Goal: Task Accomplishment & Management: Complete application form

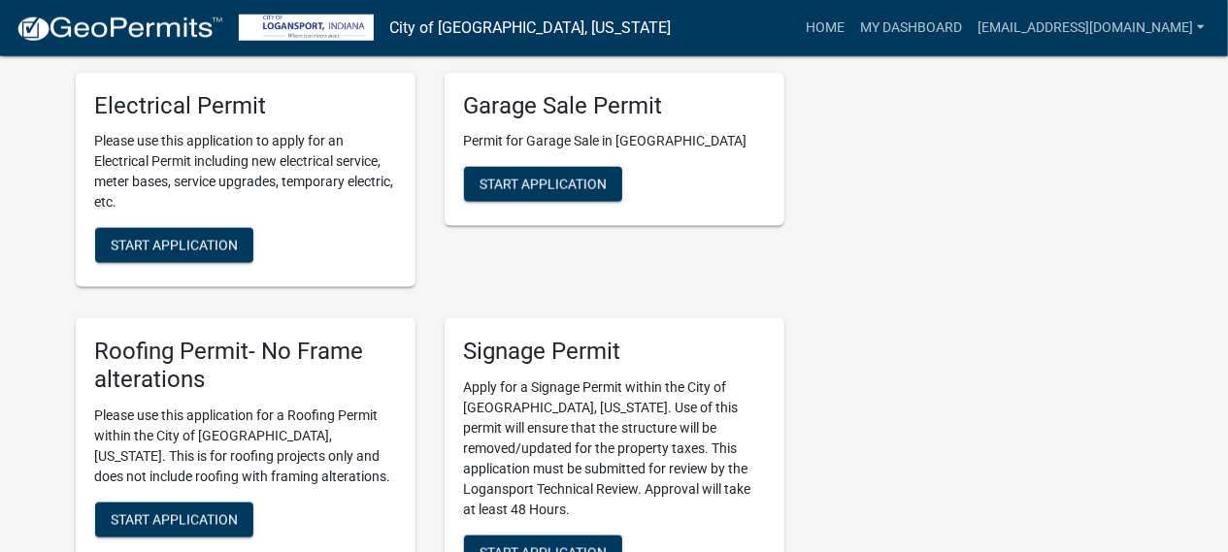
scroll to position [1187, 0]
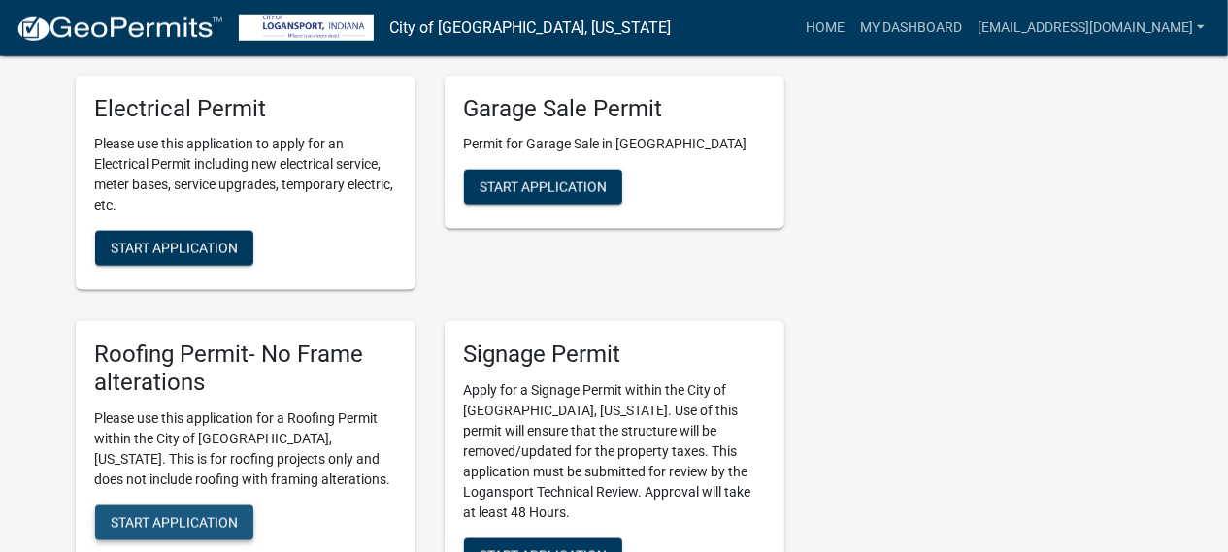
click at [211, 515] on span "Start Application" at bounding box center [174, 523] width 127 height 16
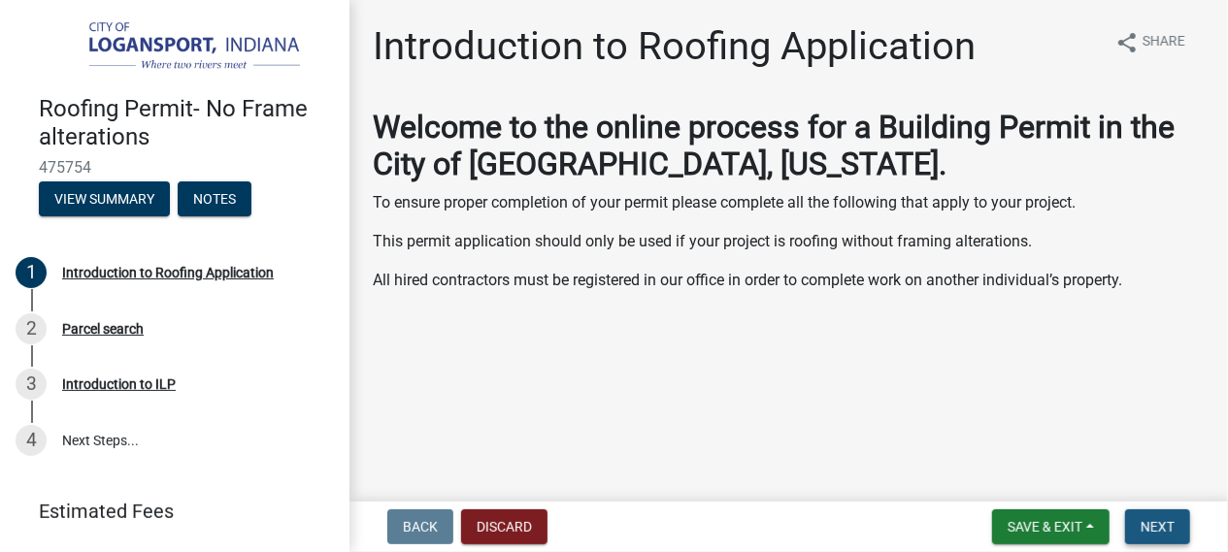
click at [1142, 522] on span "Next" at bounding box center [1157, 527] width 34 height 16
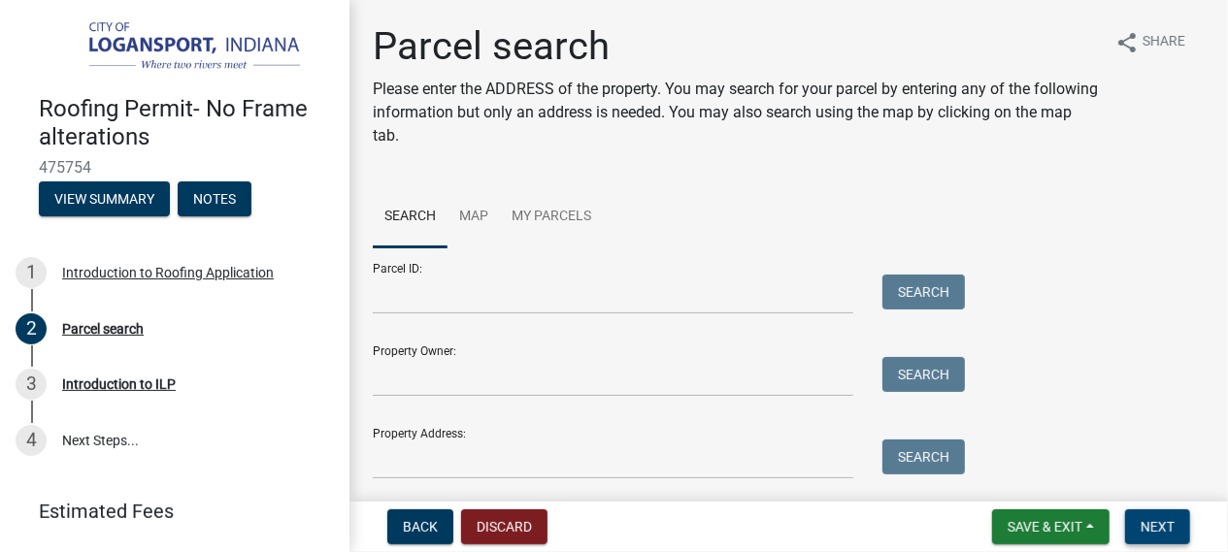
scroll to position [61, 0]
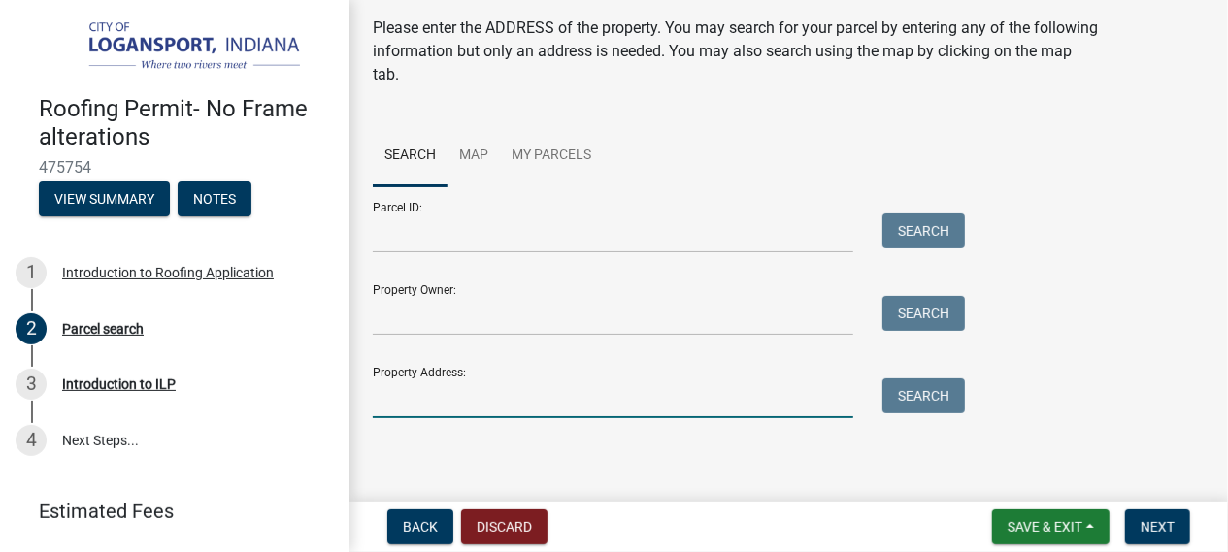
click at [723, 396] on input "Property Address:" at bounding box center [613, 399] width 480 height 40
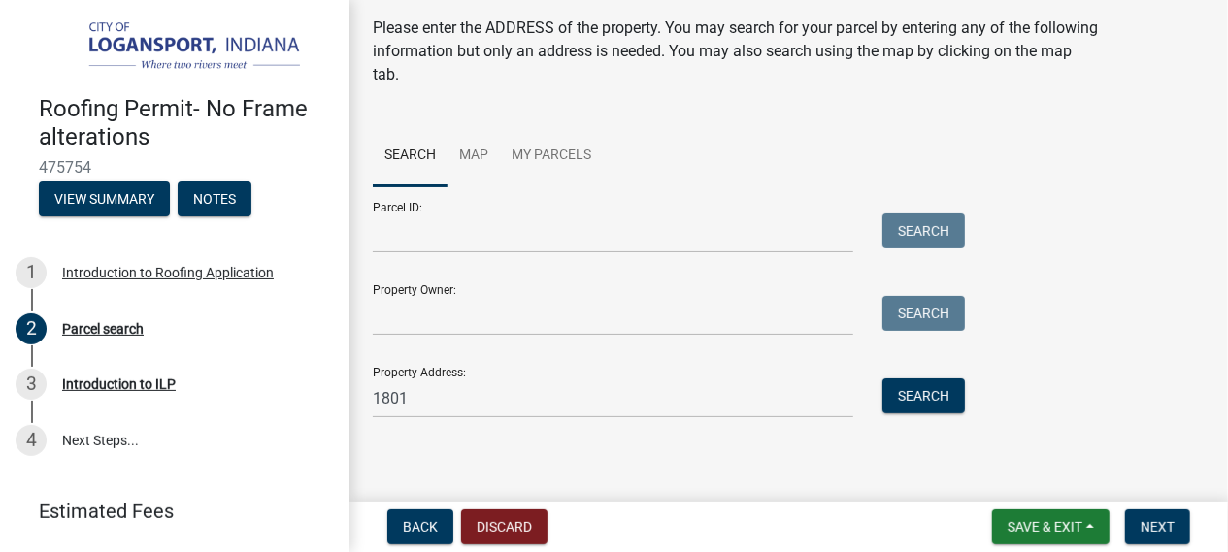
click at [1123, 346] on div "Parcel ID: Search Property Owner: Search Property Address: 1801 Search" at bounding box center [789, 302] width 832 height 232
click at [430, 394] on input "1801" at bounding box center [613, 399] width 480 height 40
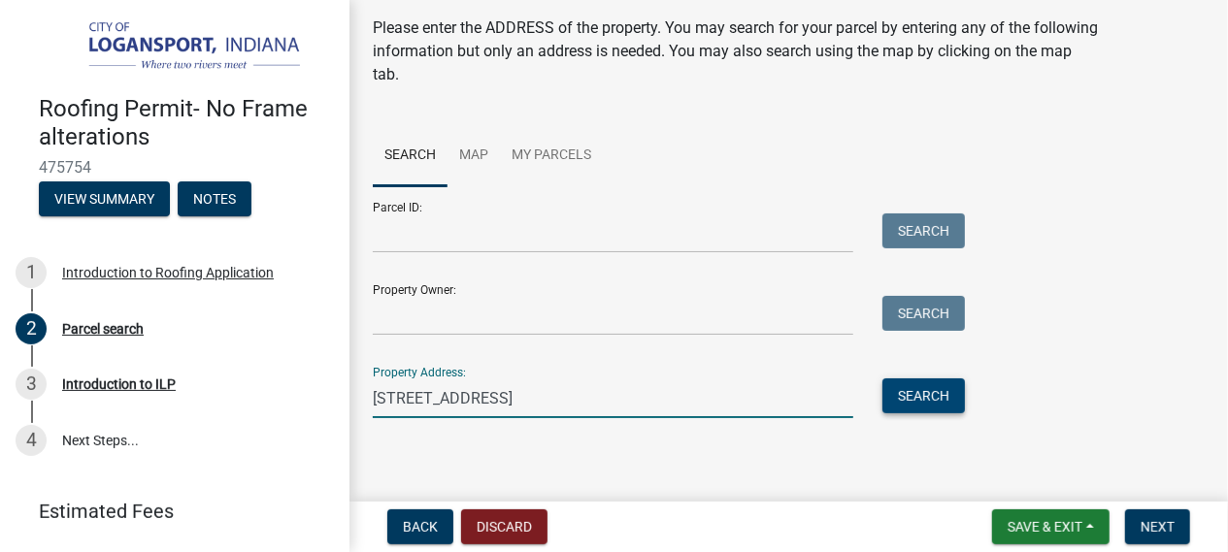
type input "[STREET_ADDRESS]"
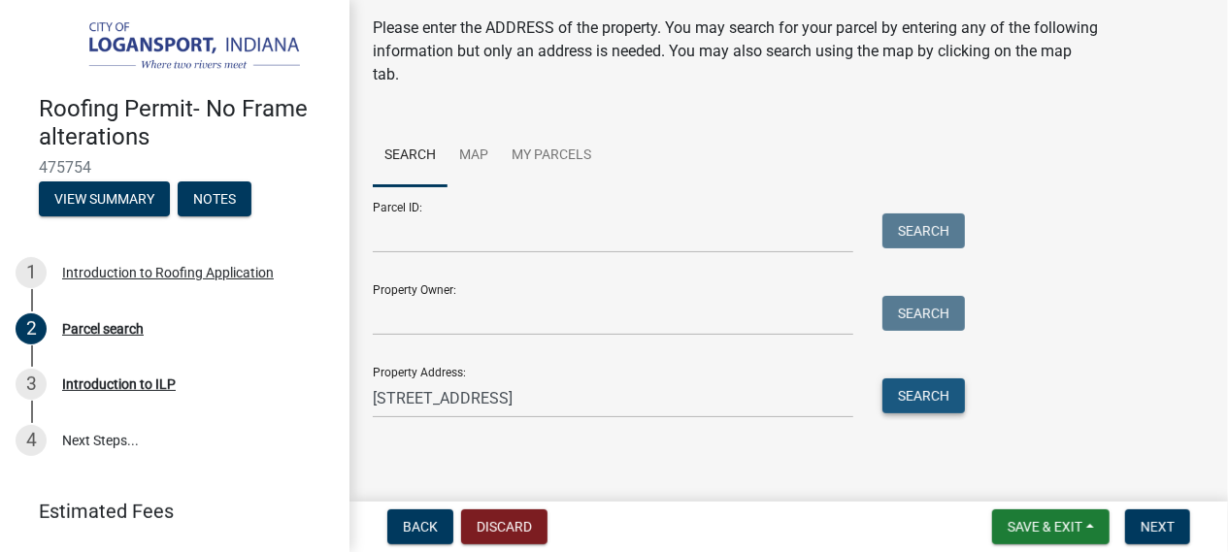
click at [907, 389] on button "Search" at bounding box center [923, 396] width 82 height 35
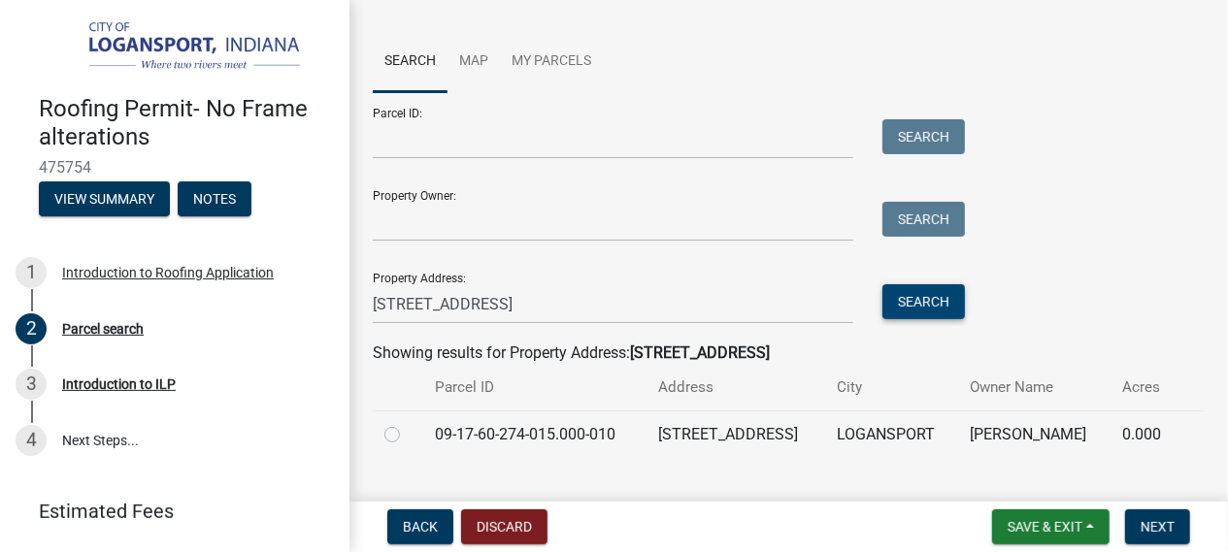
scroll to position [194, 0]
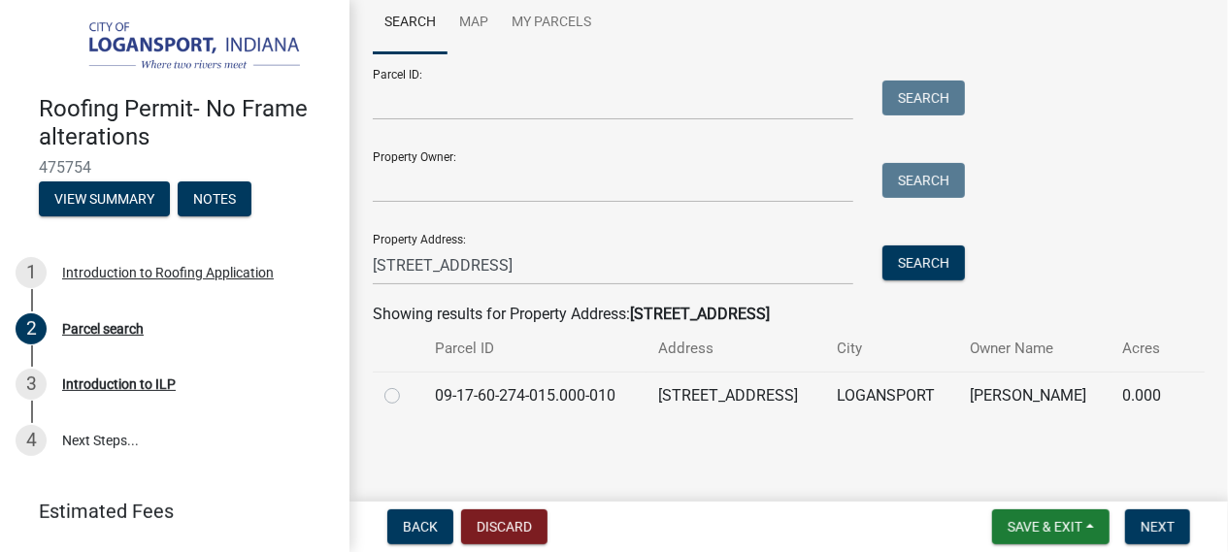
click at [401, 395] on div at bounding box center [398, 395] width 28 height 23
click at [401, 389] on div at bounding box center [398, 395] width 28 height 23
click at [408, 384] on label at bounding box center [408, 384] width 0 height 0
click at [408, 389] on input "radio" at bounding box center [414, 390] width 13 height 13
radio input "true"
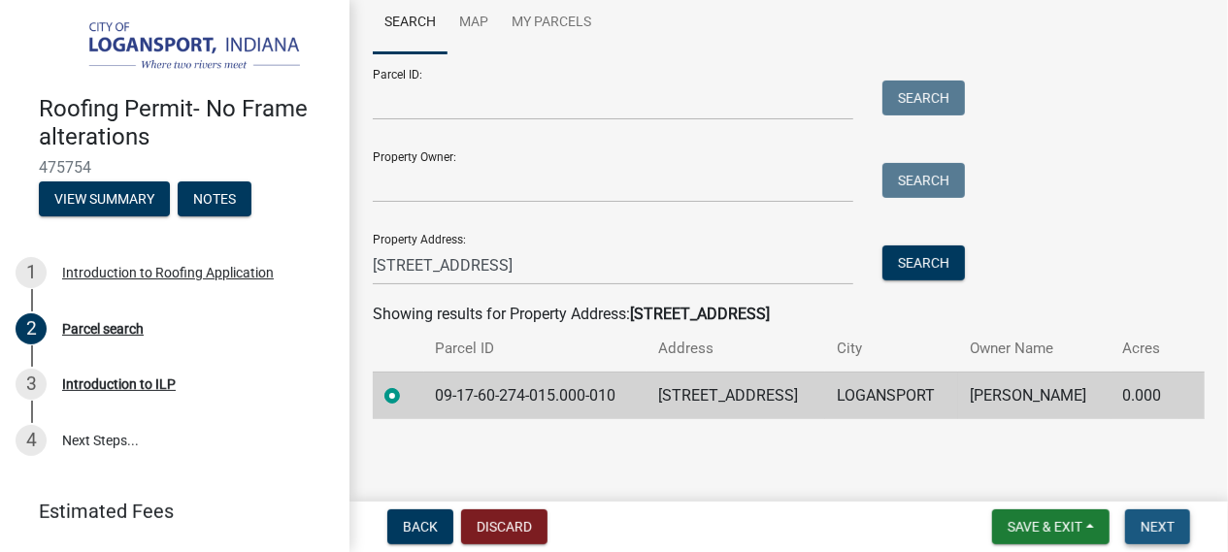
click at [1154, 527] on span "Next" at bounding box center [1157, 527] width 34 height 16
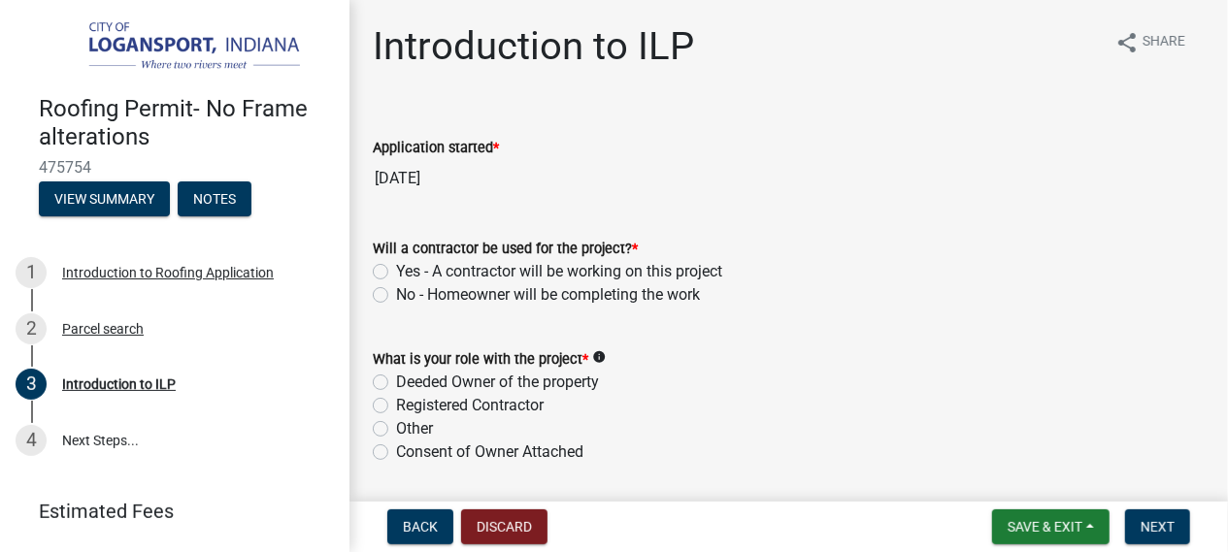
click at [396, 271] on label "Yes - A contractor will be working on this project" at bounding box center [559, 271] width 326 height 23
click at [396, 271] on input "Yes - A contractor will be working on this project" at bounding box center [402, 266] width 13 height 13
radio input "true"
click at [372, 420] on div "What is your role with the project * info Deeded Owner of the property Register…" at bounding box center [788, 394] width 861 height 140
click at [389, 405] on div "Registered Contractor" at bounding box center [789, 405] width 832 height 23
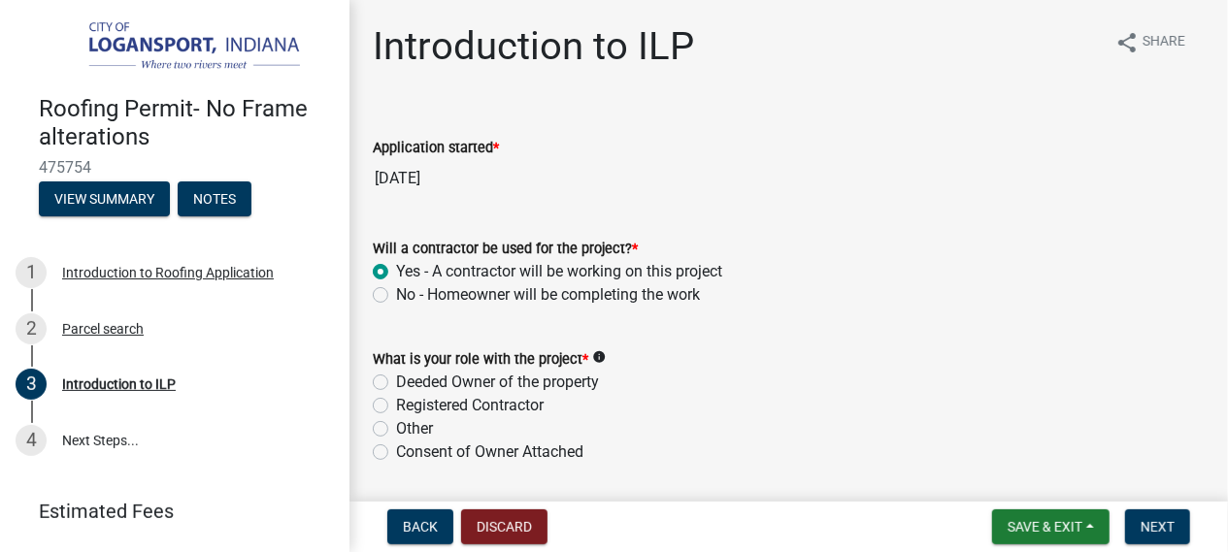
click at [384, 420] on div "Other" at bounding box center [789, 428] width 832 height 23
click at [391, 408] on div "Registered Contractor" at bounding box center [789, 405] width 832 height 23
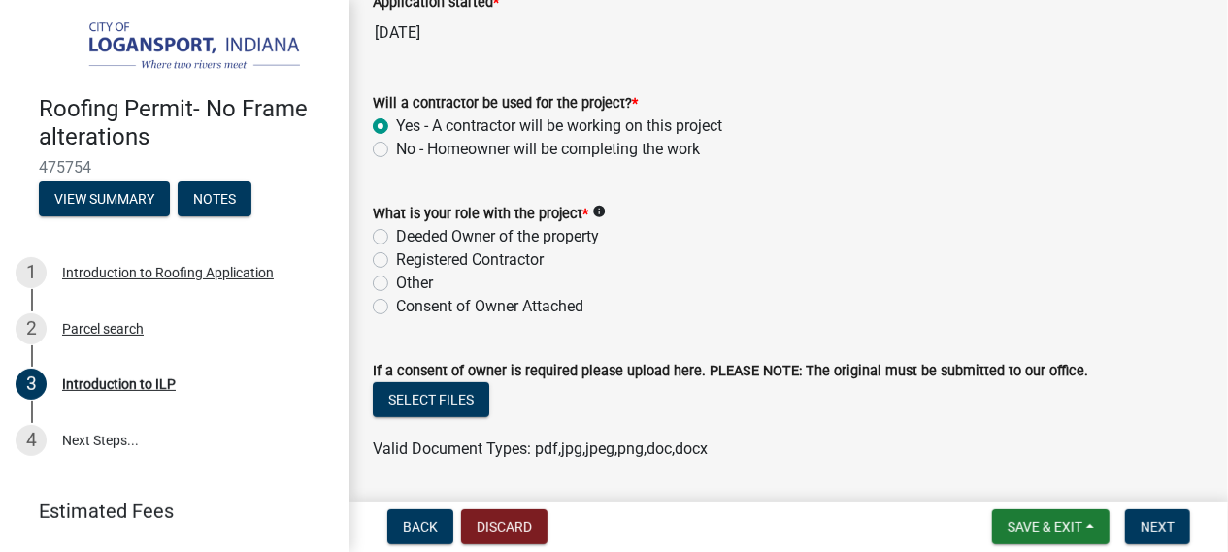
scroll to position [167, 0]
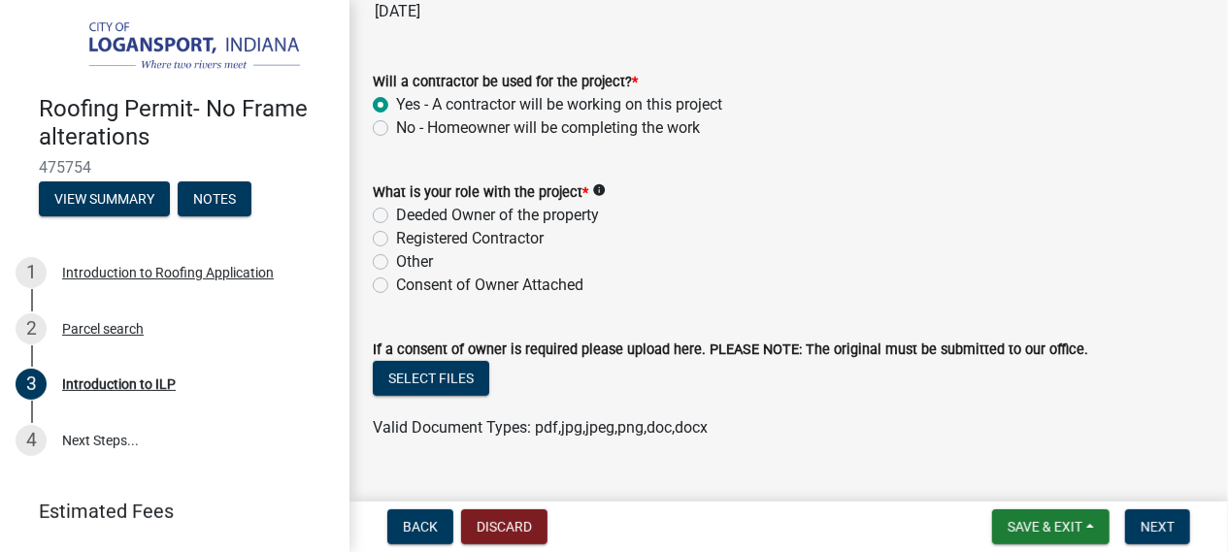
click at [387, 252] on div "Other" at bounding box center [789, 261] width 832 height 23
click at [396, 245] on label "Registered Contractor" at bounding box center [470, 238] width 148 height 23
click at [396, 240] on input "Registered Contractor" at bounding box center [402, 233] width 13 height 13
radio input "true"
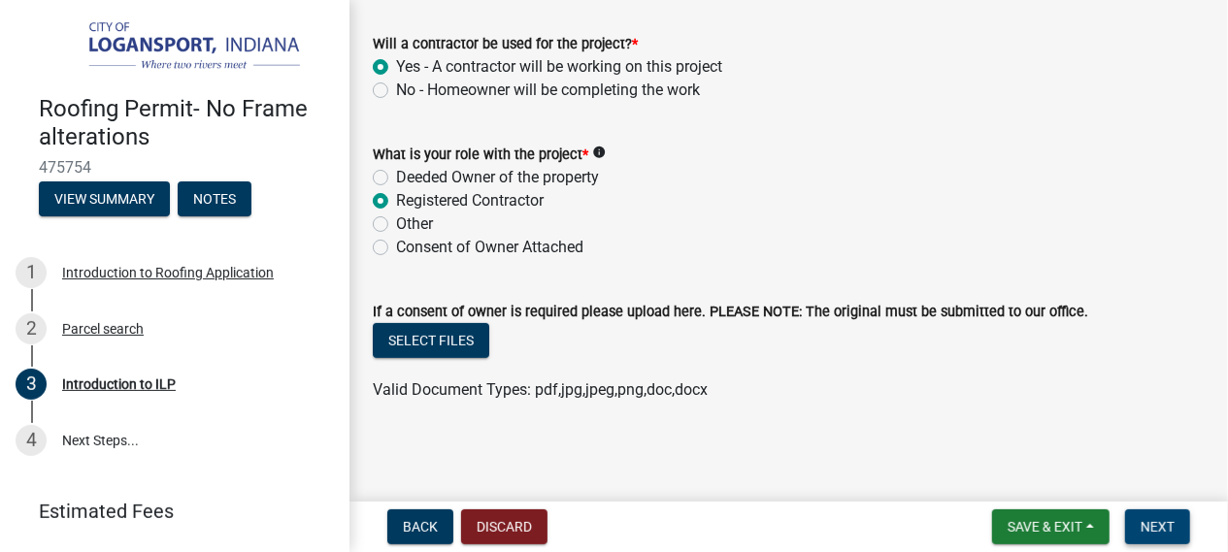
click at [1177, 536] on button "Next" at bounding box center [1157, 527] width 65 height 35
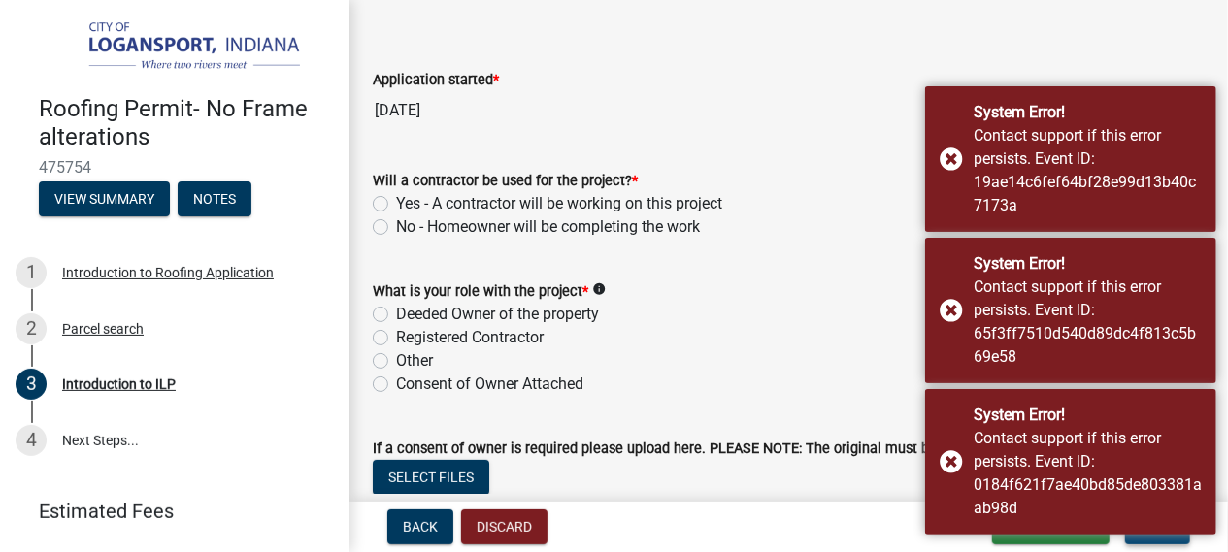
scroll to position [29, 0]
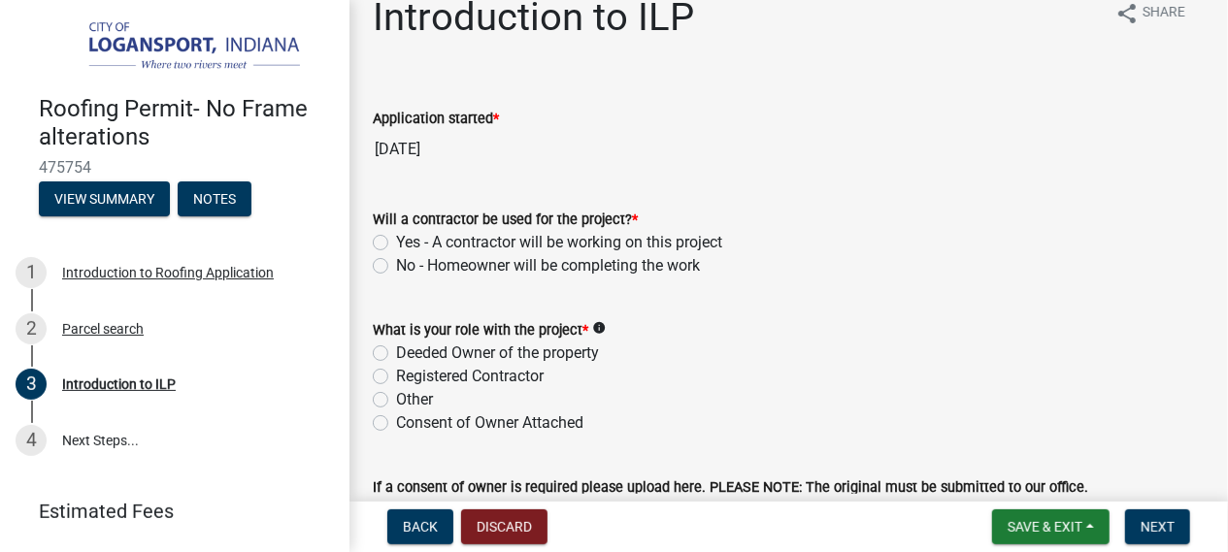
click at [396, 234] on label "Yes - A contractor will be working on this project" at bounding box center [559, 242] width 326 height 23
click at [396, 234] on input "Yes - A contractor will be working on this project" at bounding box center [402, 237] width 13 height 13
radio input "true"
click at [396, 380] on label "Registered Contractor" at bounding box center [470, 376] width 148 height 23
click at [396, 378] on input "Registered Contractor" at bounding box center [402, 371] width 13 height 13
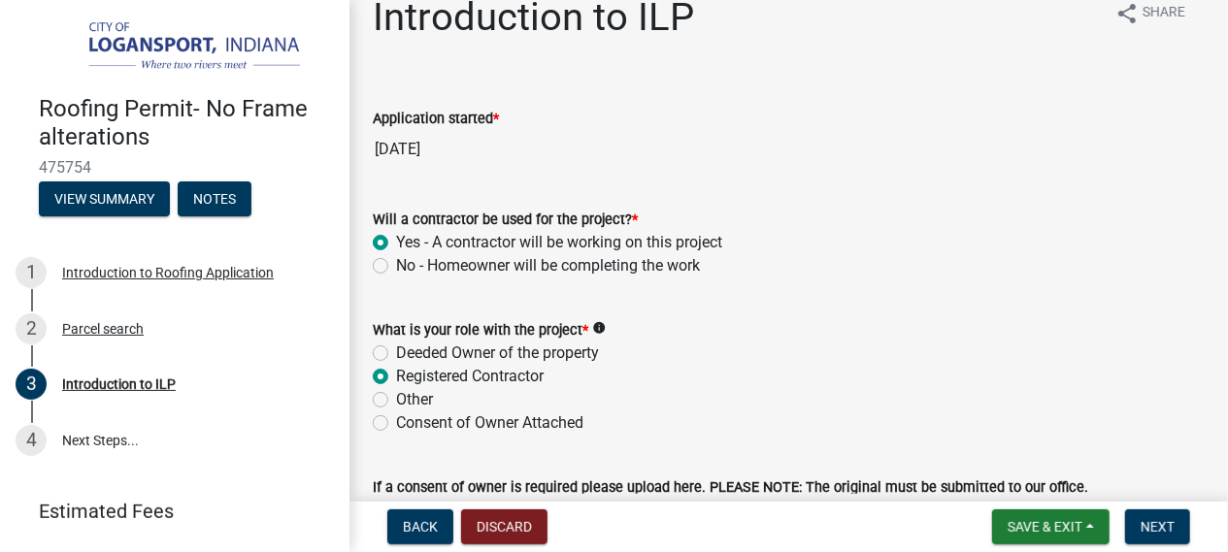
radio input "true"
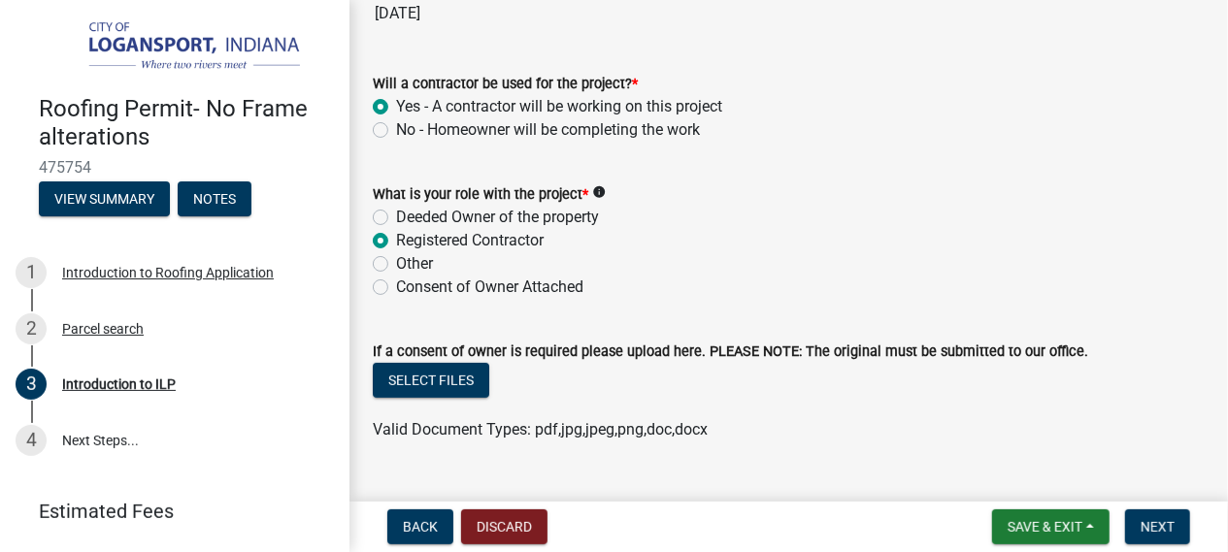
scroll to position [205, 0]
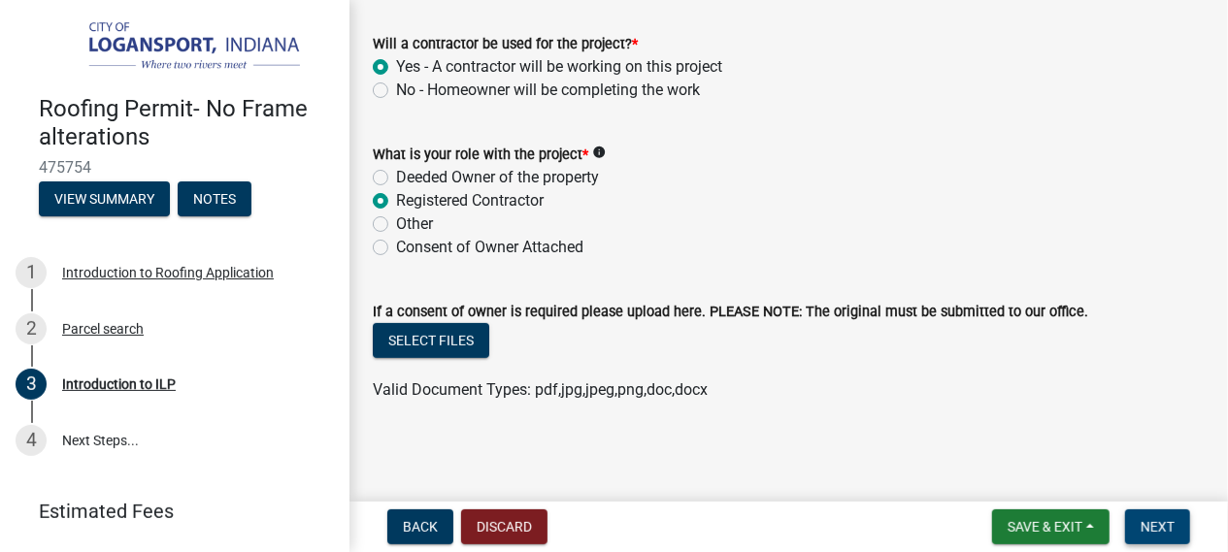
click at [1164, 541] on button "Next" at bounding box center [1157, 527] width 65 height 35
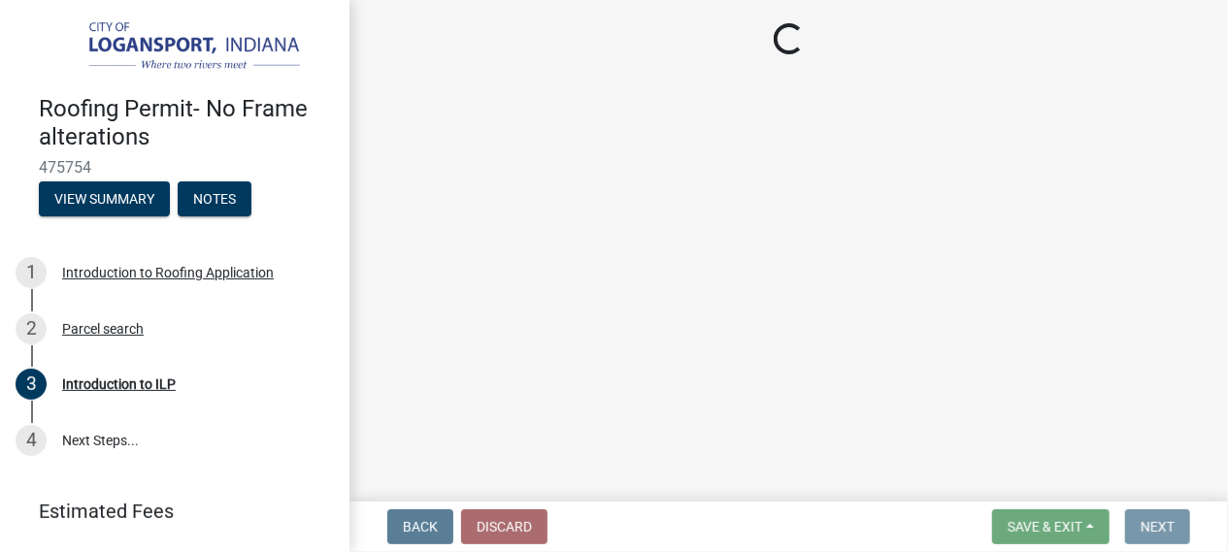
scroll to position [0, 0]
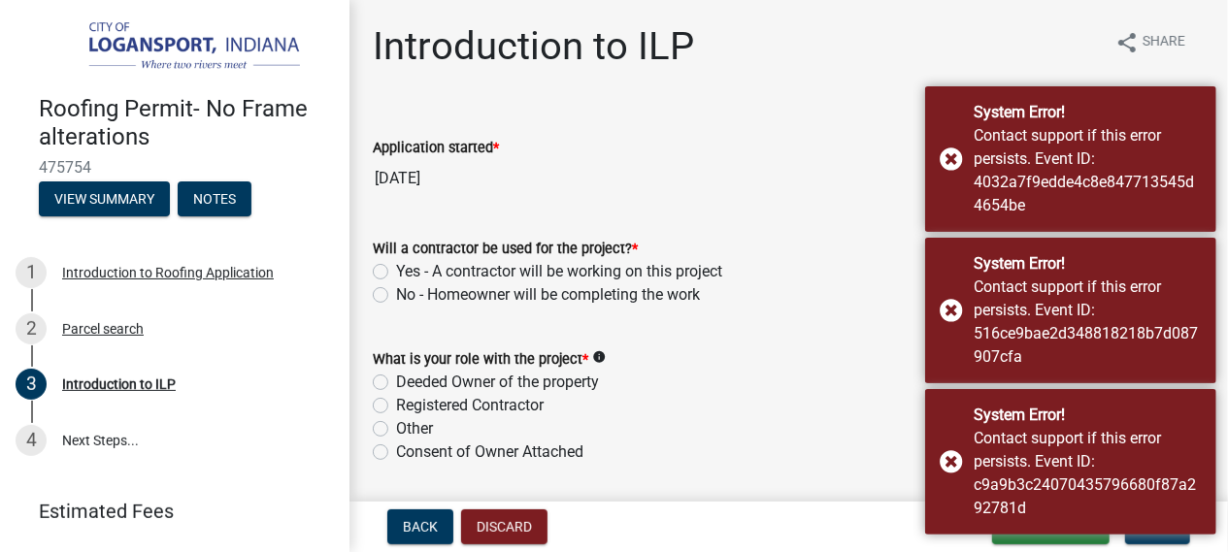
click at [783, 195] on input "[DATE]" at bounding box center [789, 178] width 832 height 39
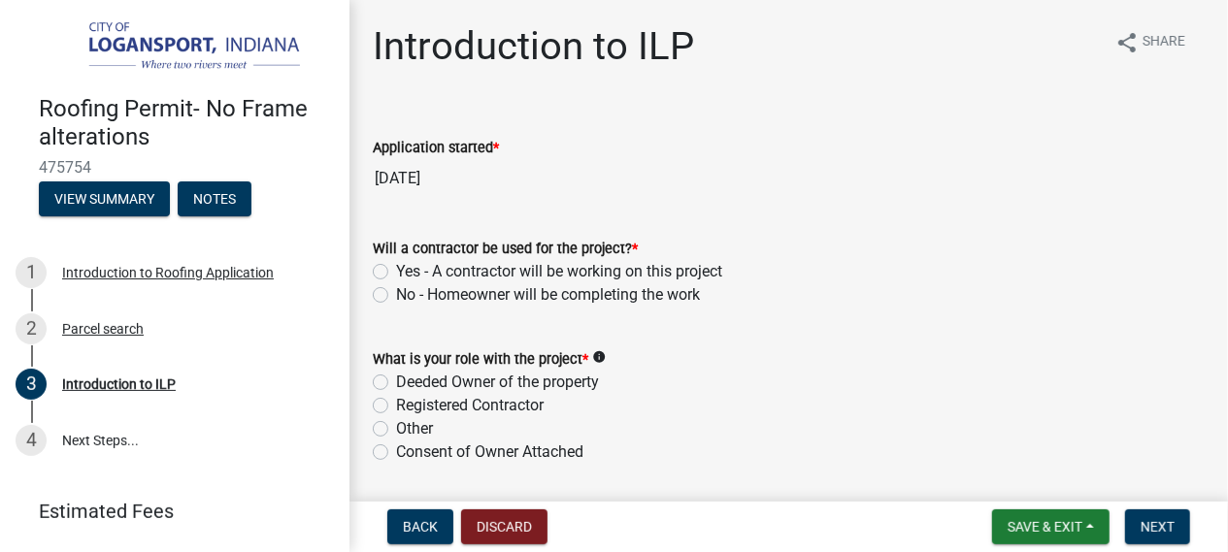
click at [783, 195] on input "[DATE]" at bounding box center [789, 178] width 832 height 39
click at [376, 262] on div "Yes - A contractor will be working on this project" at bounding box center [789, 271] width 832 height 23
click at [396, 273] on label "Yes - A contractor will be working on this project" at bounding box center [559, 271] width 326 height 23
click at [396, 273] on input "Yes - A contractor will be working on this project" at bounding box center [402, 266] width 13 height 13
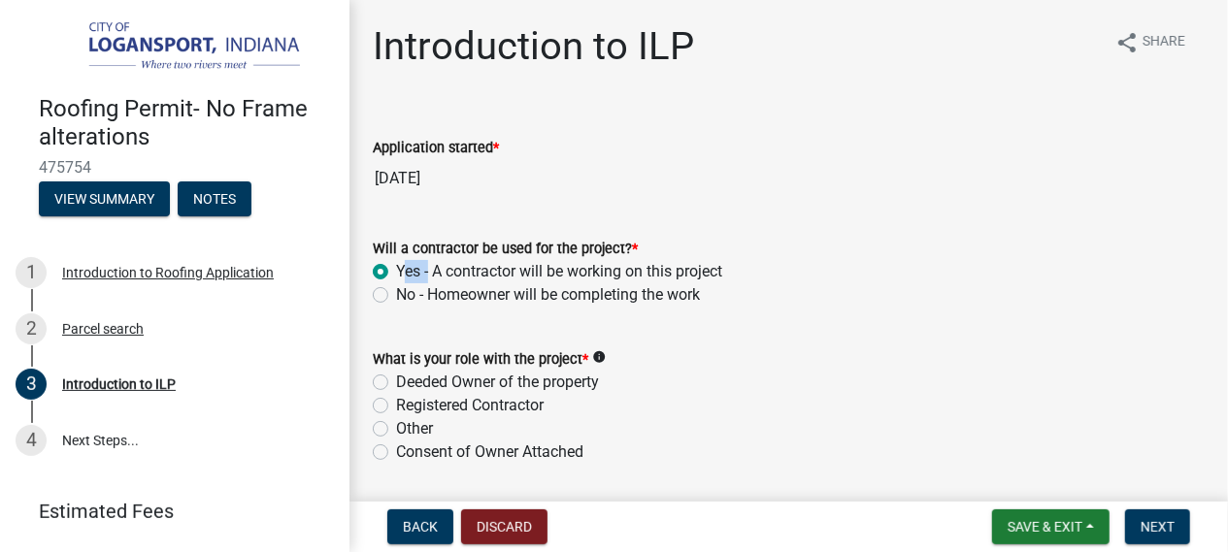
radio input "true"
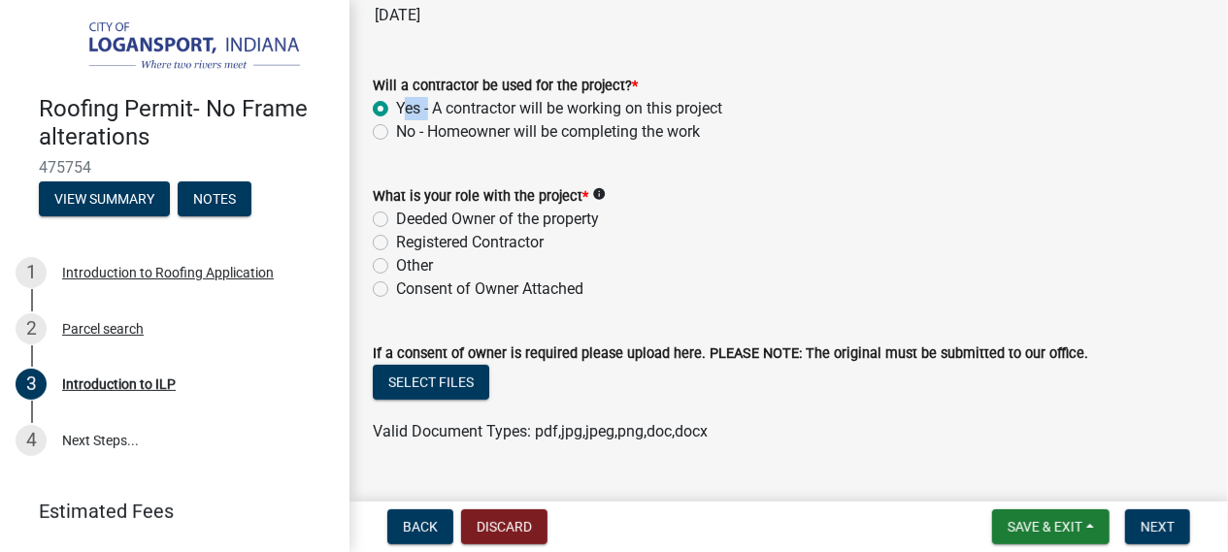
scroll to position [166, 0]
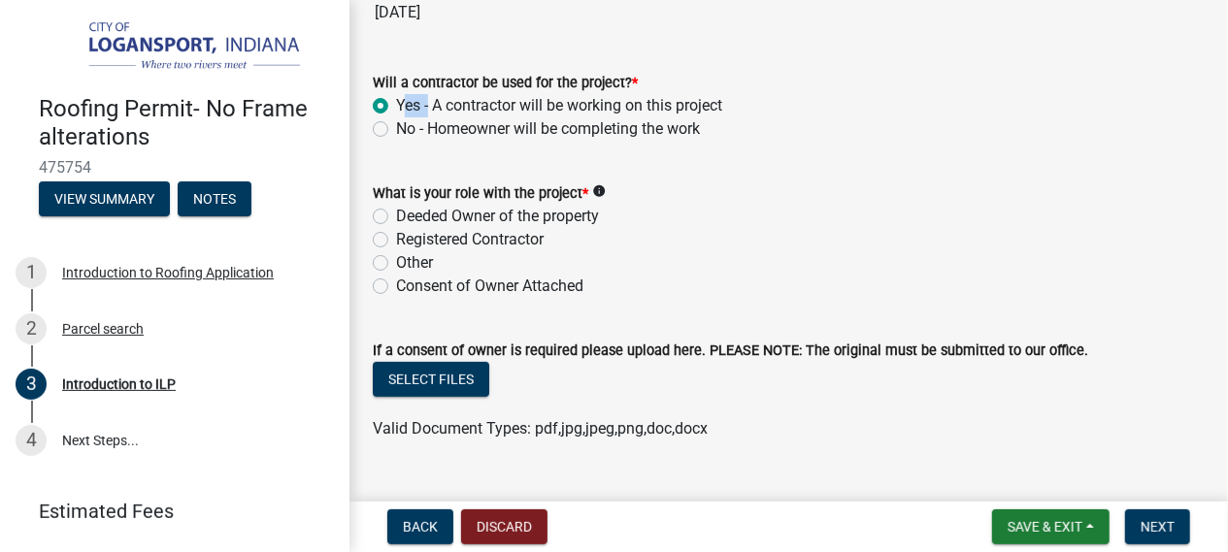
click at [396, 244] on label "Registered Contractor" at bounding box center [470, 239] width 148 height 23
click at [396, 241] on input "Registered Contractor" at bounding box center [402, 234] width 13 height 13
radio input "true"
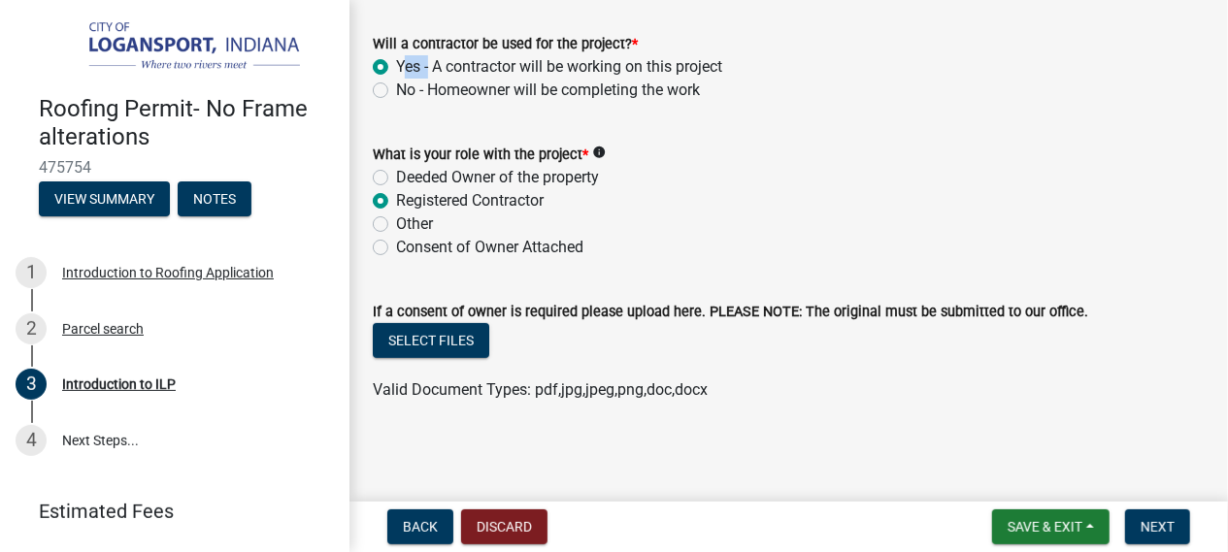
click at [960, 280] on form "If a consent of owner is required please upload here. PLEASE NOTE: The original…" at bounding box center [789, 339] width 832 height 125
click at [1148, 199] on div "Registered Contractor" at bounding box center [789, 200] width 832 height 23
click at [1170, 529] on span "Next" at bounding box center [1157, 527] width 34 height 16
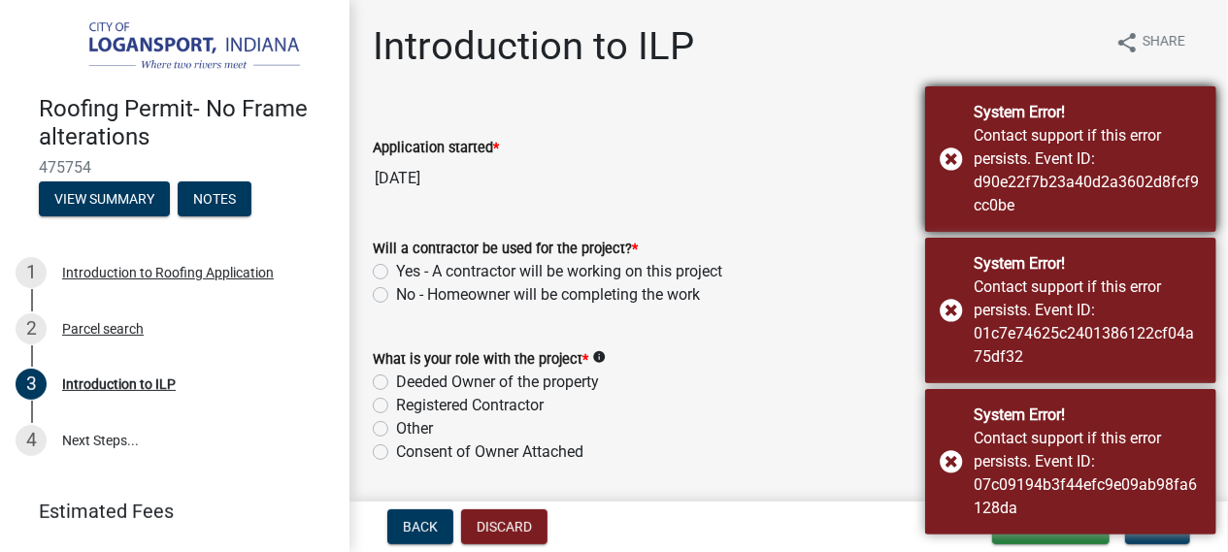
click at [960, 170] on div "System Error! Contact support if this error persists. Event ID: d90e22f7b23a40d…" at bounding box center [1070, 159] width 291 height 146
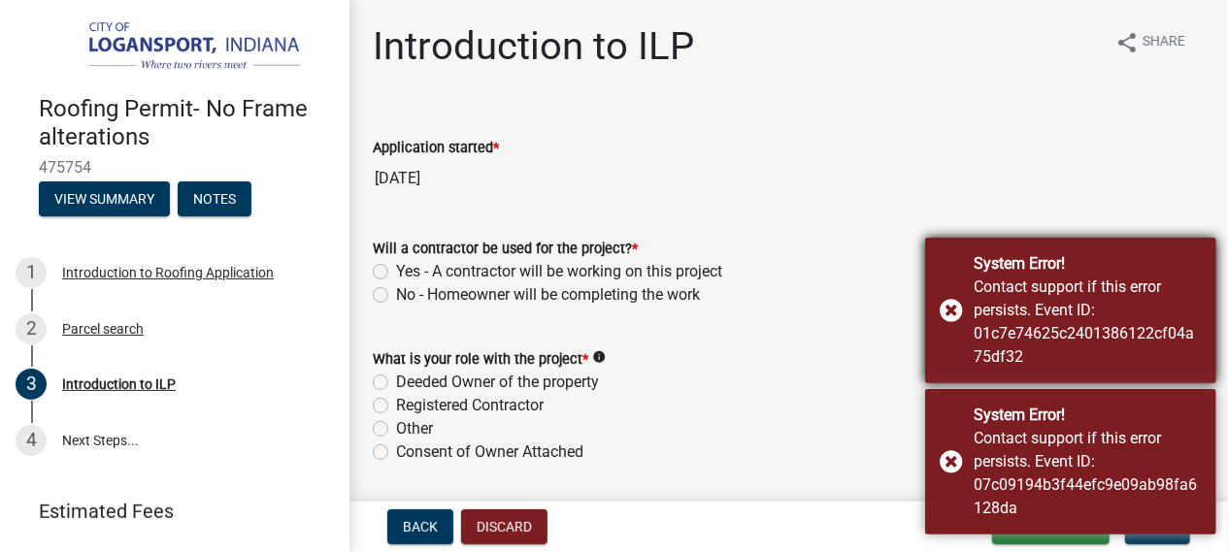
click at [948, 323] on div "System Error! Contact support if this error persists. Event ID: 01c7e74625c2401…" at bounding box center [1070, 311] width 291 height 146
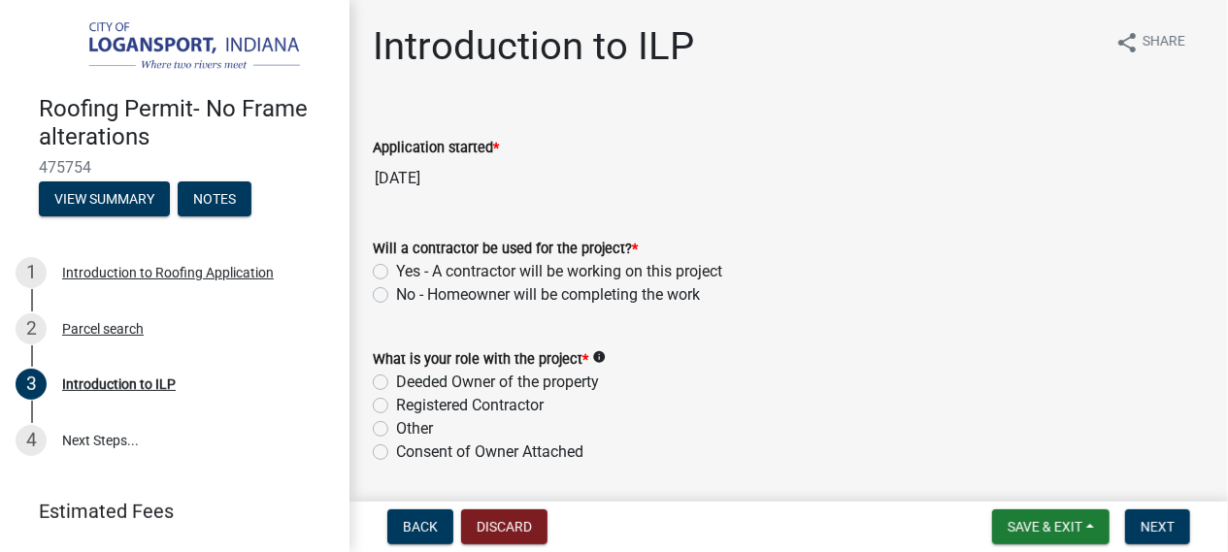
click at [948, 465] on div "System Error! Contact support if this error persists. Event ID: 07c09194b3f44ef…" at bounding box center [1070, 462] width 291 height 146
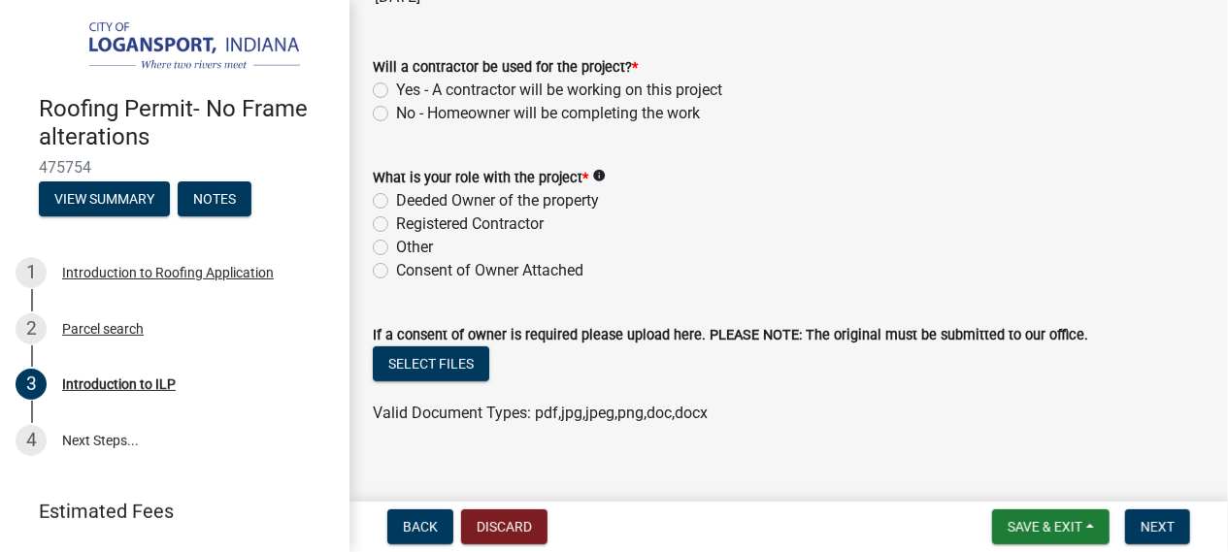
scroll to position [182, 0]
click at [414, 533] on span "Back" at bounding box center [420, 527] width 35 height 16
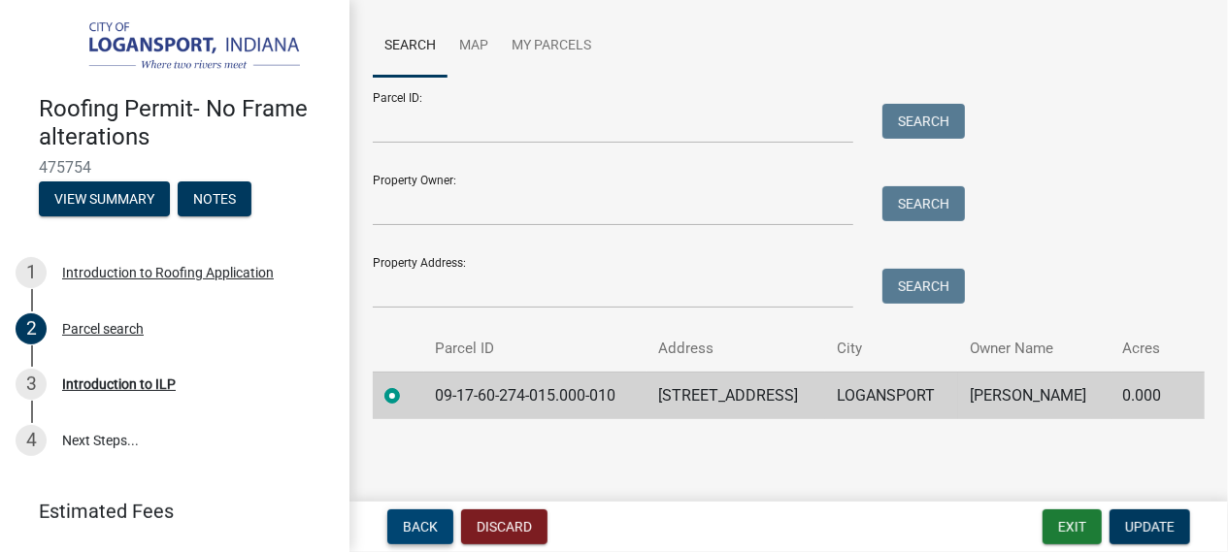
scroll to position [170, 0]
click at [1164, 524] on span "Update" at bounding box center [1149, 527] width 49 height 16
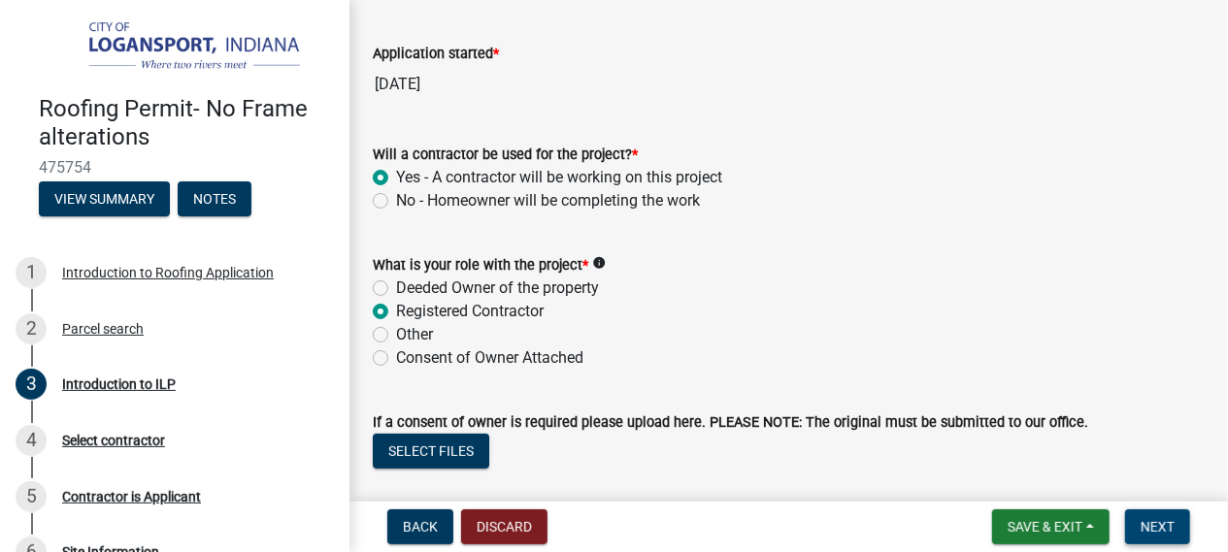
scroll to position [97, 0]
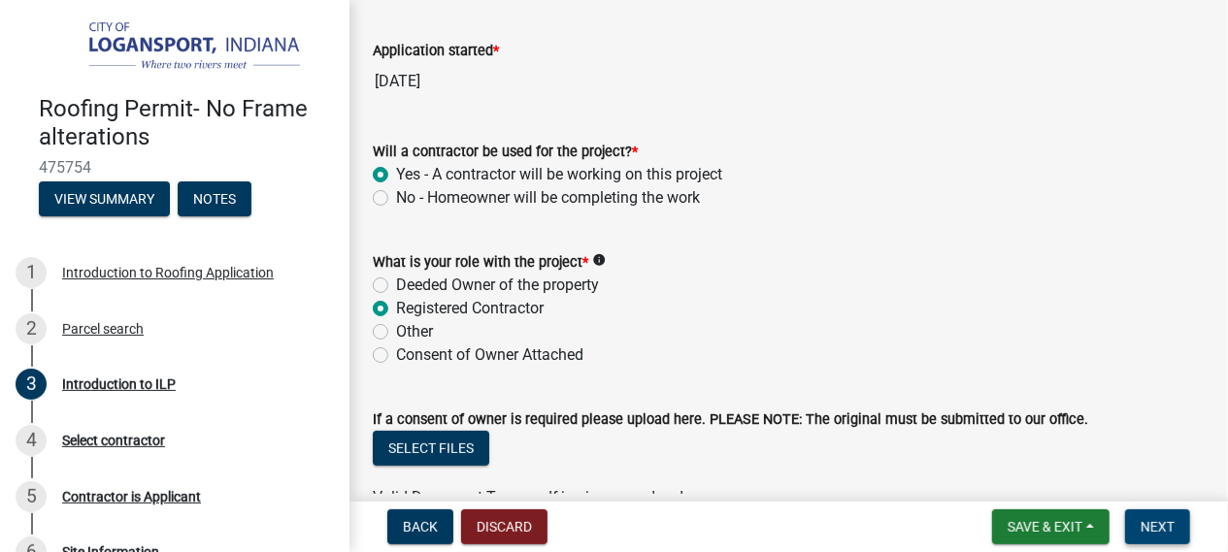
click at [1161, 521] on span "Next" at bounding box center [1157, 527] width 34 height 16
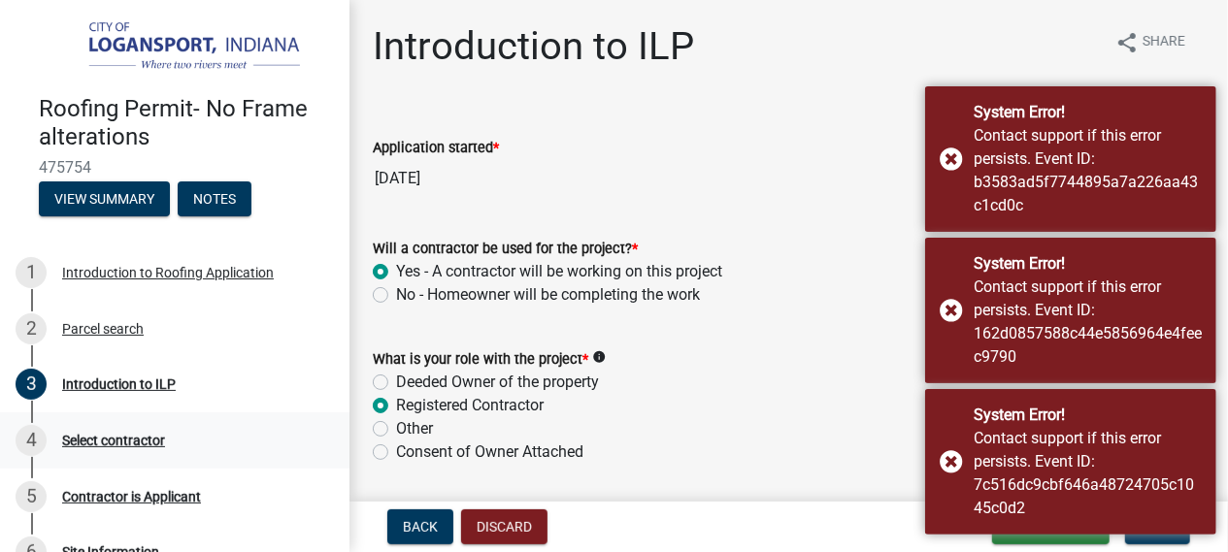
click at [100, 445] on div "Select contractor" at bounding box center [113, 441] width 103 height 14
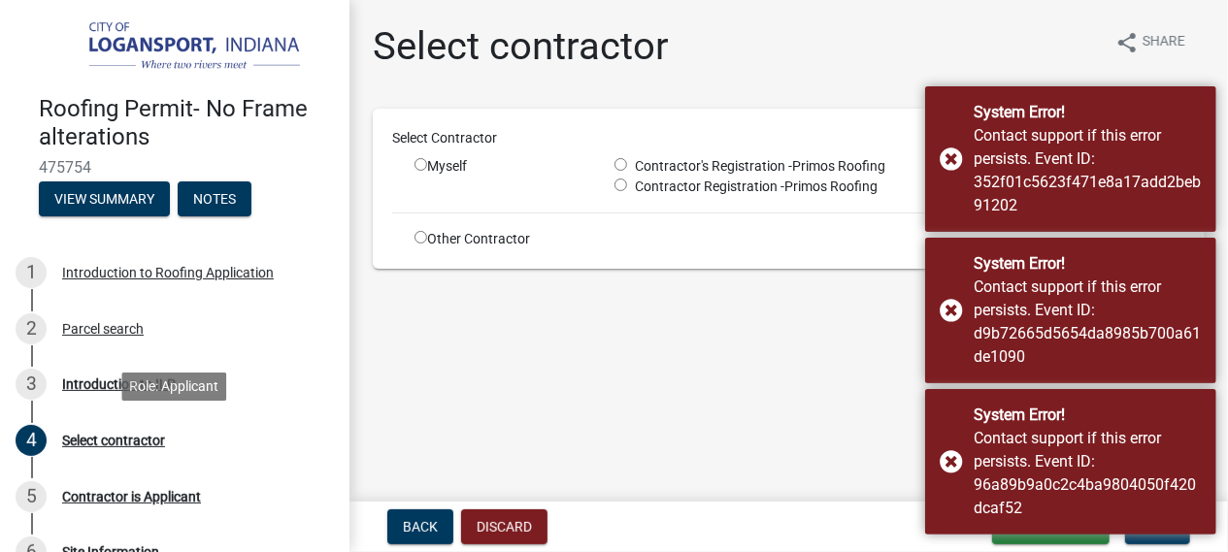
click at [803, 405] on main "Select contractor share Share Select Contractor Myself Contractor's Registratio…" at bounding box center [788, 247] width 878 height 494
click at [625, 159] on input "radio" at bounding box center [620, 164] width 13 height 13
radio input "true"
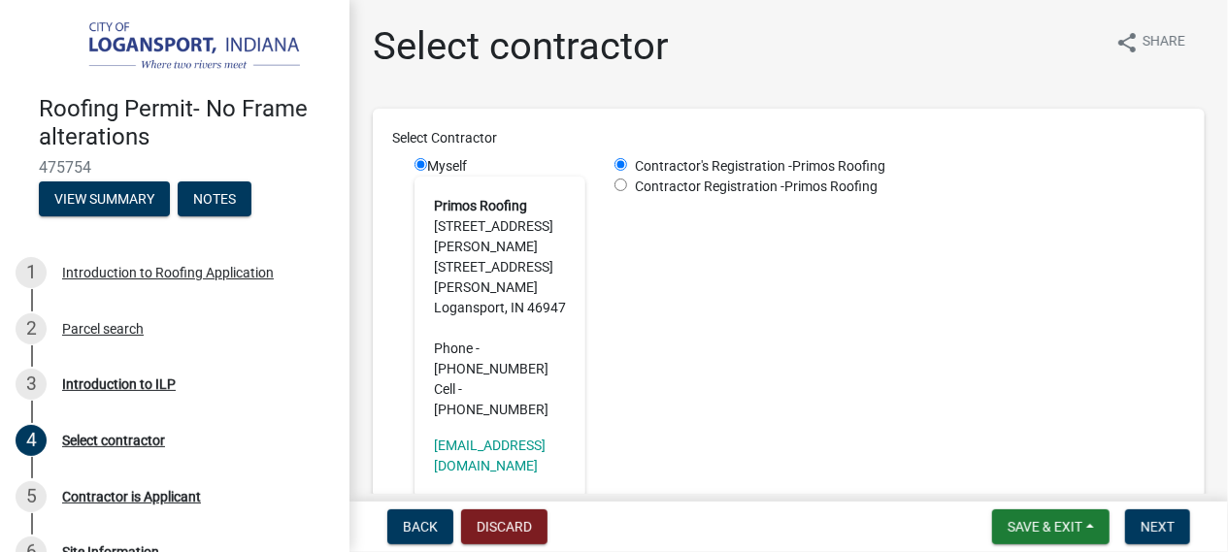
click at [774, 385] on div "Contractor's Registration - Primos Roofing Contractor Registration - Primos Roo…" at bounding box center [900, 333] width 600 height 355
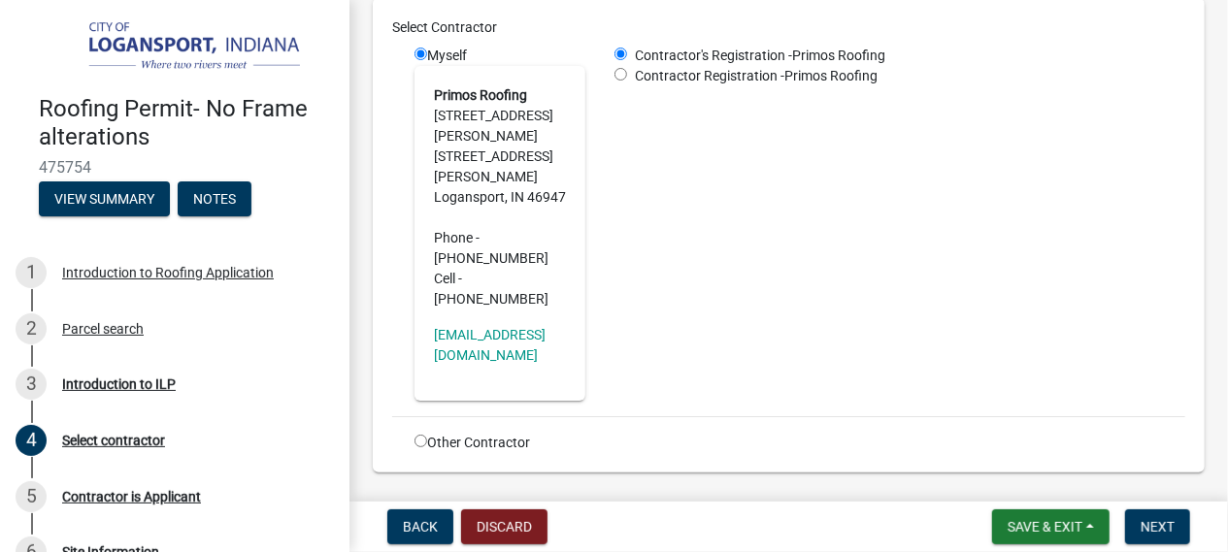
scroll to position [118, 0]
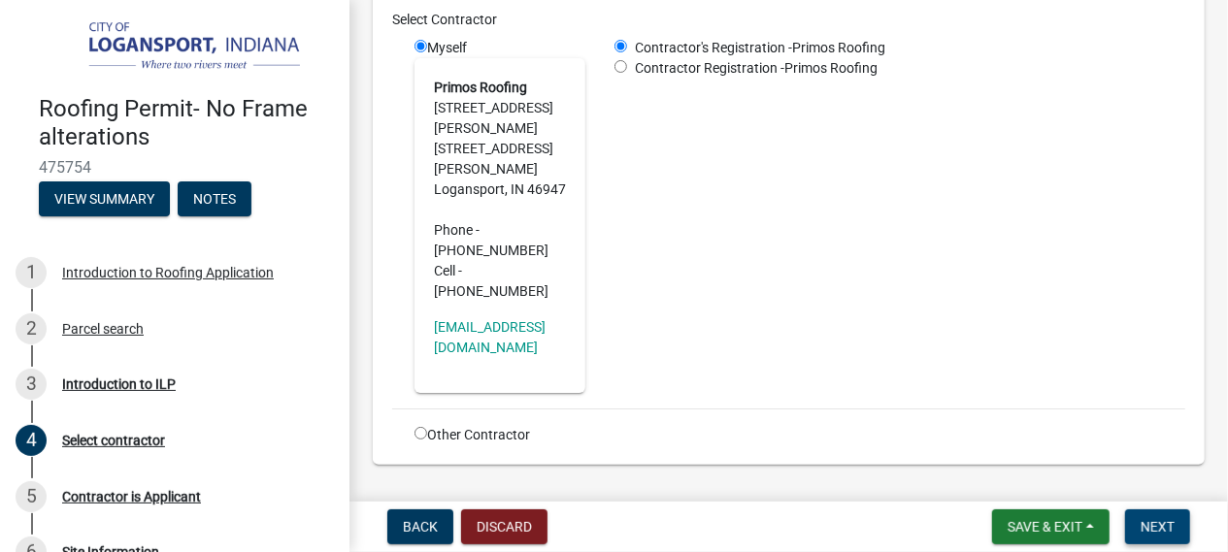
click at [1177, 531] on button "Next" at bounding box center [1157, 527] width 65 height 35
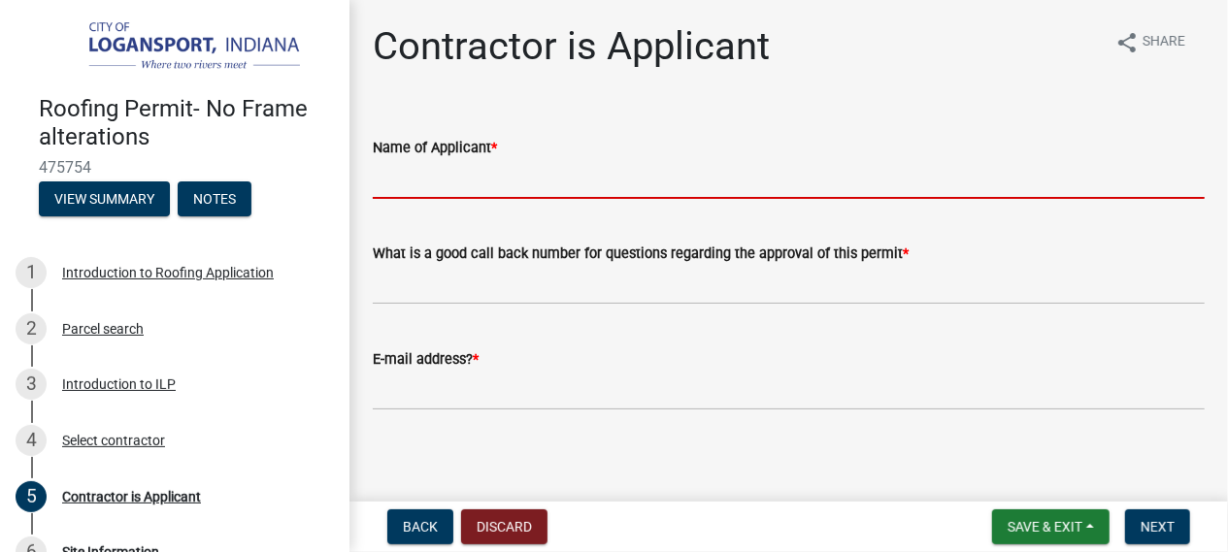
click at [906, 183] on input "Name of Applicant *" at bounding box center [789, 179] width 832 height 40
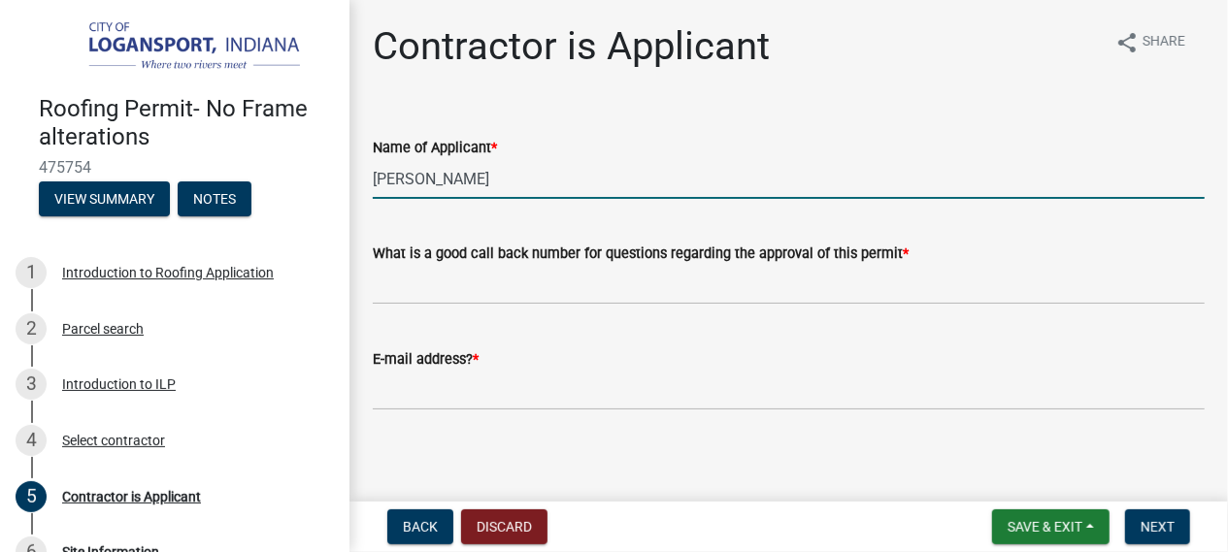
type input "[PERSON_NAME]"
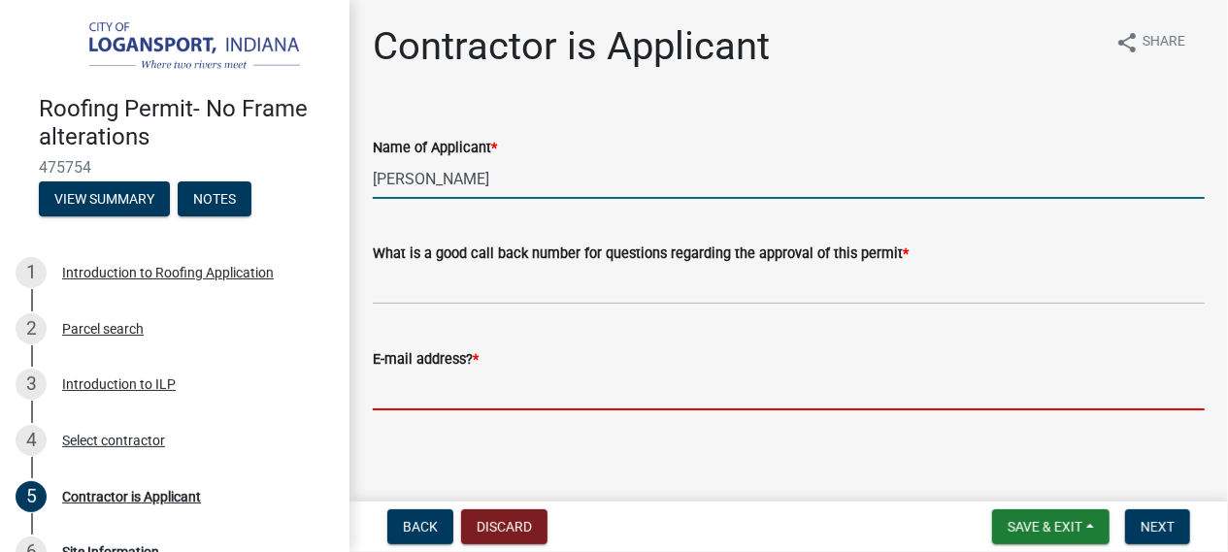
type input "[EMAIL_ADDRESS][DOMAIN_NAME]"
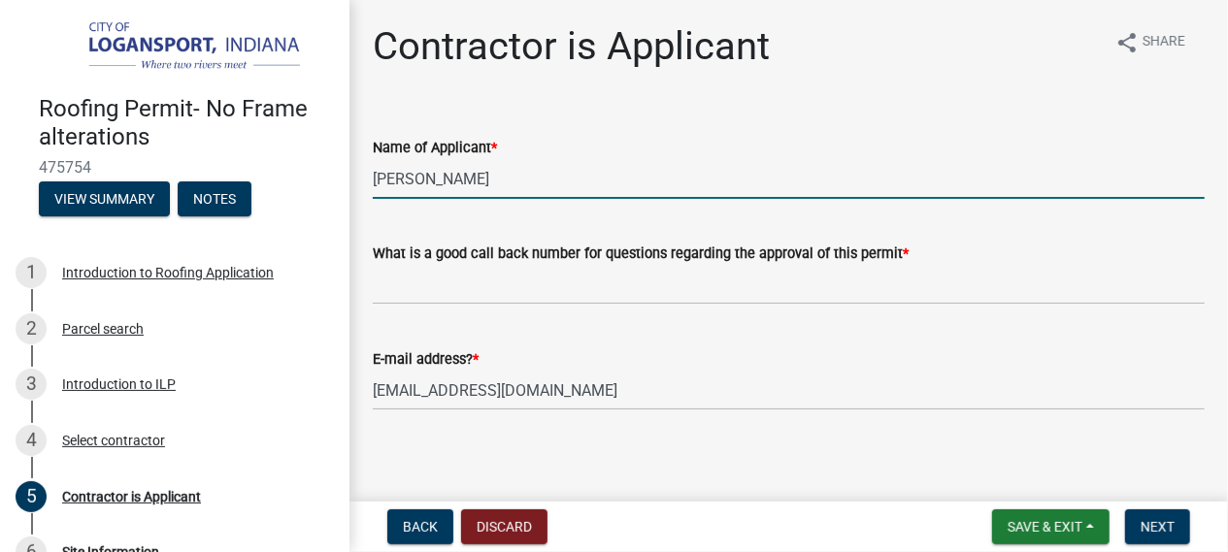
scroll to position [8, 0]
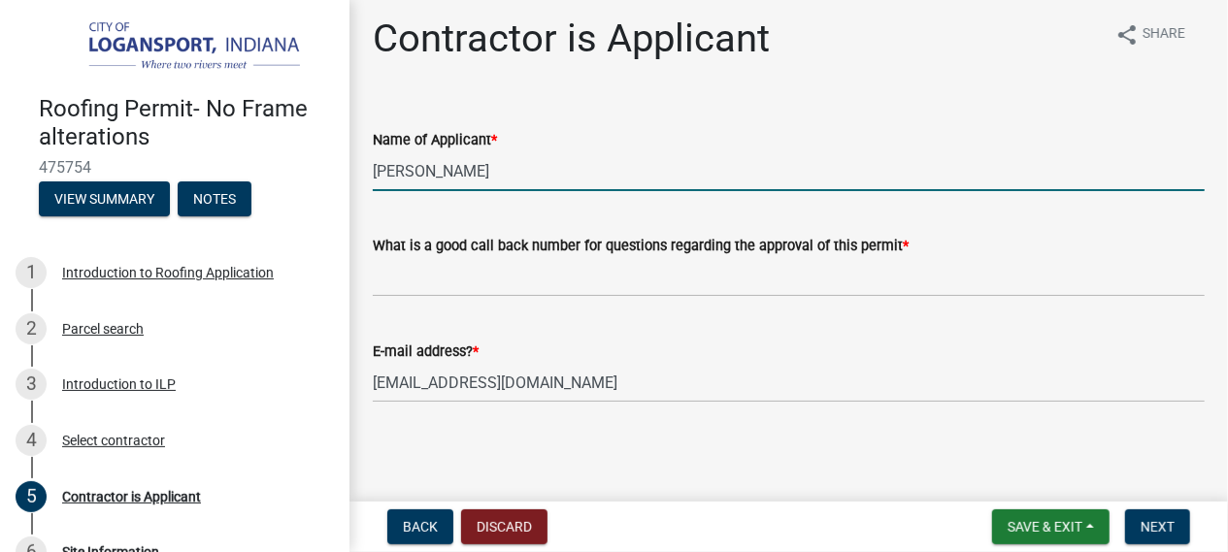
click at [886, 243] on label "What is a good call back number for questions regarding the approval of this pe…" at bounding box center [641, 247] width 536 height 14
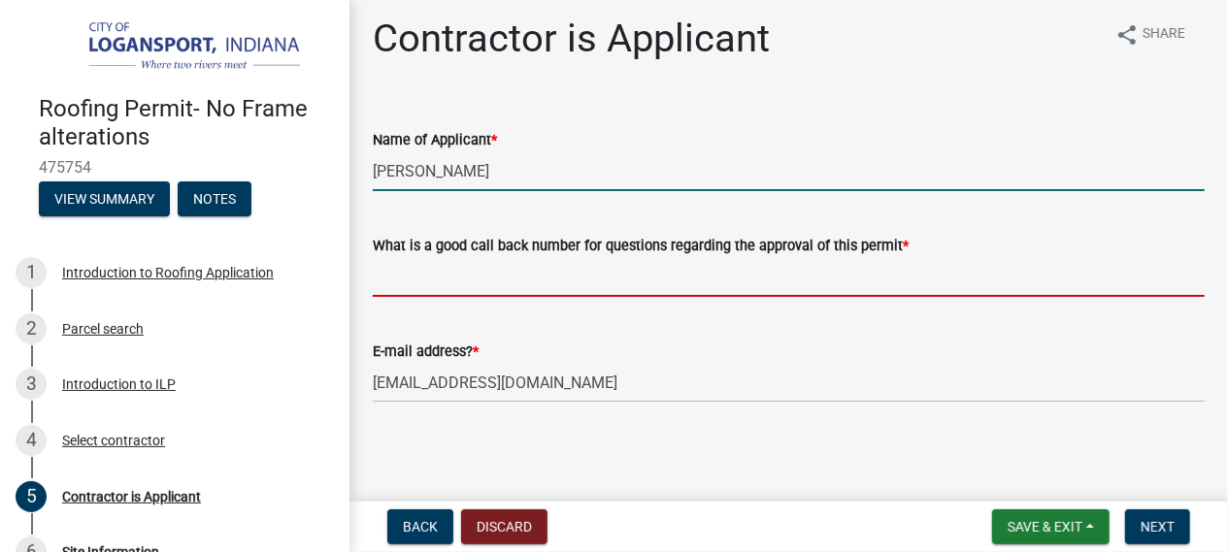
click at [886, 257] on input "What is a good call back number for questions regarding the approval of this pe…" at bounding box center [789, 277] width 832 height 40
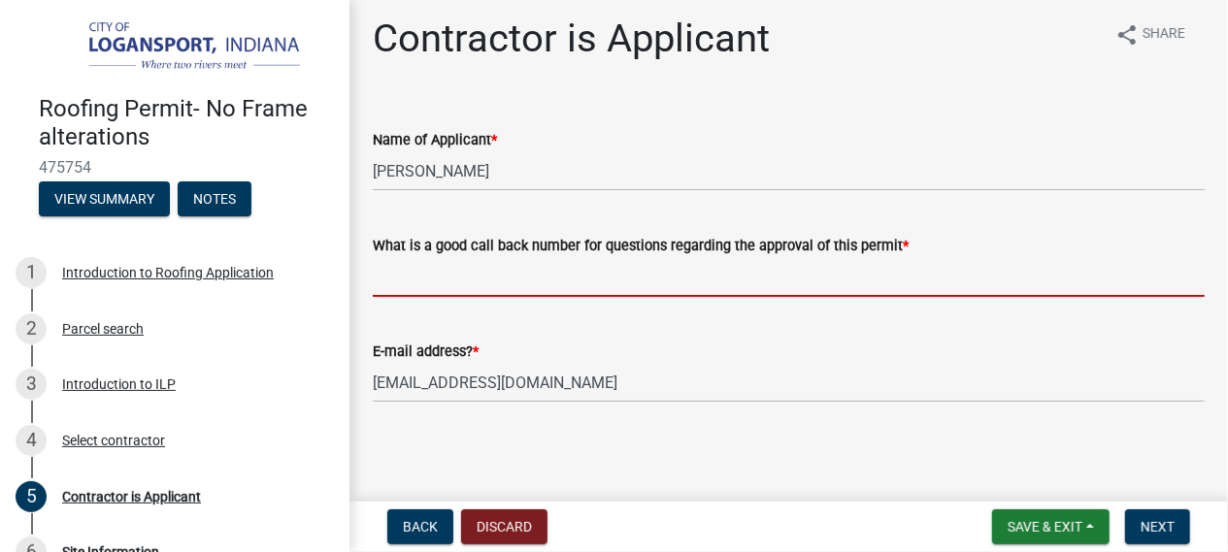
click at [867, 282] on input "What is a good call back number for questions regarding the approval of this pe…" at bounding box center [789, 277] width 832 height 40
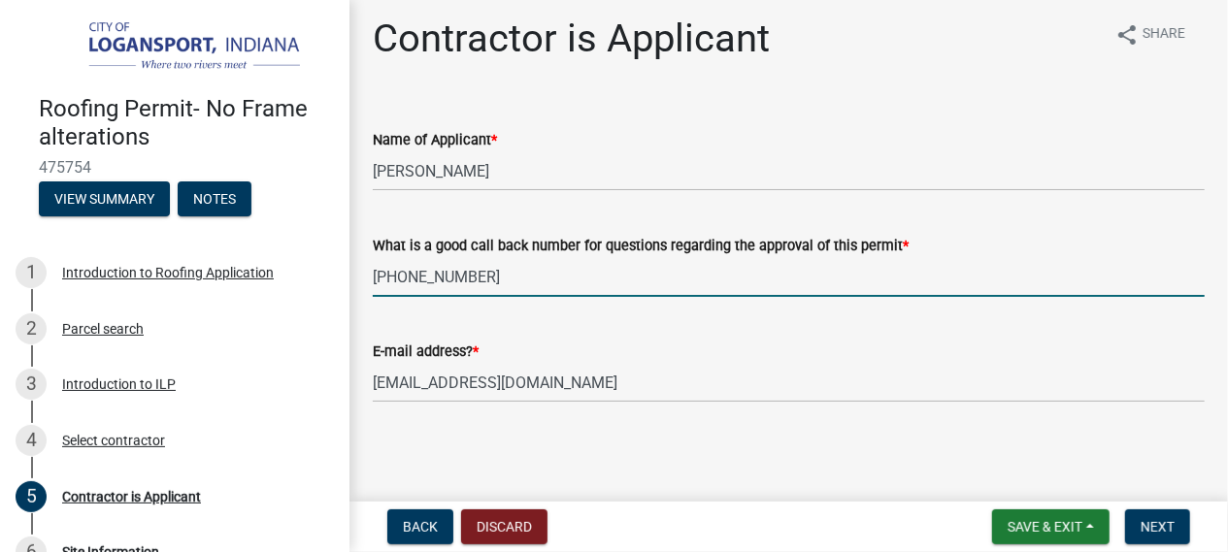
type input "[PHONE_NUMBER]"
click at [1159, 541] on button "Next" at bounding box center [1157, 527] width 65 height 35
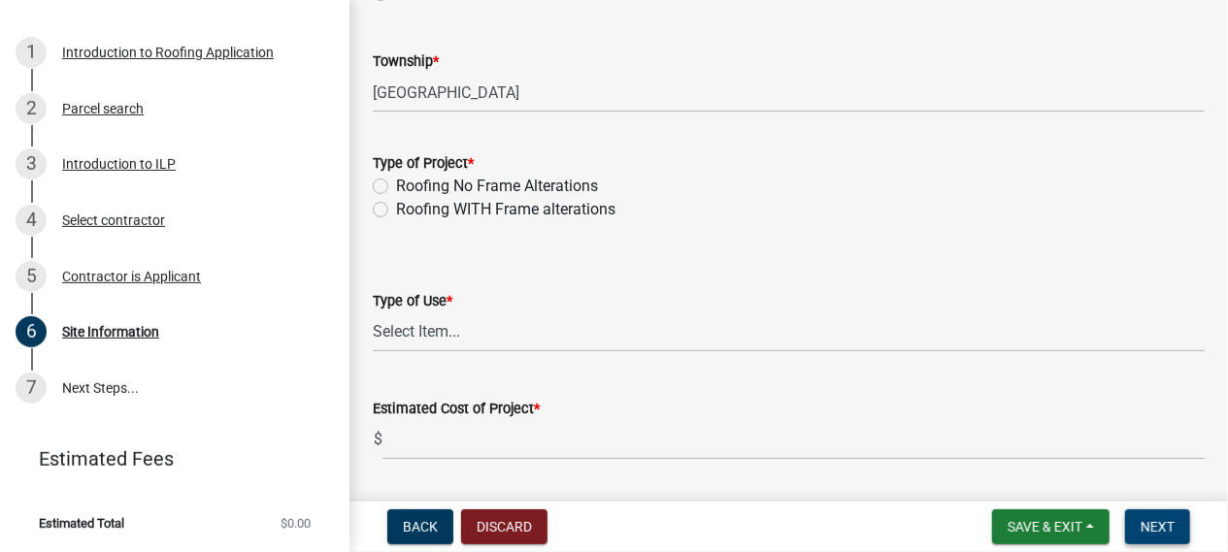
scroll to position [242, 0]
click at [556, 203] on label "Roofing WITH Frame alterations" at bounding box center [505, 208] width 219 height 23
click at [409, 203] on input "Roofing WITH Frame alterations" at bounding box center [402, 203] width 13 height 13
radio input "true"
click at [396, 190] on label "Roofing No Frame Alterations" at bounding box center [497, 185] width 202 height 23
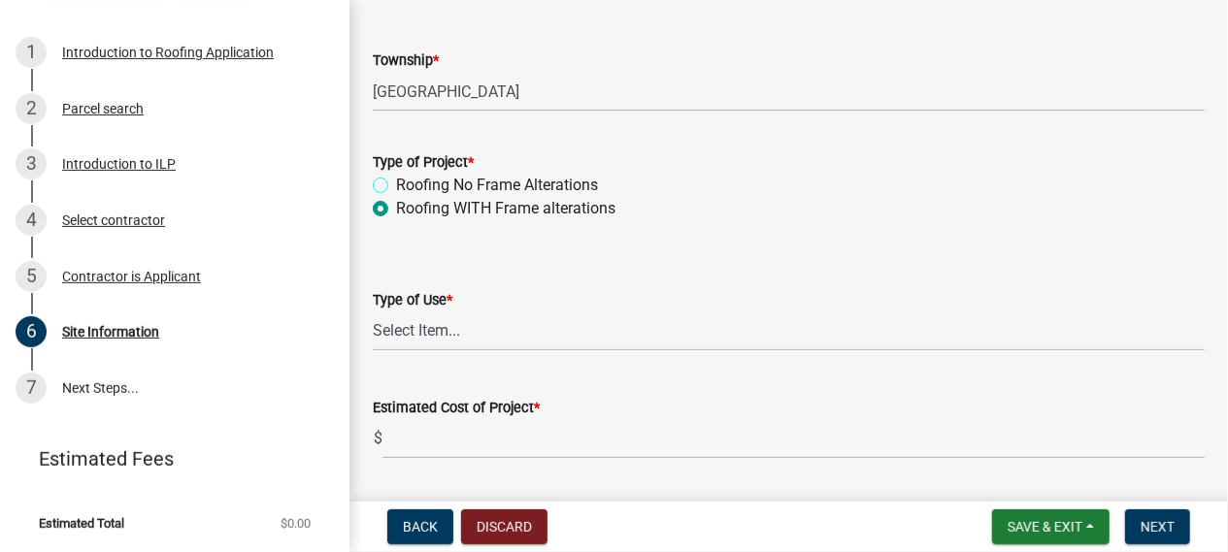
click at [396, 186] on input "Roofing No Frame Alterations" at bounding box center [402, 180] width 13 height 13
radio input "true"
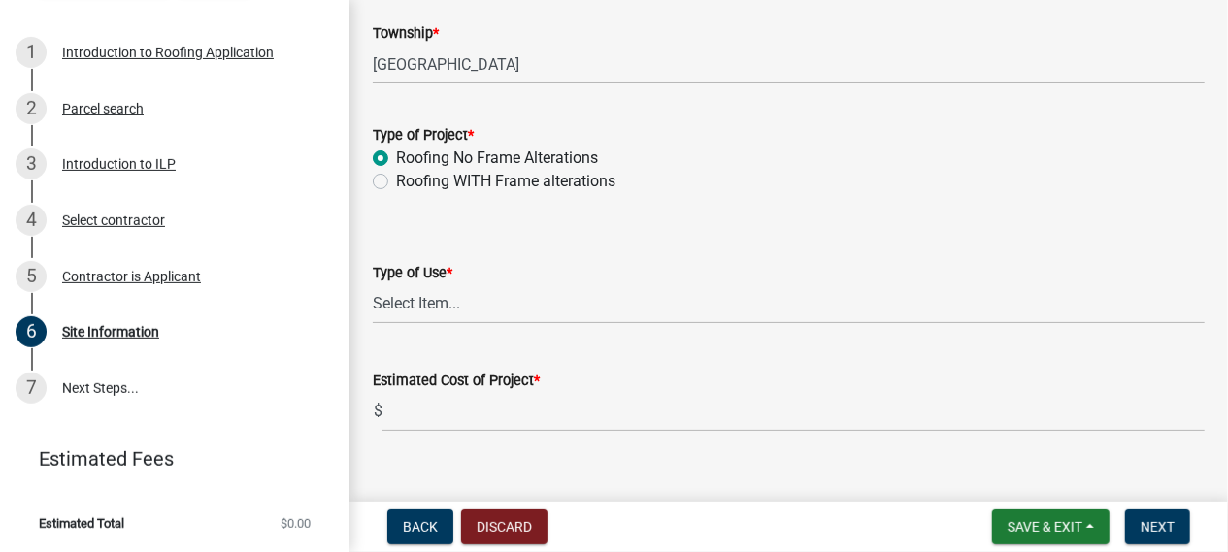
scroll to position [299, 0]
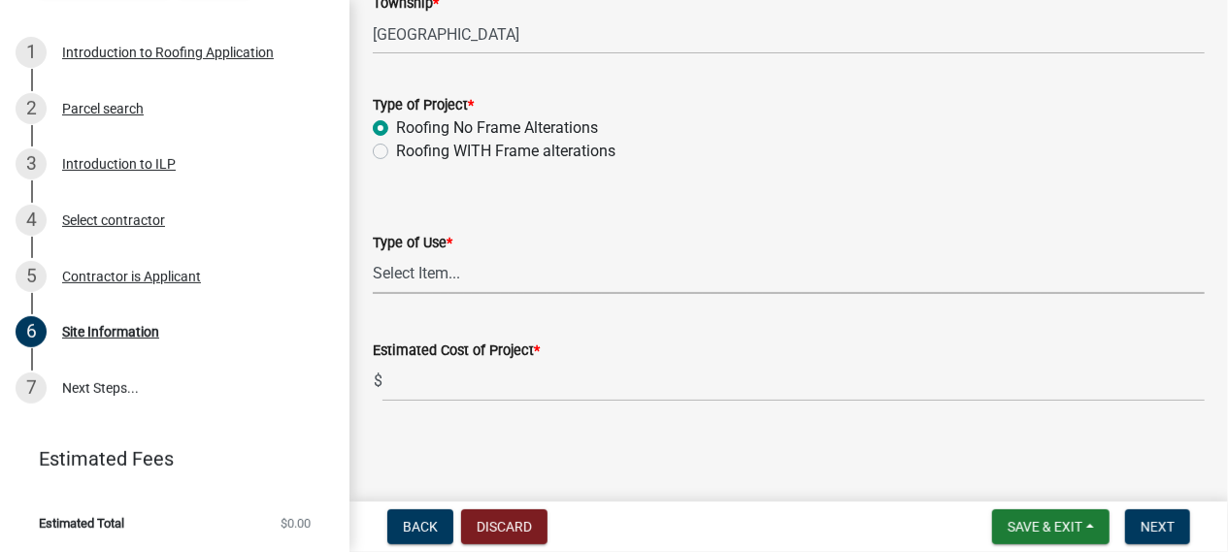
click at [634, 286] on select "Select Item... Residential Commercial/Industrial Agricultural Public/Semi Public" at bounding box center [789, 274] width 832 height 40
click option "Residential" at bounding box center [0, 0] width 0 height 0
select select "62802869-e470-474a-8a4c-8dbe1ccdd5ac"
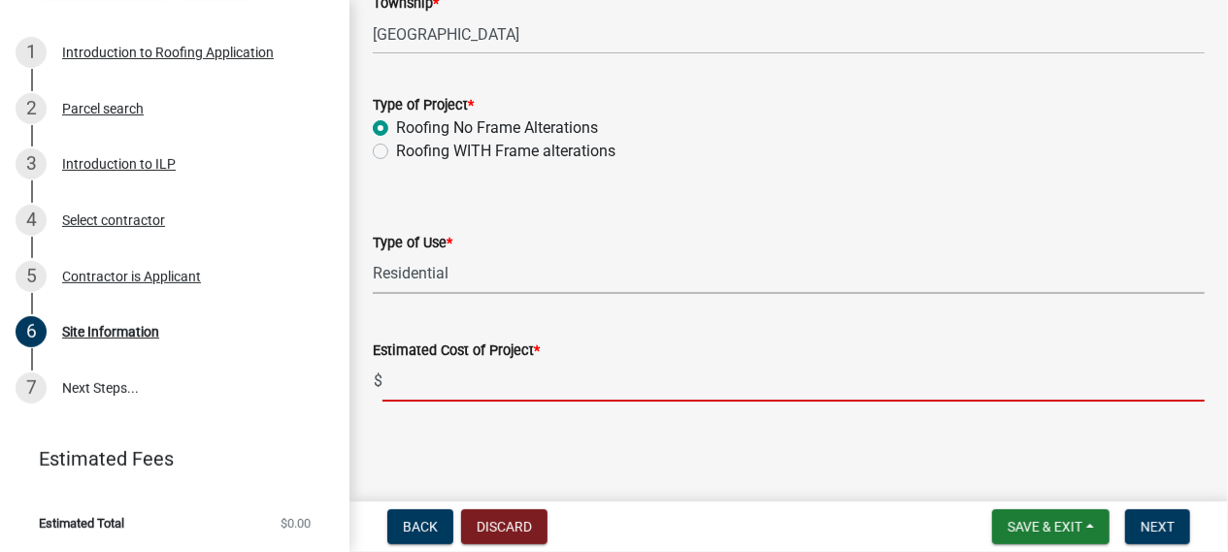
click at [616, 389] on input "text" at bounding box center [793, 382] width 822 height 40
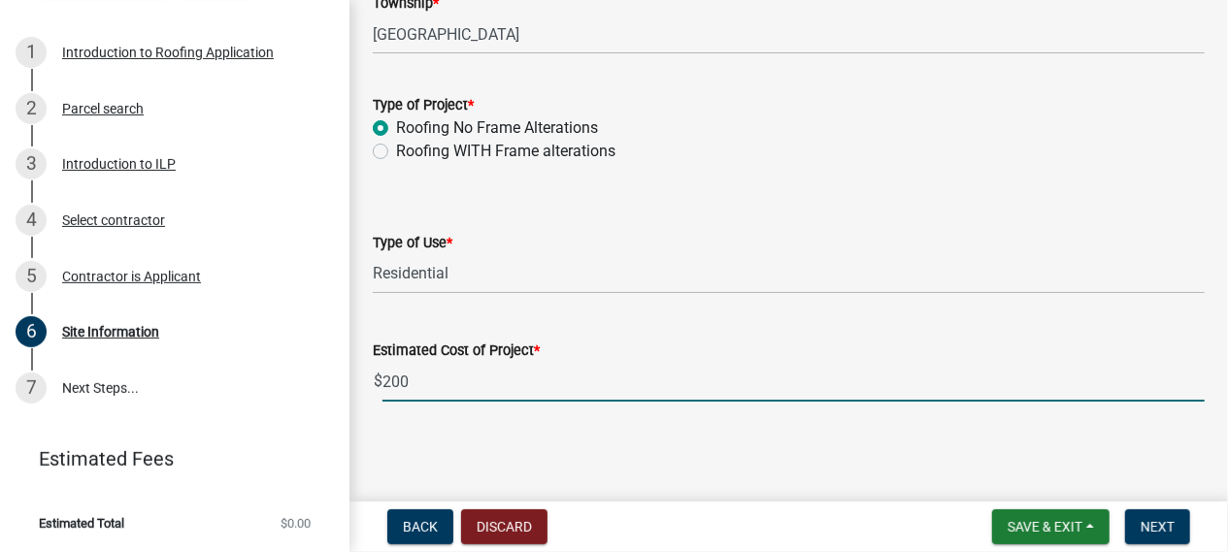
type input "2000"
click at [1173, 531] on span "Next" at bounding box center [1157, 527] width 34 height 16
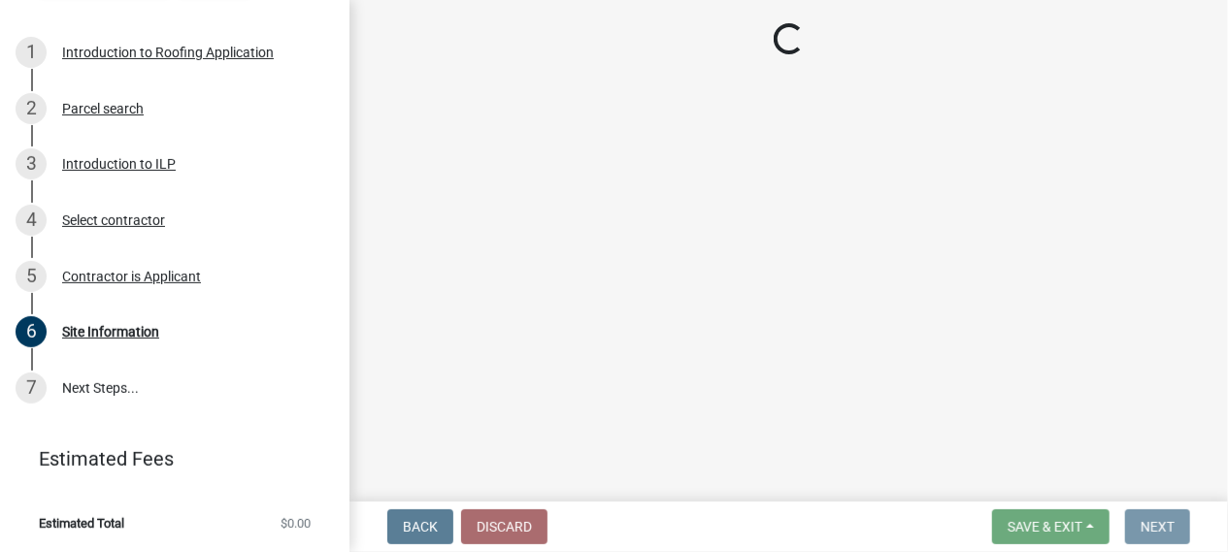
scroll to position [0, 0]
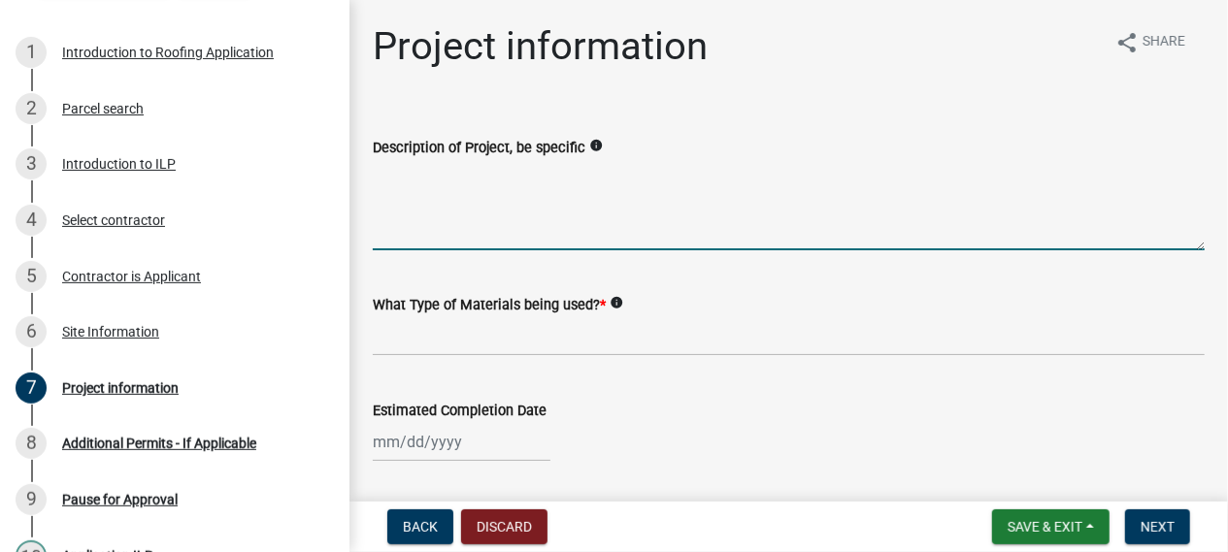
click at [838, 231] on textarea "Description of Project, be specific" at bounding box center [789, 204] width 832 height 91
type textarea "g"
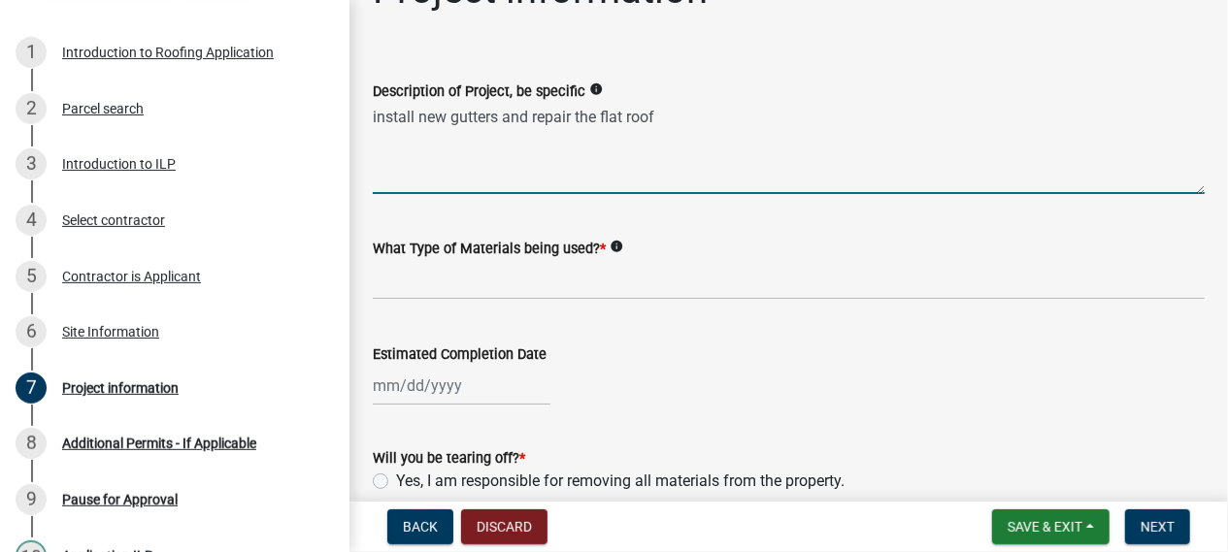
scroll to position [58, 0]
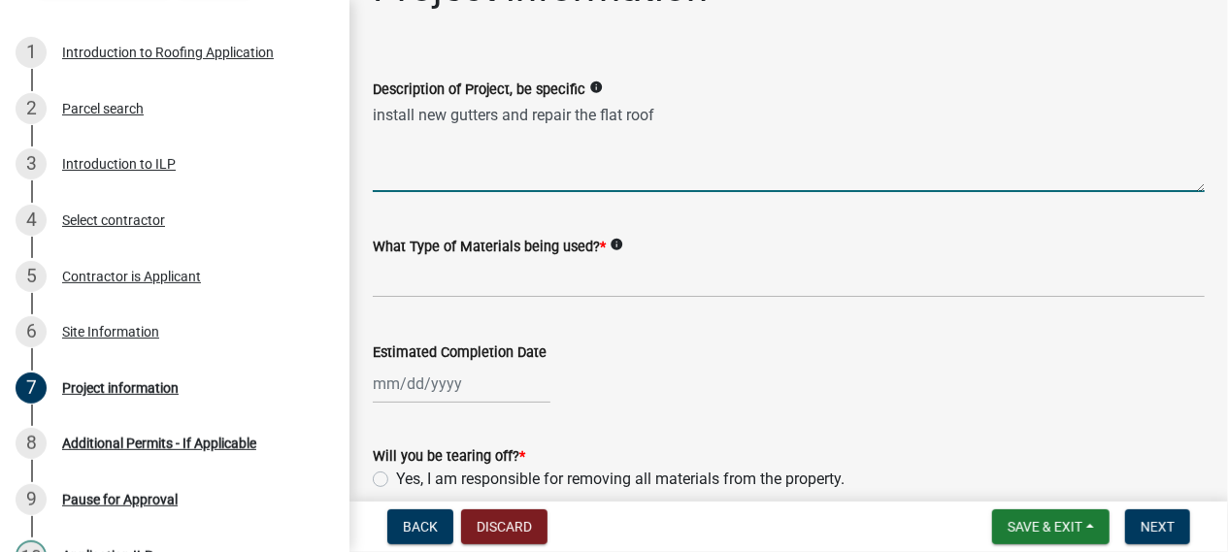
type textarea "install new gutters and repair the flat roof"
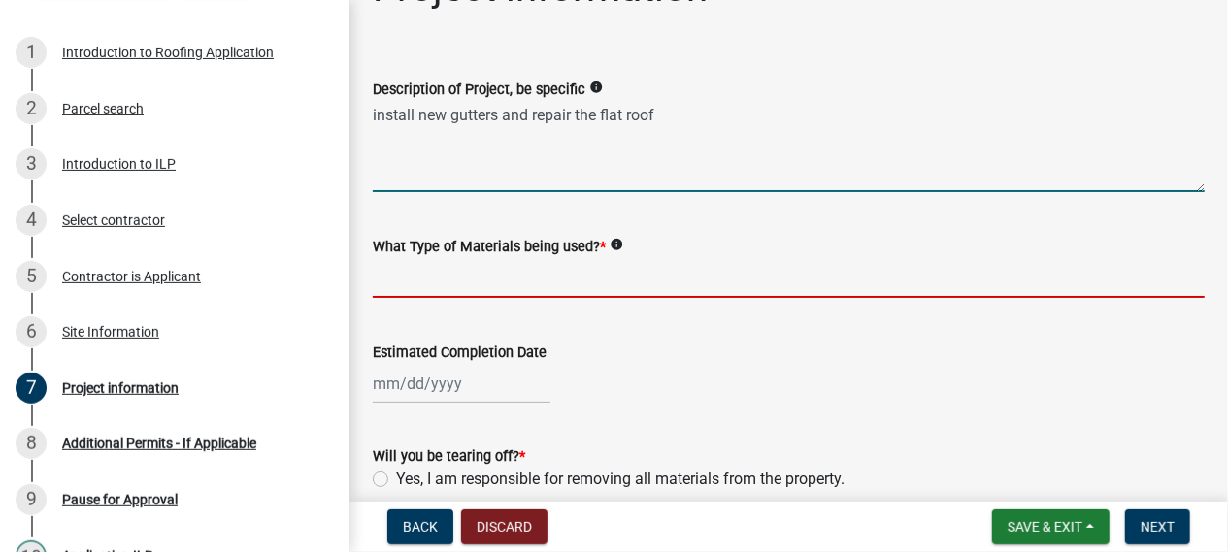
click at [467, 280] on input "What Type of Materials being used? *" at bounding box center [789, 278] width 832 height 40
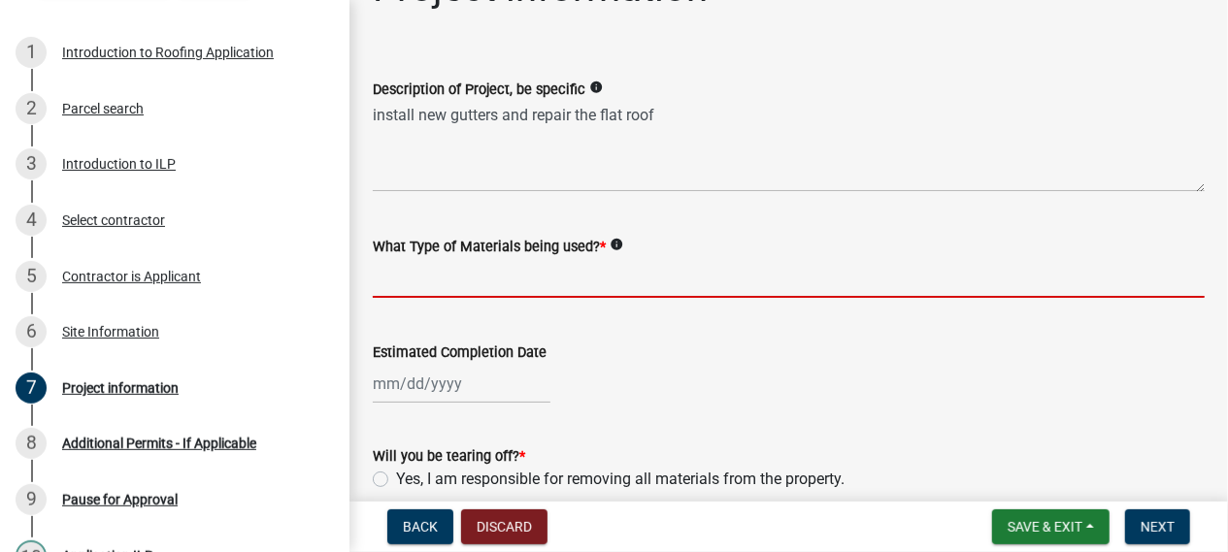
type input "s"
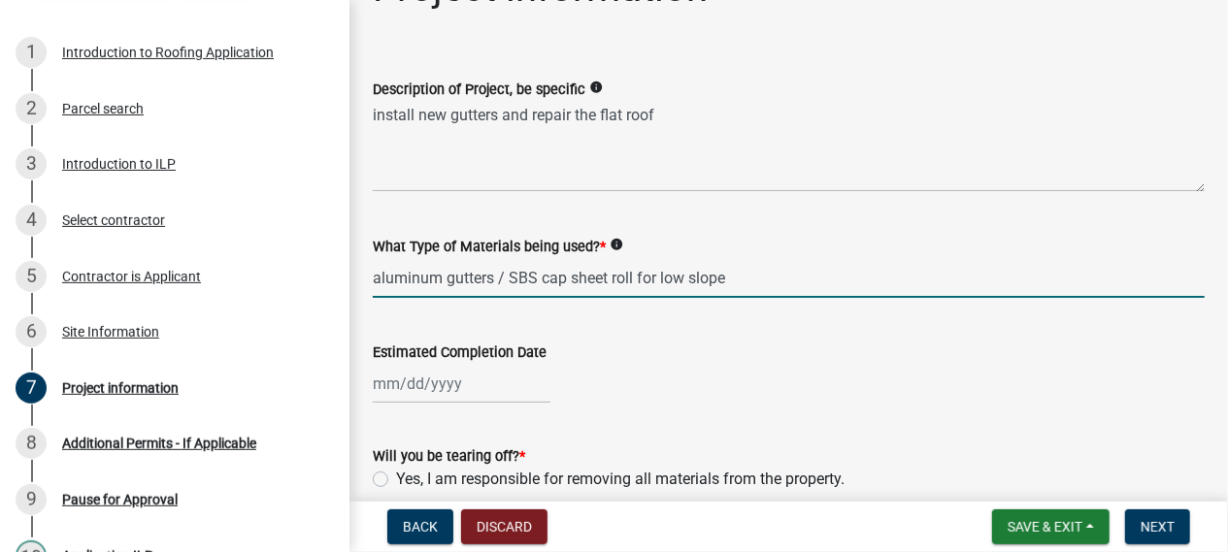
type input "aluminum gutters / SBS cap sheet roll for low slope"
select select "9"
select select "2025"
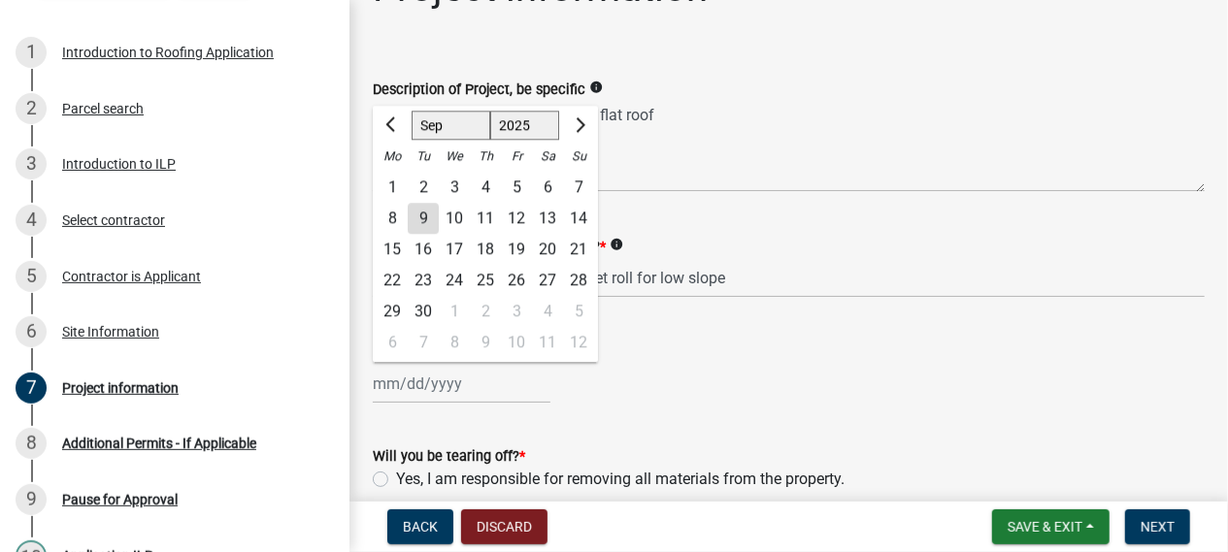
click at [383, 385] on input "Estimated Completion Date" at bounding box center [462, 384] width 178 height 40
click at [422, 216] on div "9" at bounding box center [423, 218] width 31 height 31
type input "[DATE]"
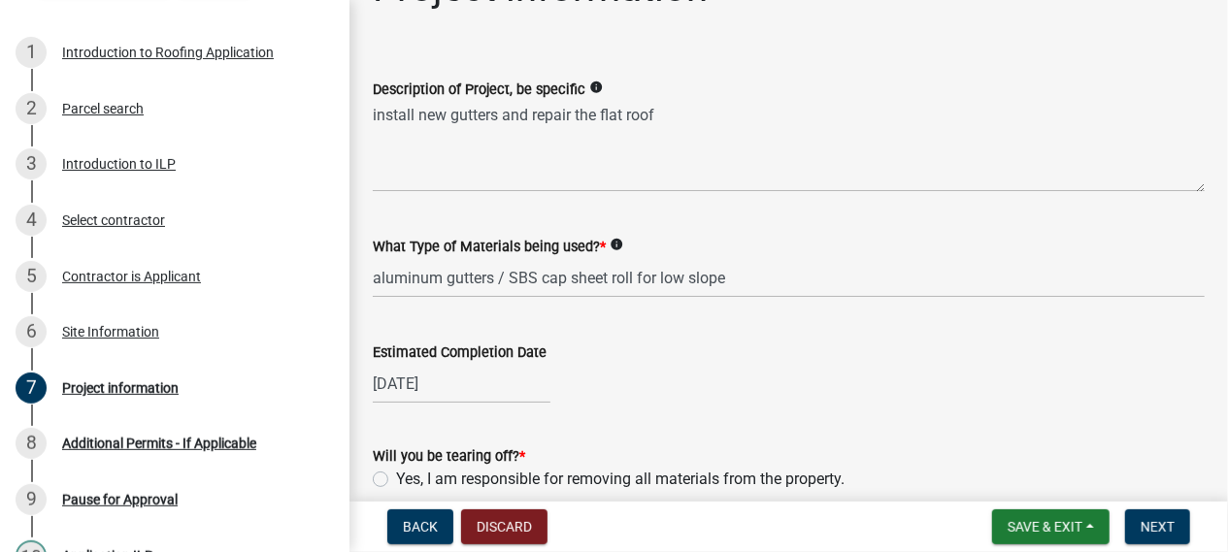
select select "9"
select select "2025"
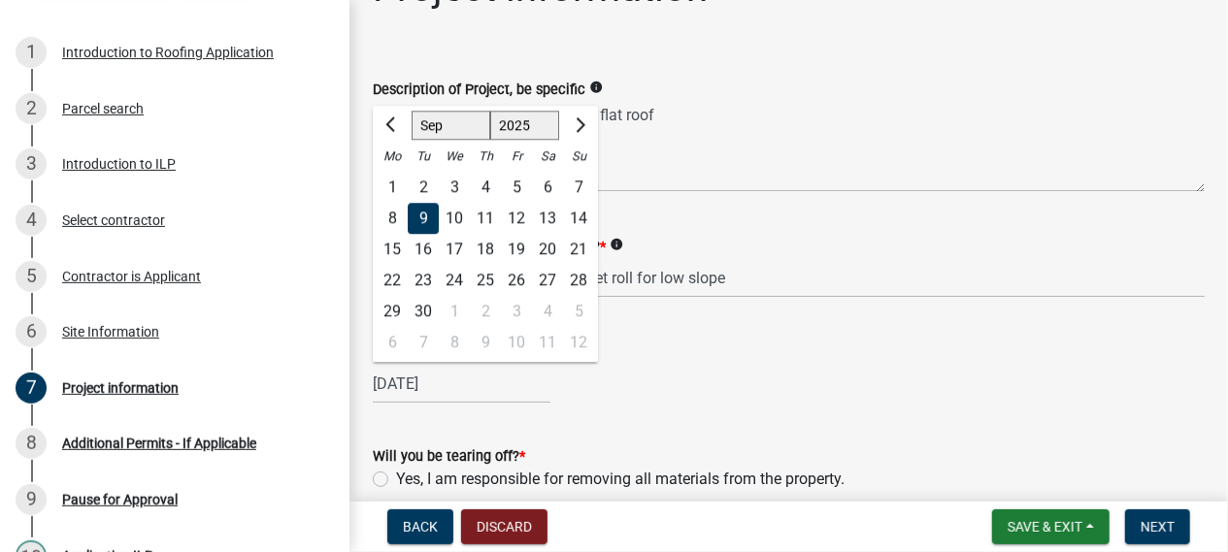
click at [411, 385] on input "[DATE]" at bounding box center [462, 384] width 178 height 40
click at [389, 257] on div "15" at bounding box center [392, 249] width 31 height 31
type input "[DATE]"
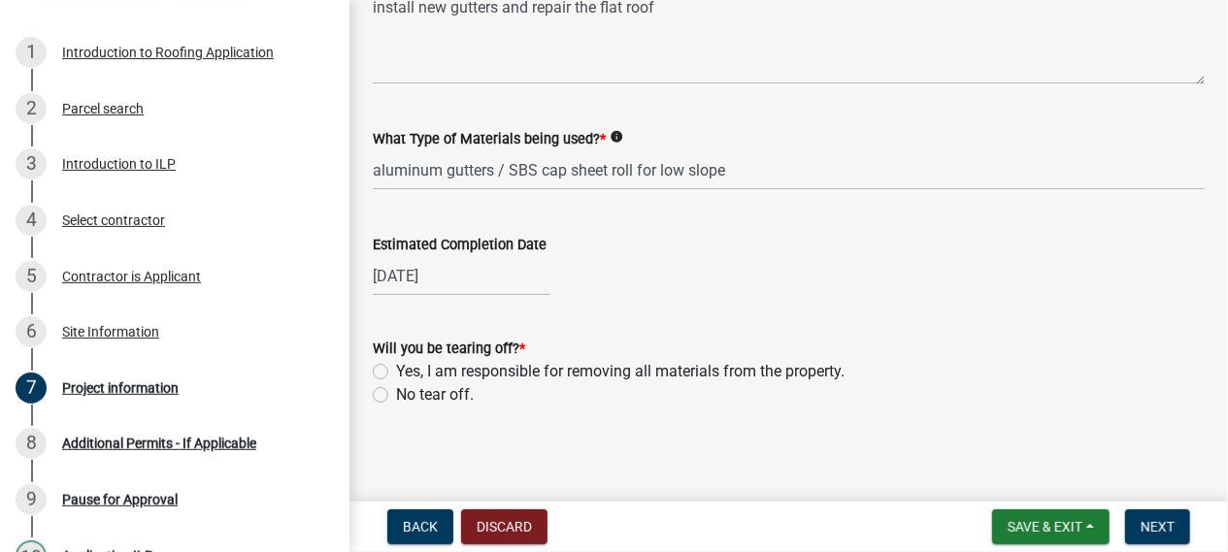
scroll to position [171, 0]
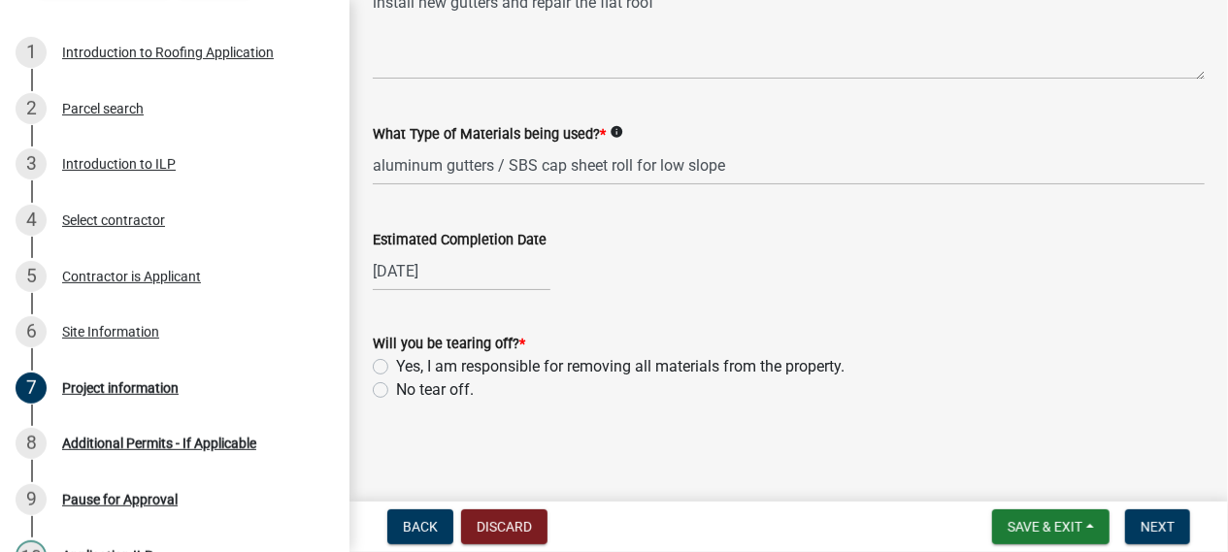
click at [391, 370] on div "Yes, I am responsible for removing all materials from the property." at bounding box center [789, 366] width 832 height 23
click at [396, 365] on label "Yes, I am responsible for removing all materials from the property." at bounding box center [620, 366] width 448 height 23
click at [396, 365] on input "Yes, I am responsible for removing all materials from the property." at bounding box center [402, 361] width 13 height 13
radio input "true"
click at [1153, 528] on span "Next" at bounding box center [1157, 527] width 34 height 16
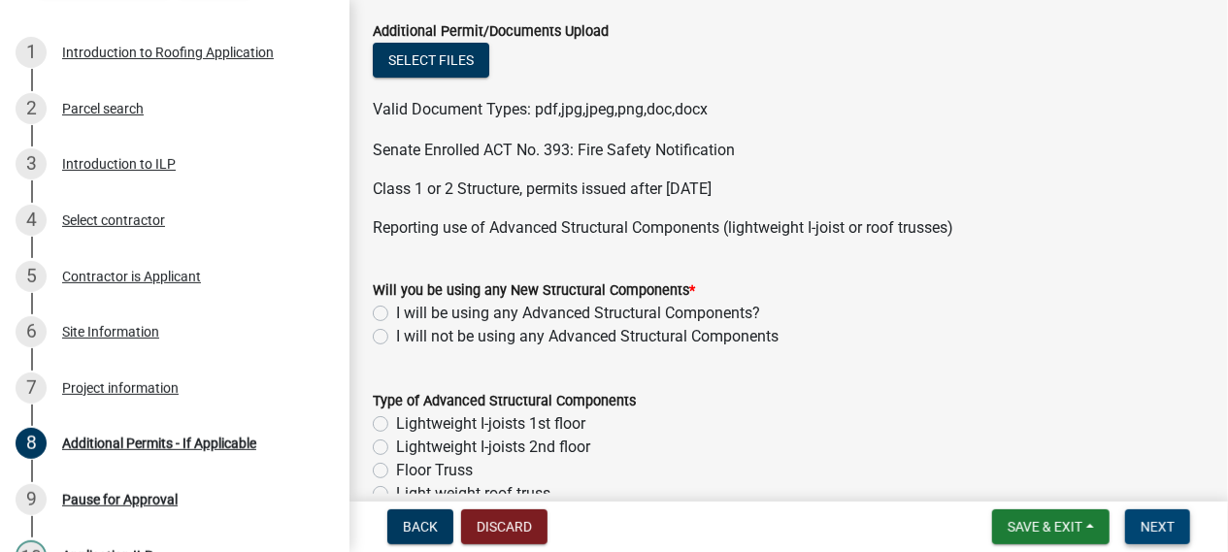
scroll to position [115, 0]
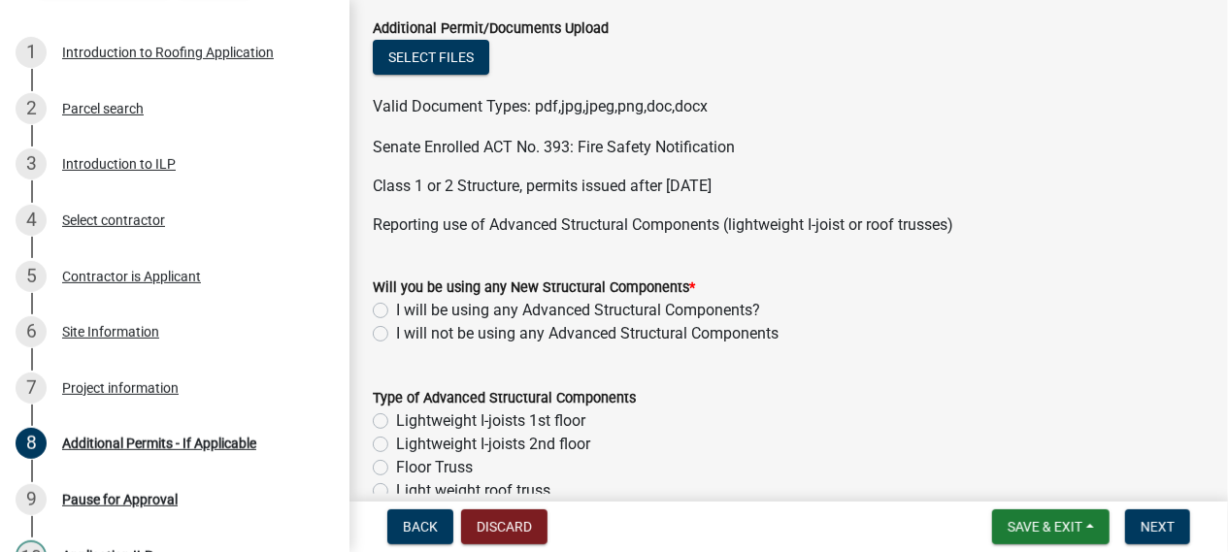
click at [396, 331] on label "I will not be using any Advanced Structural Components" at bounding box center [587, 333] width 382 height 23
click at [396, 331] on input "I will not be using any Advanced Structural Components" at bounding box center [402, 328] width 13 height 13
radio input "true"
click at [396, 445] on label "Lightweight I-joists 2nd floor" at bounding box center [493, 444] width 194 height 23
click at [396, 445] on input "Lightweight I-joists 2nd floor" at bounding box center [402, 439] width 13 height 13
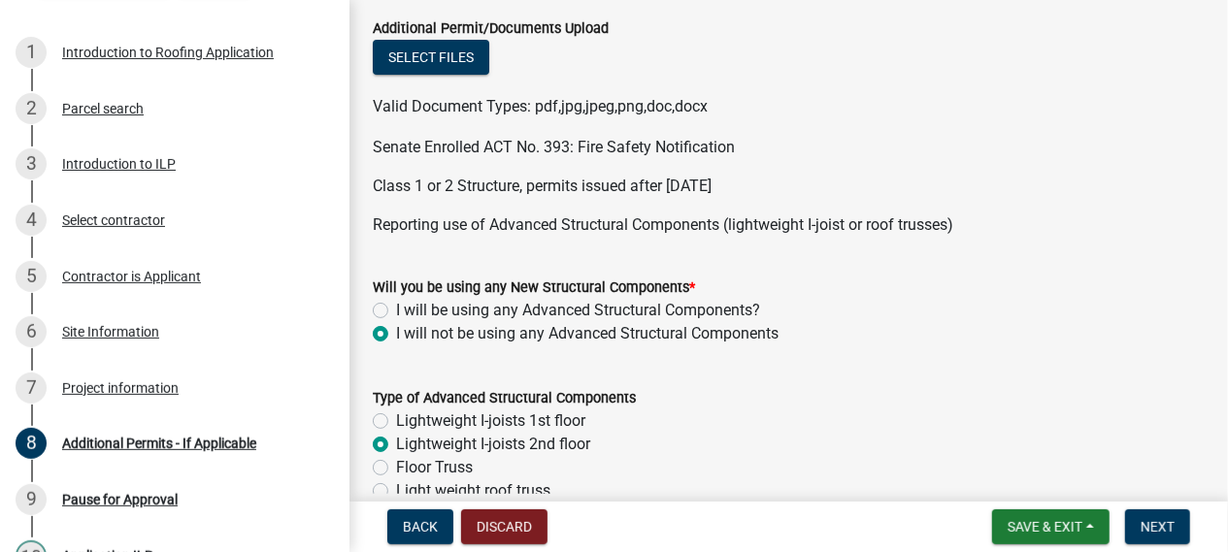
radio input "true"
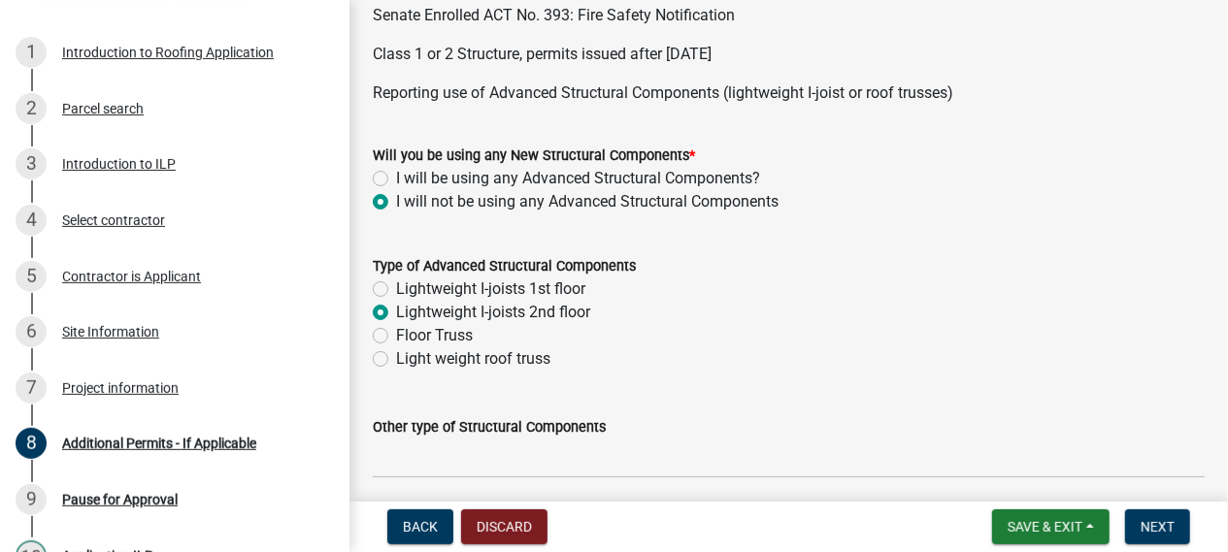
scroll to position [249, 0]
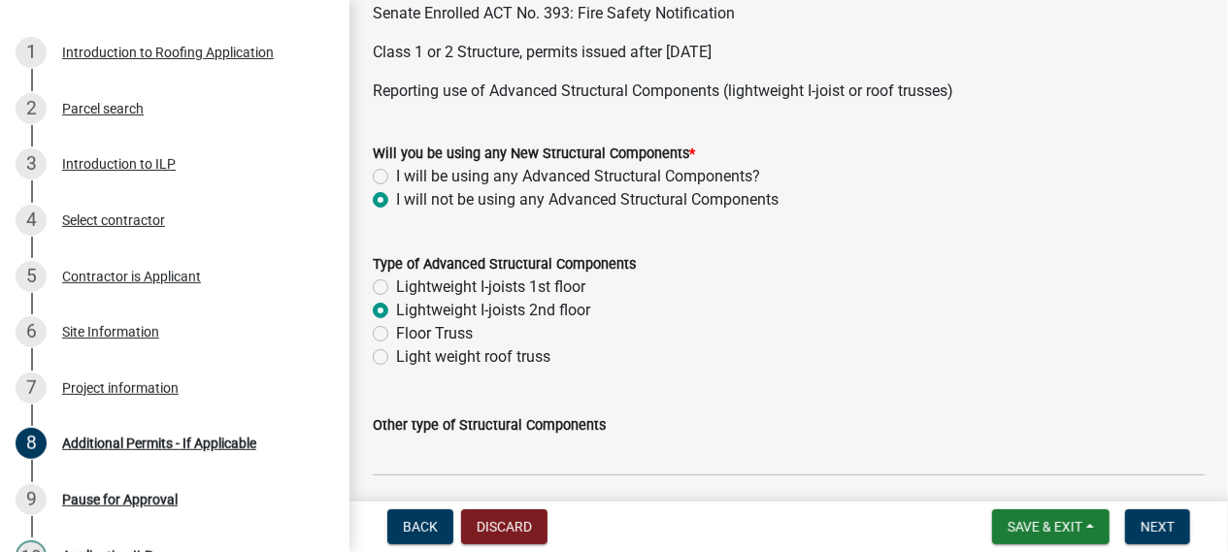
click at [396, 308] on label "Lightweight I-joists 2nd floor" at bounding box center [493, 310] width 194 height 23
click at [396, 308] on input "Lightweight I-joists 2nd floor" at bounding box center [402, 305] width 13 height 13
click at [396, 304] on label "Lightweight I-joists 2nd floor" at bounding box center [493, 310] width 194 height 23
click at [396, 304] on input "Lightweight I-joists 2nd floor" at bounding box center [402, 305] width 13 height 13
click at [372, 187] on div "Will you be using any New Structural Components * I will be using any Advanced …" at bounding box center [788, 164] width 861 height 93
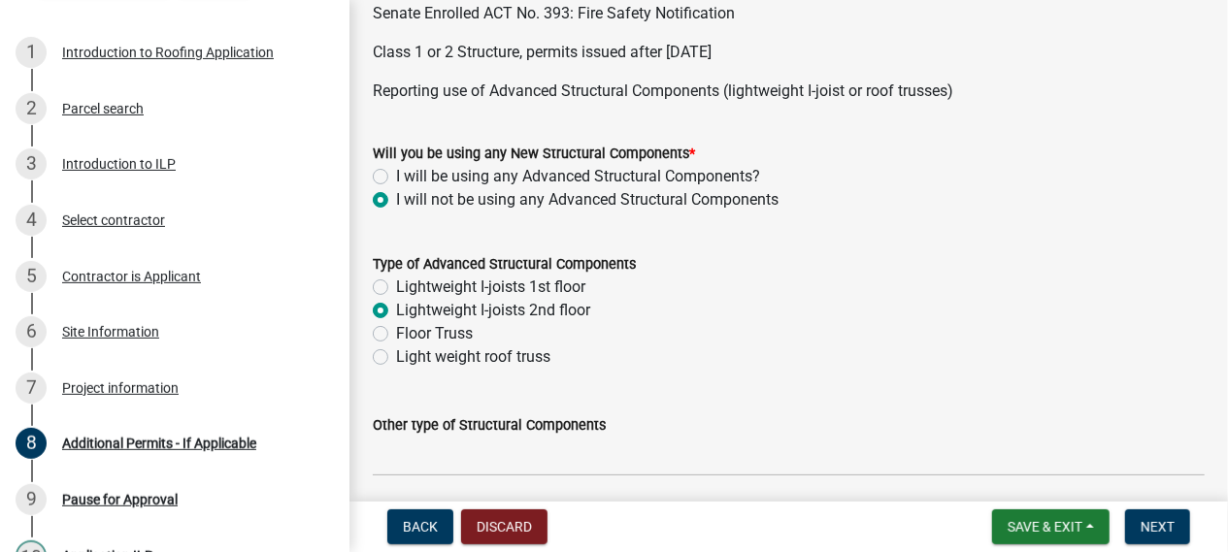
click at [396, 207] on label "I will not be using any Advanced Structural Components" at bounding box center [587, 199] width 382 height 23
click at [396, 201] on input "I will not be using any Advanced Structural Components" at bounding box center [402, 194] width 13 height 13
click at [396, 198] on label "I will not be using any Advanced Structural Components" at bounding box center [587, 199] width 382 height 23
click at [396, 198] on input "I will not be using any Advanced Structural Components" at bounding box center [402, 194] width 13 height 13
click at [396, 306] on label "Lightweight I-joists 2nd floor" at bounding box center [493, 310] width 194 height 23
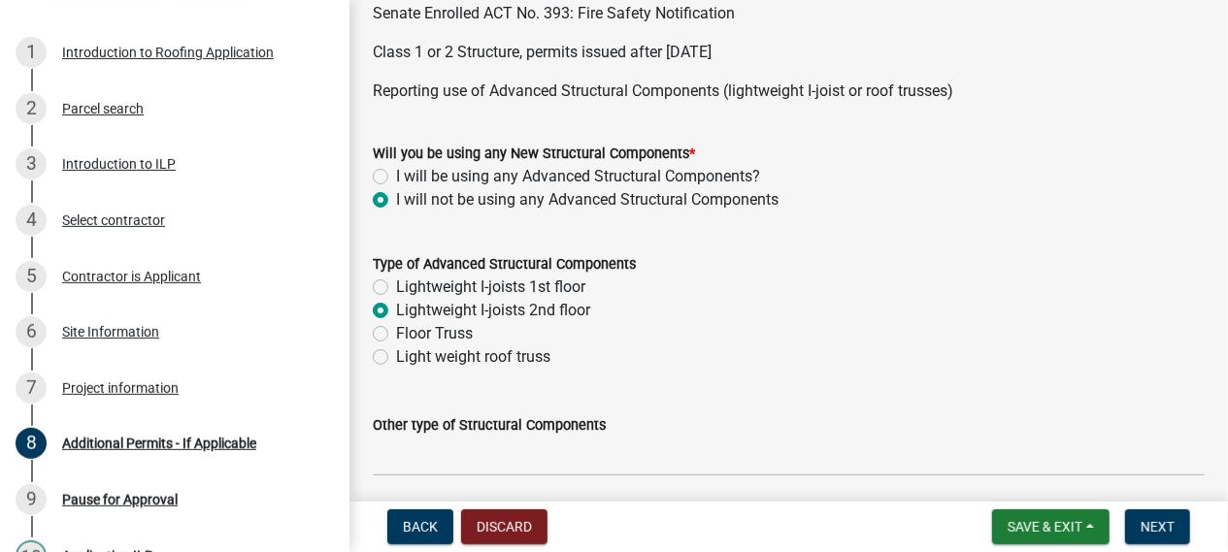
click at [396, 306] on input "Lightweight I-joists 2nd floor" at bounding box center [402, 305] width 13 height 13
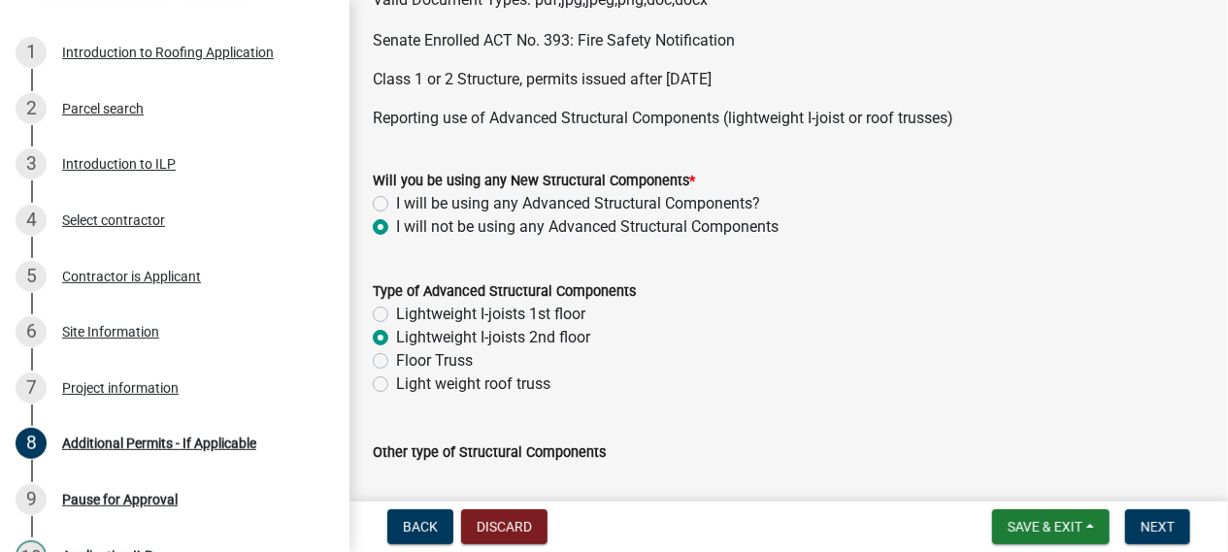
scroll to position [225, 0]
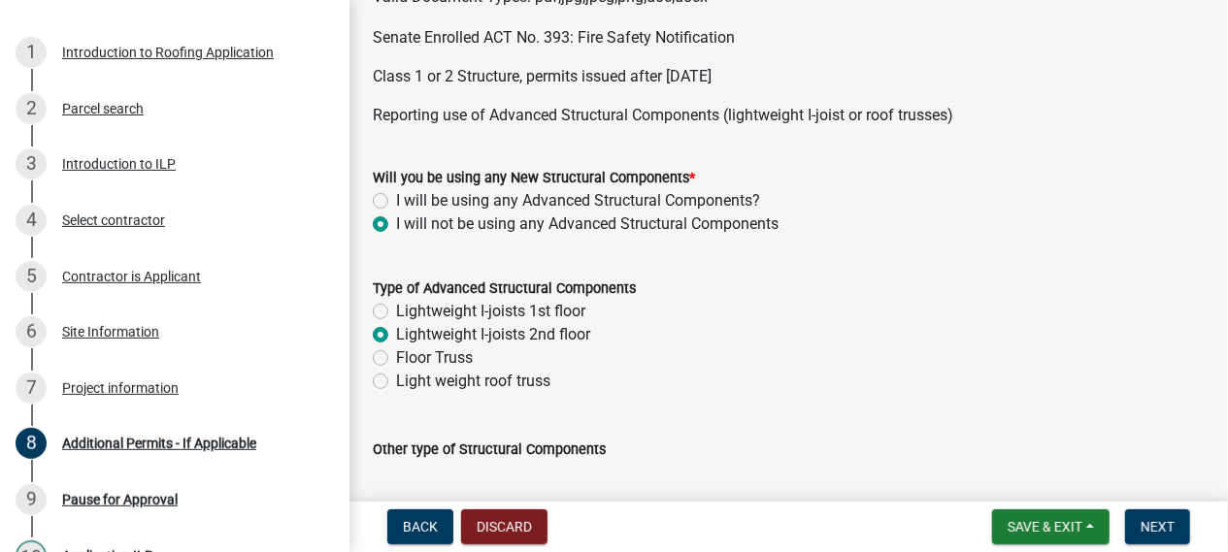
click at [396, 226] on label "I will not be using any Advanced Structural Components" at bounding box center [587, 224] width 382 height 23
click at [396, 225] on input "I will not be using any Advanced Structural Components" at bounding box center [402, 219] width 13 height 13
click at [396, 226] on label "I will not be using any Advanced Structural Components" at bounding box center [587, 224] width 382 height 23
click at [396, 225] on input "I will not be using any Advanced Structural Components" at bounding box center [402, 219] width 13 height 13
click at [396, 332] on label "Lightweight I-joists 2nd floor" at bounding box center [493, 334] width 194 height 23
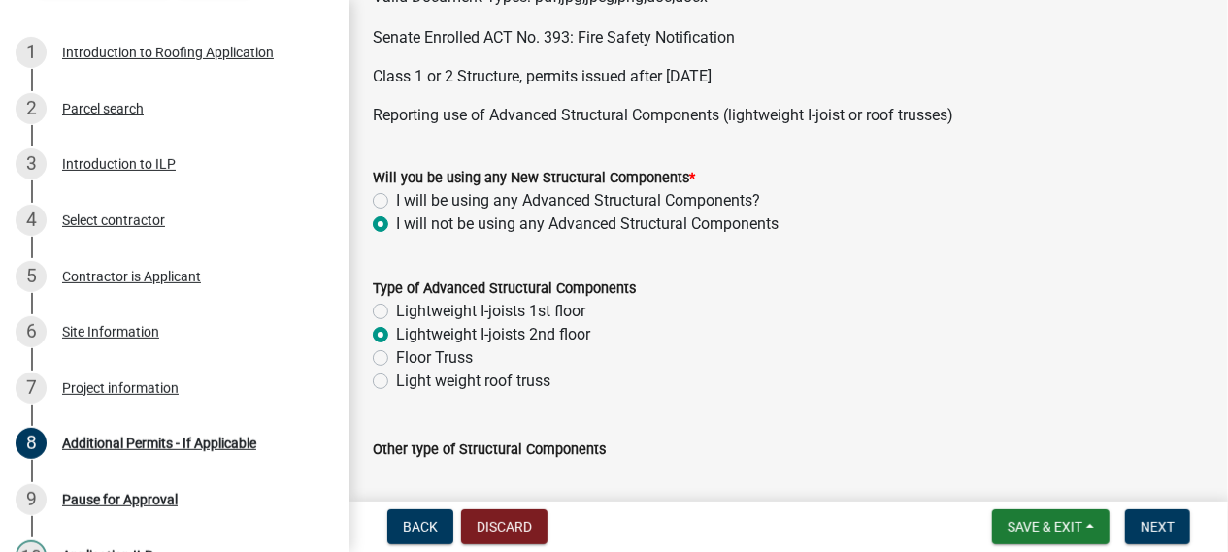
click at [396, 332] on input "Lightweight I-joists 2nd floor" at bounding box center [402, 329] width 13 height 13
click at [396, 332] on label "Lightweight I-joists 2nd floor" at bounding box center [493, 334] width 194 height 23
click at [396, 332] on input "Lightweight I-joists 2nd floor" at bounding box center [402, 329] width 13 height 13
click at [493, 243] on wm-data-entity-input "Will you be using any New Structural Components * I will be using any Advanced …" at bounding box center [789, 198] width 832 height 111
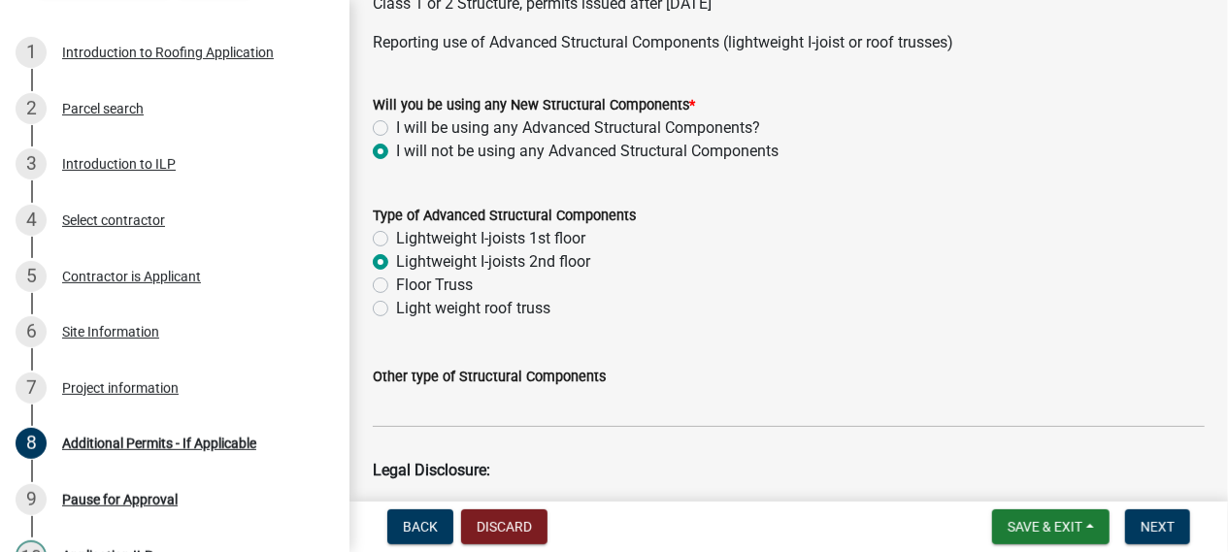
scroll to position [338, 0]
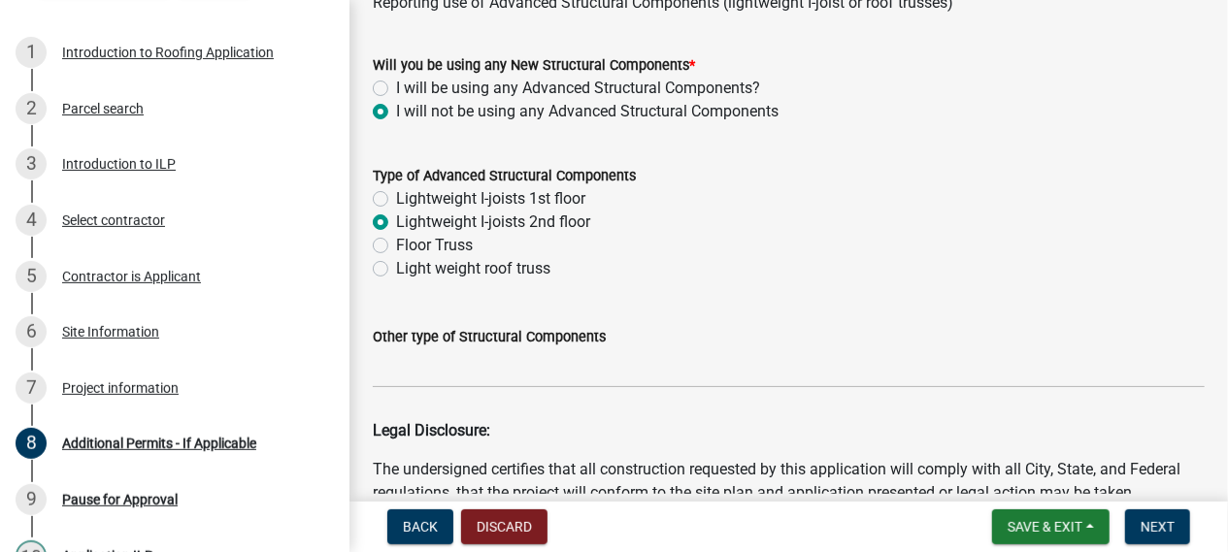
click at [396, 221] on label "Lightweight I-joists 2nd floor" at bounding box center [493, 222] width 194 height 23
click at [396, 221] on input "Lightweight I-joists 2nd floor" at bounding box center [402, 217] width 13 height 13
click at [391, 228] on div "Lightweight I-joists 2nd floor" at bounding box center [789, 222] width 832 height 23
click at [391, 197] on div "Lightweight I-joists 1st floor" at bounding box center [789, 198] width 832 height 23
click at [396, 271] on label "Light weight roof truss" at bounding box center [473, 268] width 154 height 23
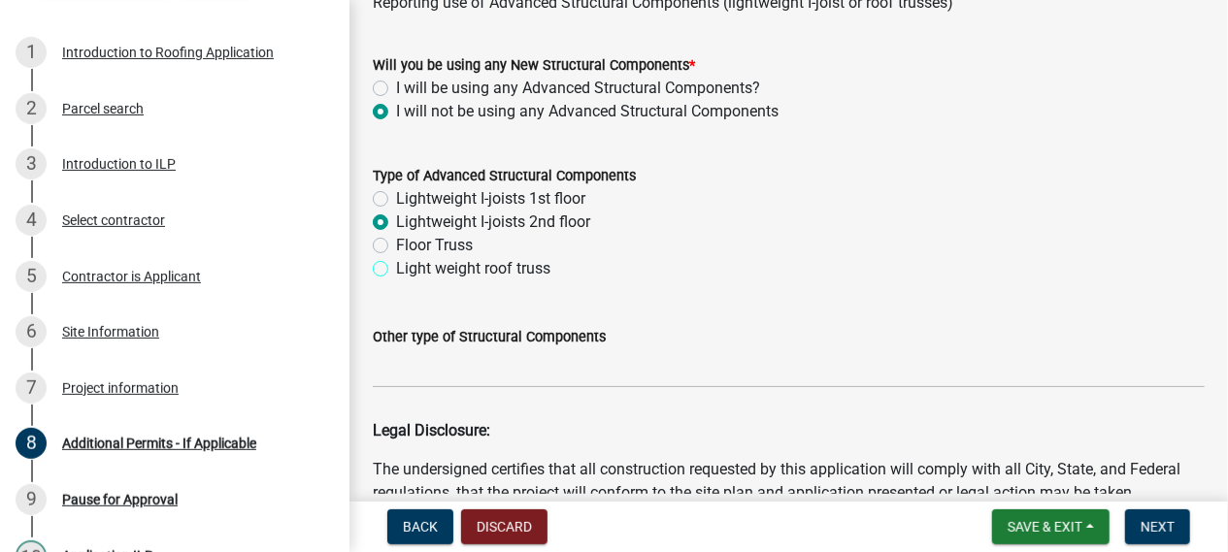
click at [396, 270] on input "Light weight roof truss" at bounding box center [402, 263] width 13 height 13
radio input "true"
click at [396, 193] on label "Lightweight I-joists 1st floor" at bounding box center [490, 198] width 189 height 23
click at [396, 193] on input "Lightweight I-joists 1st floor" at bounding box center [402, 193] width 13 height 13
radio input "true"
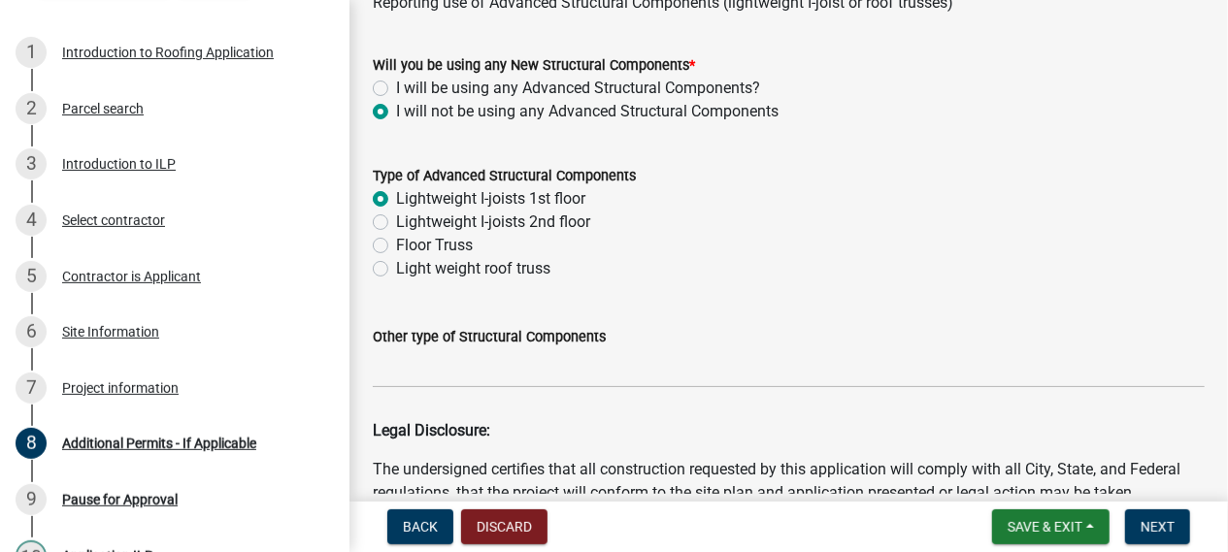
click at [396, 247] on label "Floor Truss" at bounding box center [434, 245] width 77 height 23
click at [396, 247] on input "Floor Truss" at bounding box center [402, 240] width 13 height 13
radio input "true"
drag, startPoint x: 382, startPoint y: 267, endPoint x: 372, endPoint y: 253, distance: 17.3
click at [372, 253] on div "Type of Advanced Structural Components Lightweight I-joists 1st floor Lightweig…" at bounding box center [788, 211] width 861 height 140
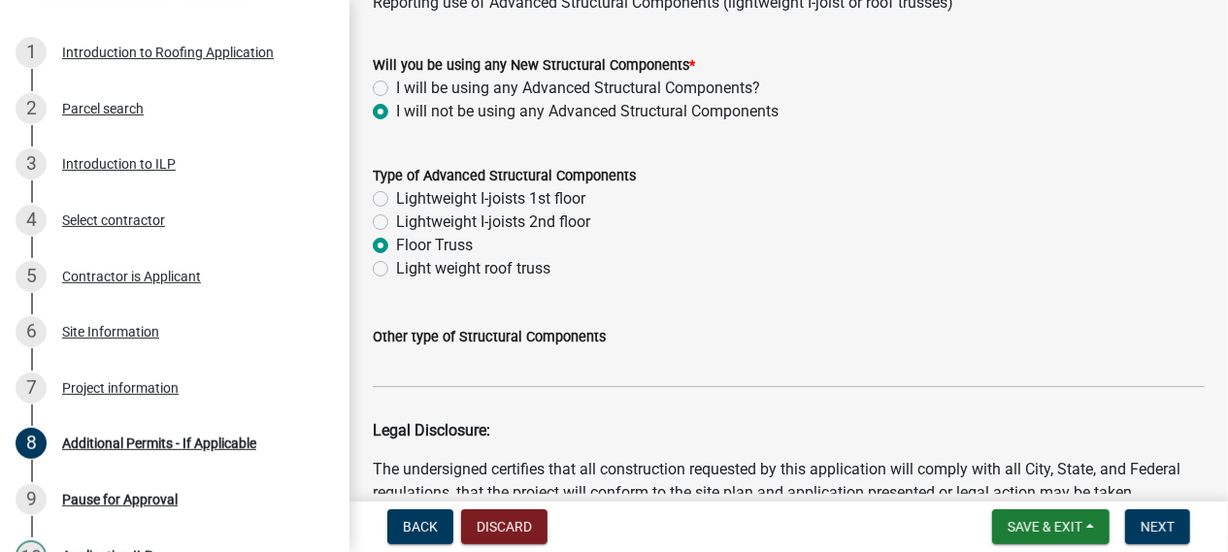
click at [372, 253] on div "Type of Advanced Structural Components Lightweight I-joists 1st floor Lightweig…" at bounding box center [788, 211] width 861 height 140
click at [555, 260] on div "Light weight roof truss" at bounding box center [789, 268] width 832 height 23
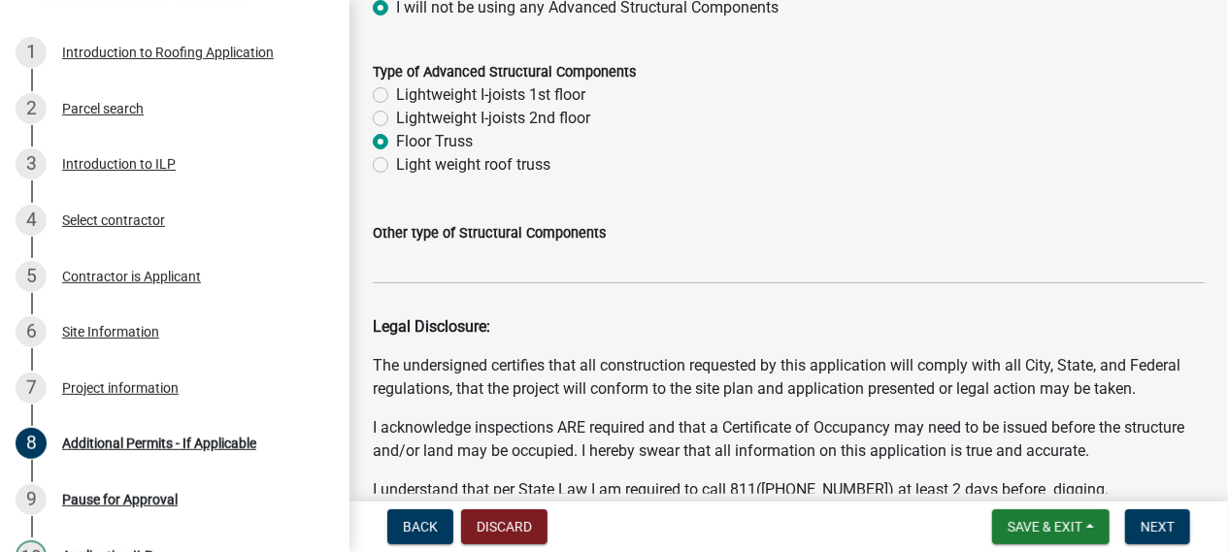
scroll to position [446, 0]
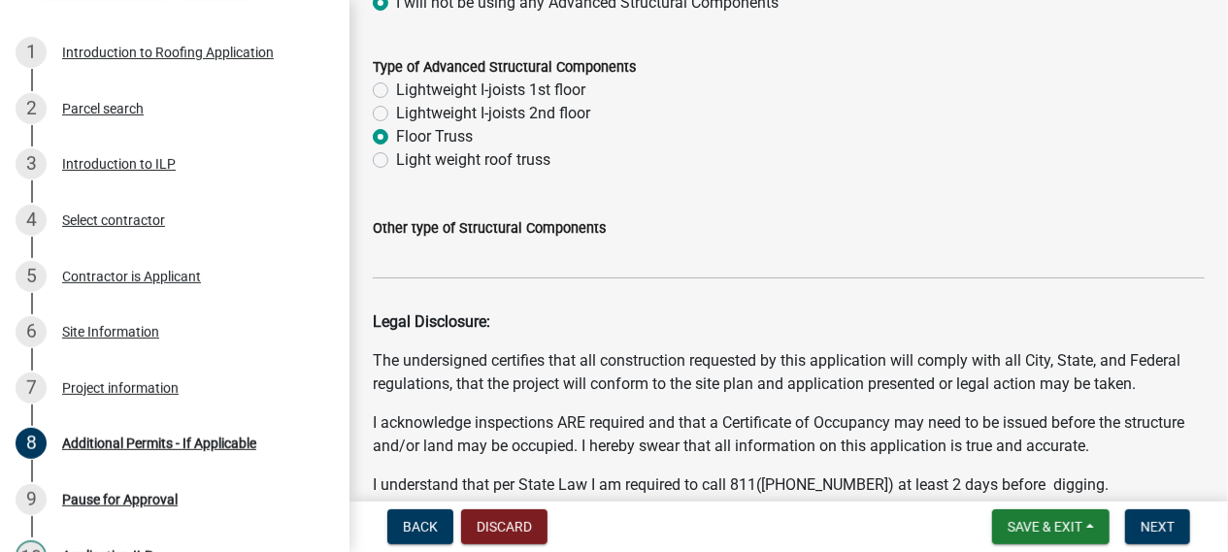
click at [396, 143] on label "Floor Truss" at bounding box center [434, 136] width 77 height 23
click at [396, 138] on input "Floor Truss" at bounding box center [402, 131] width 13 height 13
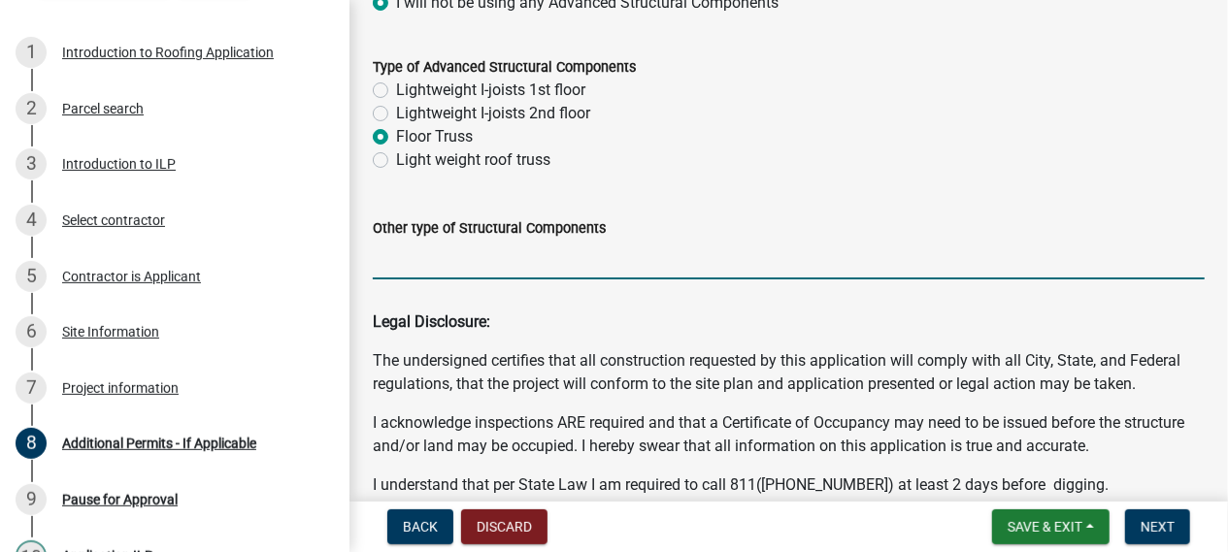
click at [457, 266] on input "Other type of Structural Components" at bounding box center [789, 260] width 832 height 40
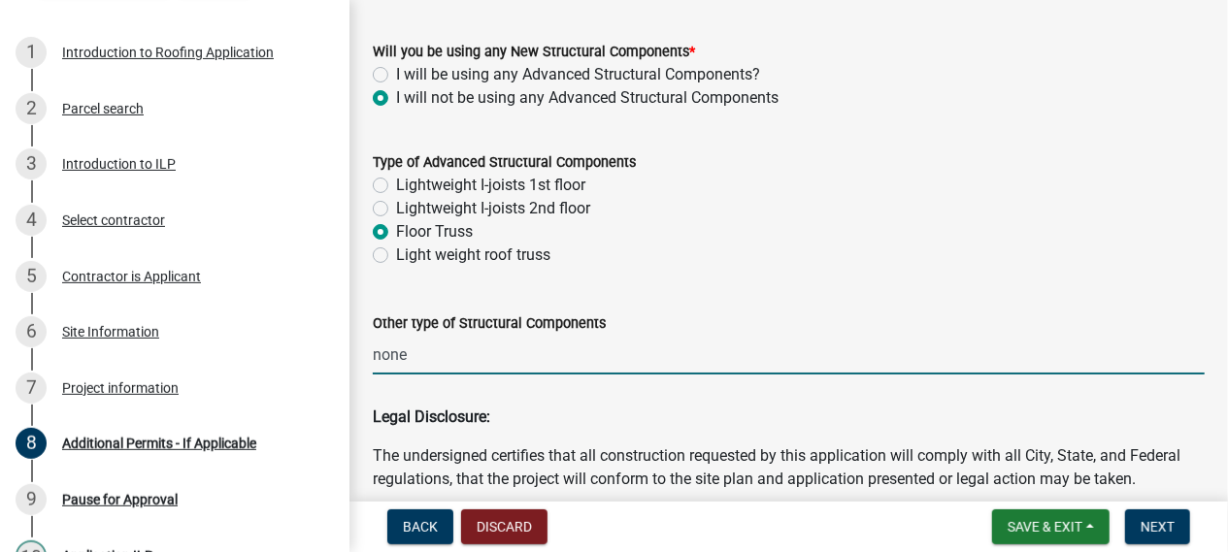
scroll to position [326, 0]
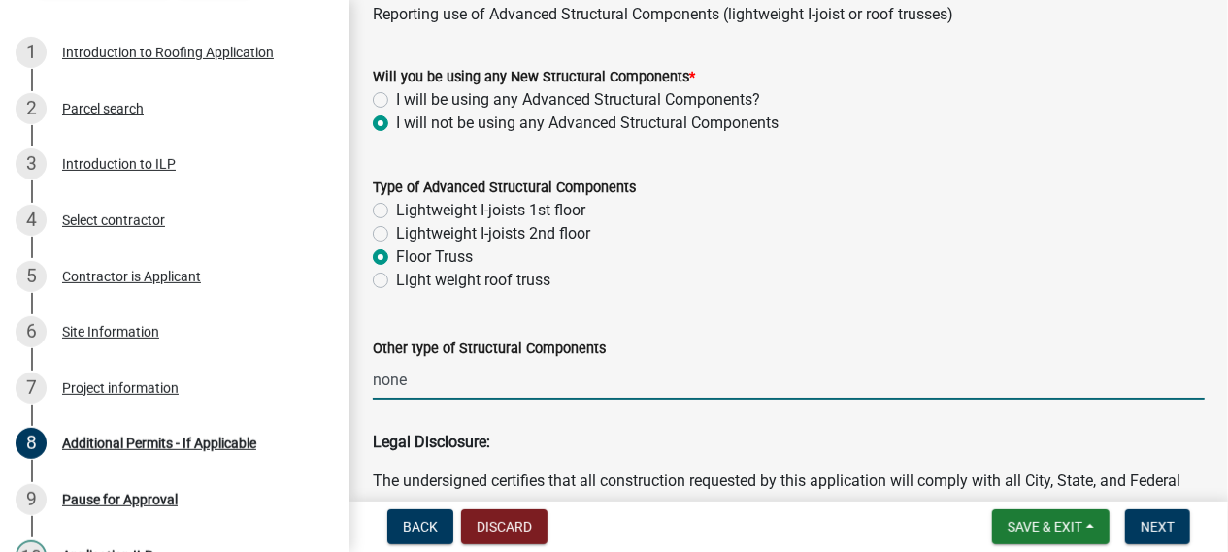
type input "none"
click at [406, 226] on label "Lightweight I-joists 2nd floor" at bounding box center [493, 233] width 194 height 23
click at [406, 226] on input "Lightweight I-joists 2nd floor" at bounding box center [402, 228] width 13 height 13
radio input "true"
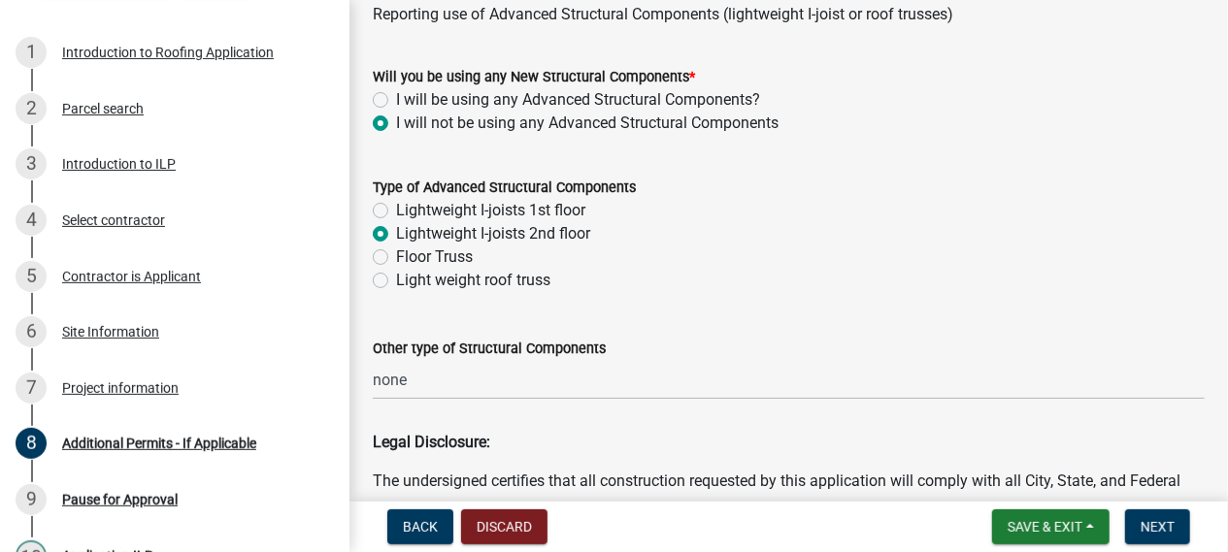
click at [504, 210] on label "Lightweight I-joists 1st floor" at bounding box center [490, 210] width 189 height 23
click at [409, 210] on input "Lightweight I-joists 1st floor" at bounding box center [402, 205] width 13 height 13
radio input "true"
click at [566, 187] on label "Type of Advanced Structural Components" at bounding box center [504, 188] width 263 height 14
click at [552, 118] on label "I will not be using any Advanced Structural Components" at bounding box center [587, 123] width 382 height 23
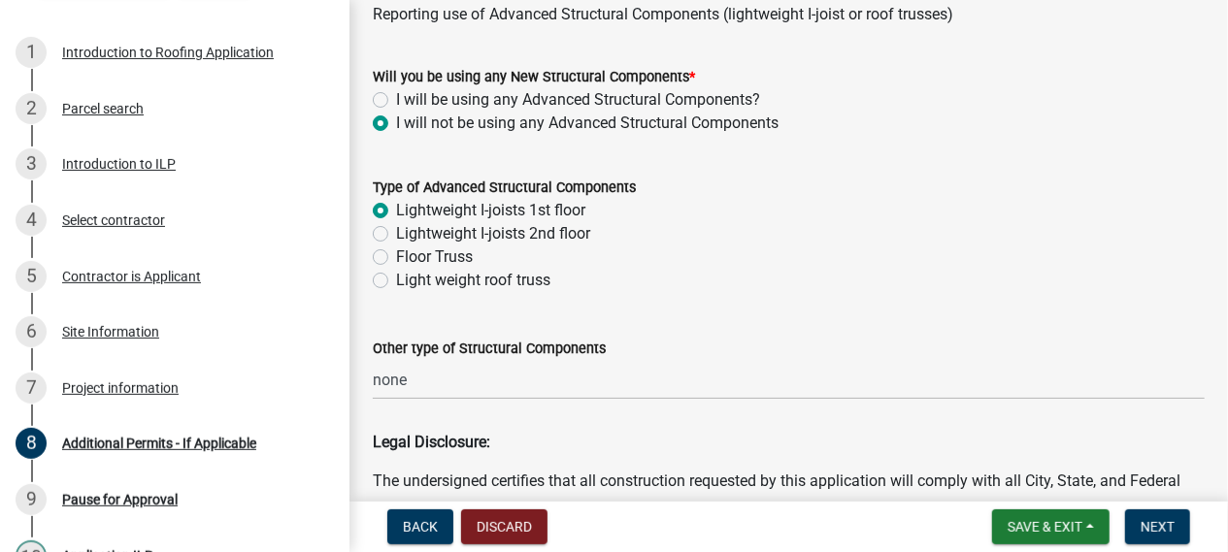
click at [409, 118] on input "I will not be using any Advanced Structural Components" at bounding box center [402, 118] width 13 height 13
click at [591, 128] on label "I will not be using any Advanced Structural Components" at bounding box center [587, 123] width 382 height 23
click at [409, 124] on input "I will not be using any Advanced Structural Components" at bounding box center [402, 118] width 13 height 13
click at [570, 216] on label "Lightweight I-joists 1st floor" at bounding box center [490, 210] width 189 height 23
click at [409, 212] on input "Lightweight I-joists 1st floor" at bounding box center [402, 205] width 13 height 13
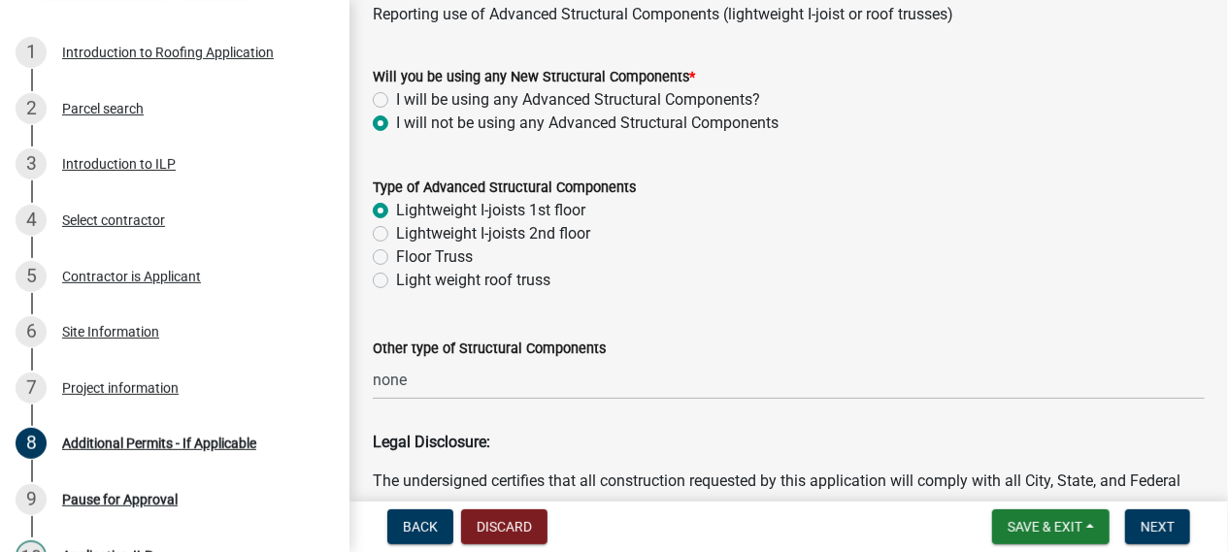
click at [385, 220] on div "Lightweight I-joists 1st floor" at bounding box center [789, 210] width 832 height 23
click at [388, 216] on div "Lightweight I-joists 1st floor" at bounding box center [789, 210] width 832 height 23
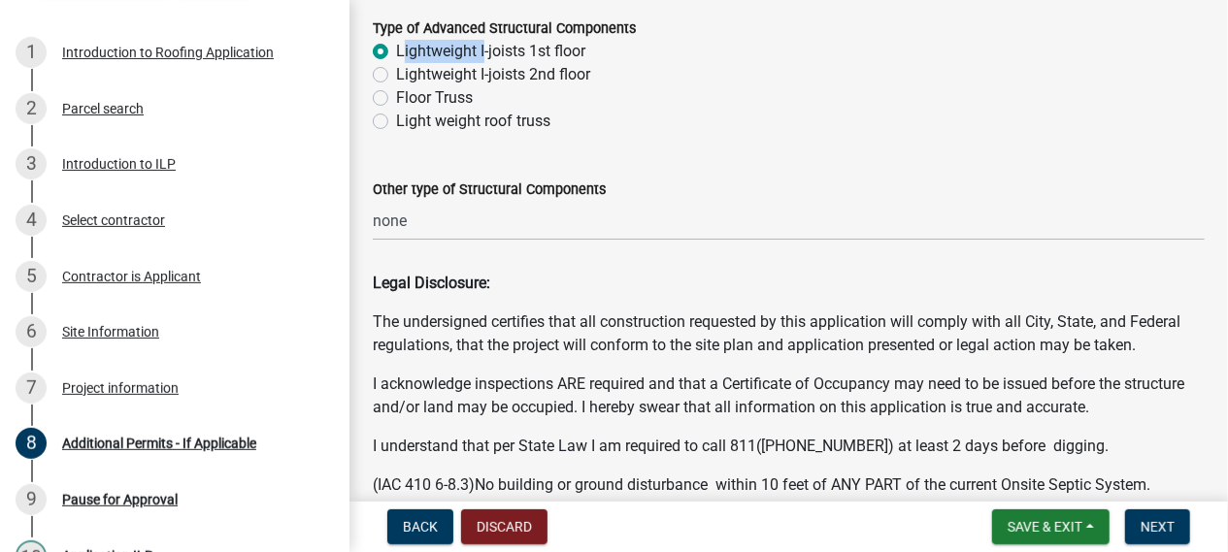
scroll to position [485, 0]
click at [417, 527] on span "Back" at bounding box center [420, 527] width 35 height 16
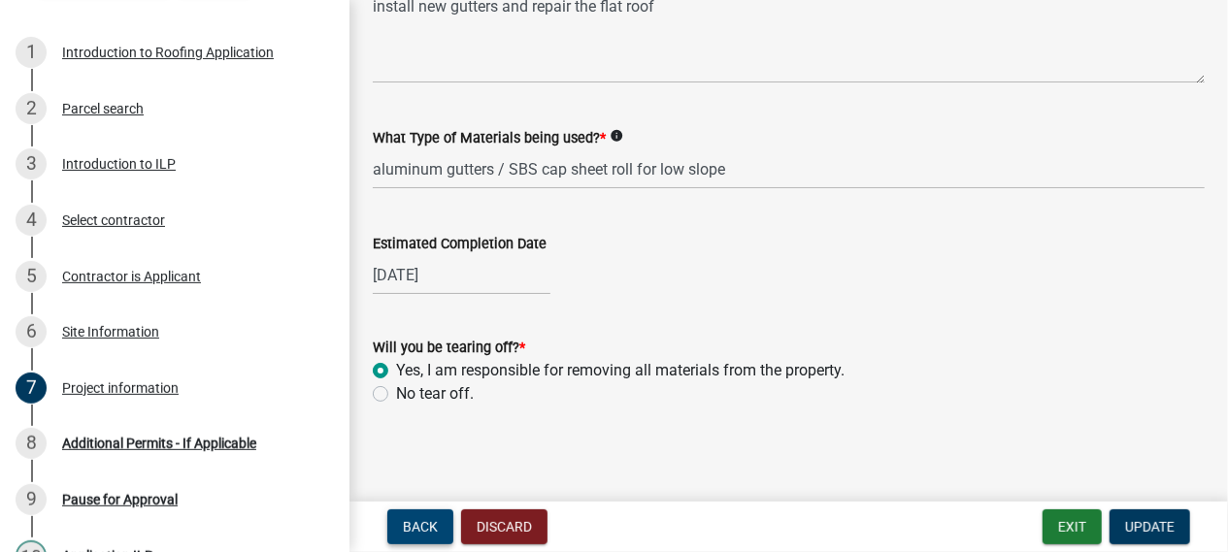
scroll to position [171, 0]
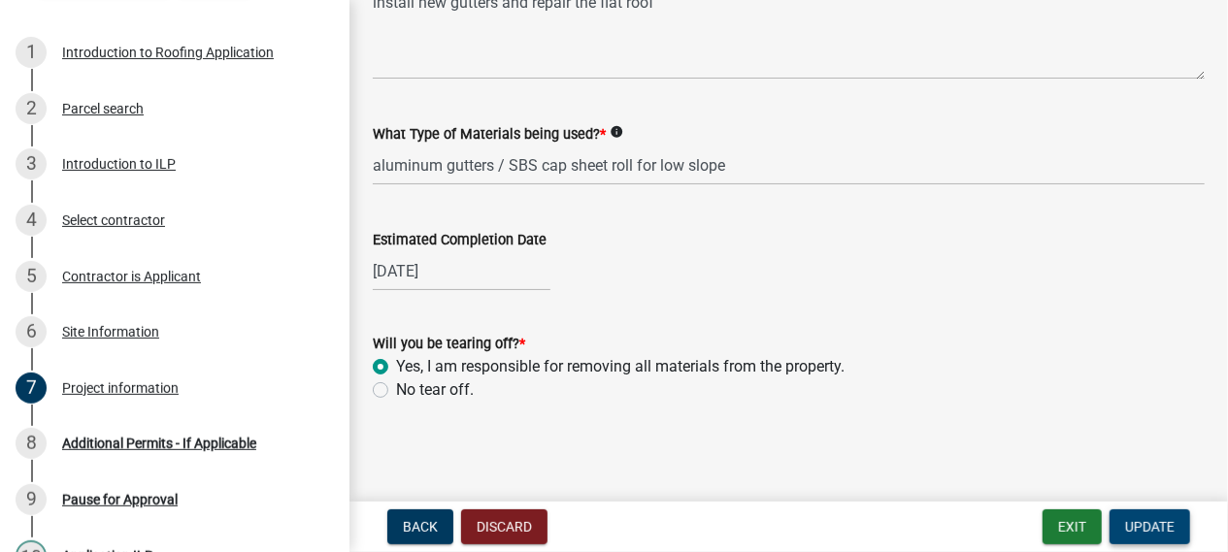
click at [1165, 522] on span "Update" at bounding box center [1149, 527] width 49 height 16
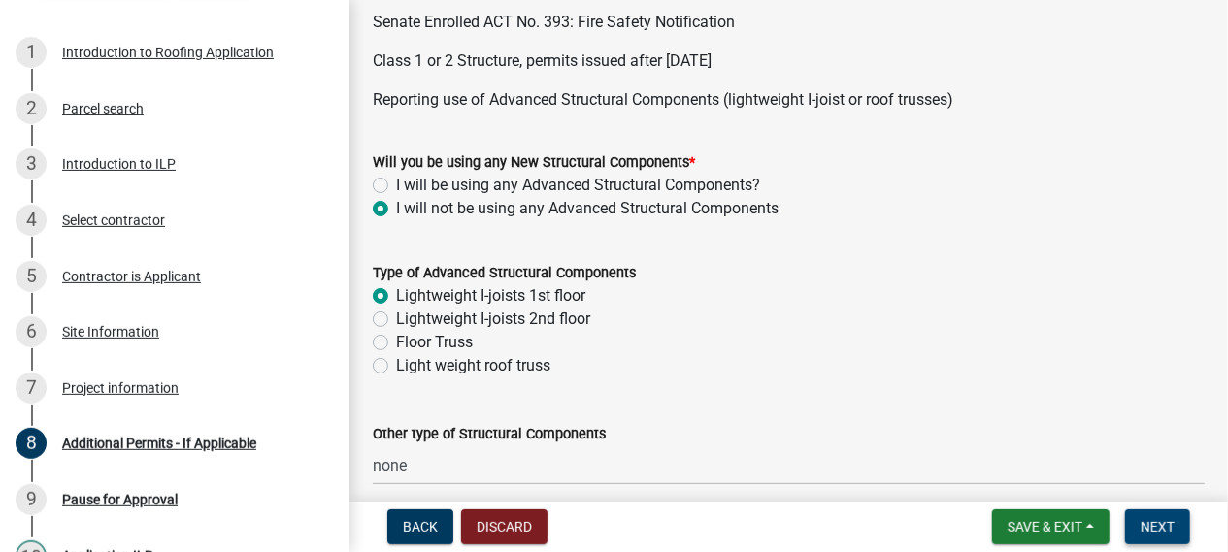
scroll to position [225, 0]
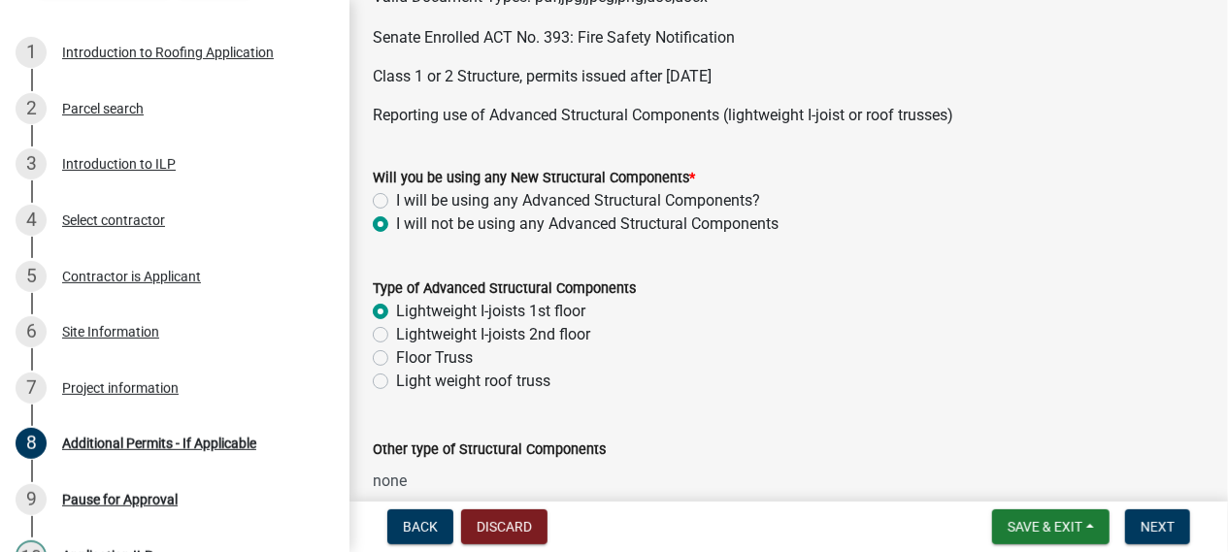
click at [396, 310] on label "Lightweight I-joists 1st floor" at bounding box center [490, 311] width 189 height 23
click at [396, 310] on input "Lightweight I-joists 1st floor" at bounding box center [402, 306] width 13 height 13
click at [396, 310] on label "Lightweight I-joists 1st floor" at bounding box center [490, 311] width 189 height 23
click at [396, 310] on input "Lightweight I-joists 1st floor" at bounding box center [402, 306] width 13 height 13
click at [396, 310] on label "Lightweight I-joists 1st floor" at bounding box center [490, 311] width 189 height 23
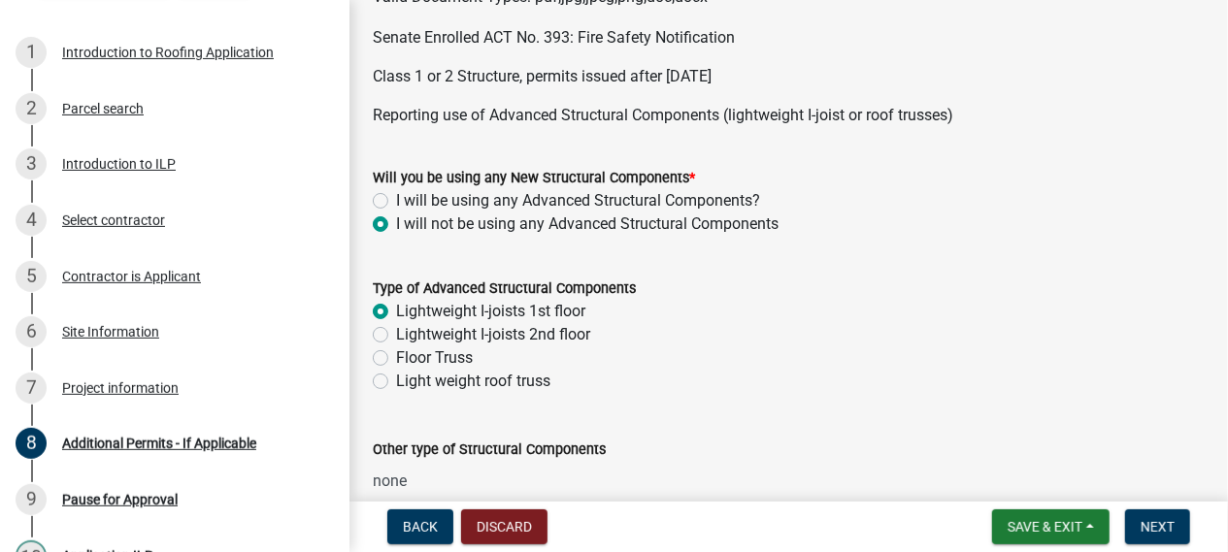
click at [396, 310] on input "Lightweight I-joists 1st floor" at bounding box center [402, 306] width 13 height 13
click at [396, 310] on label "Lightweight I-joists 1st floor" at bounding box center [490, 311] width 189 height 23
click at [396, 310] on input "Lightweight I-joists 1st floor" at bounding box center [402, 306] width 13 height 13
click at [396, 310] on label "Lightweight I-joists 1st floor" at bounding box center [490, 311] width 189 height 23
click at [396, 310] on input "Lightweight I-joists 1st floor" at bounding box center [402, 306] width 13 height 13
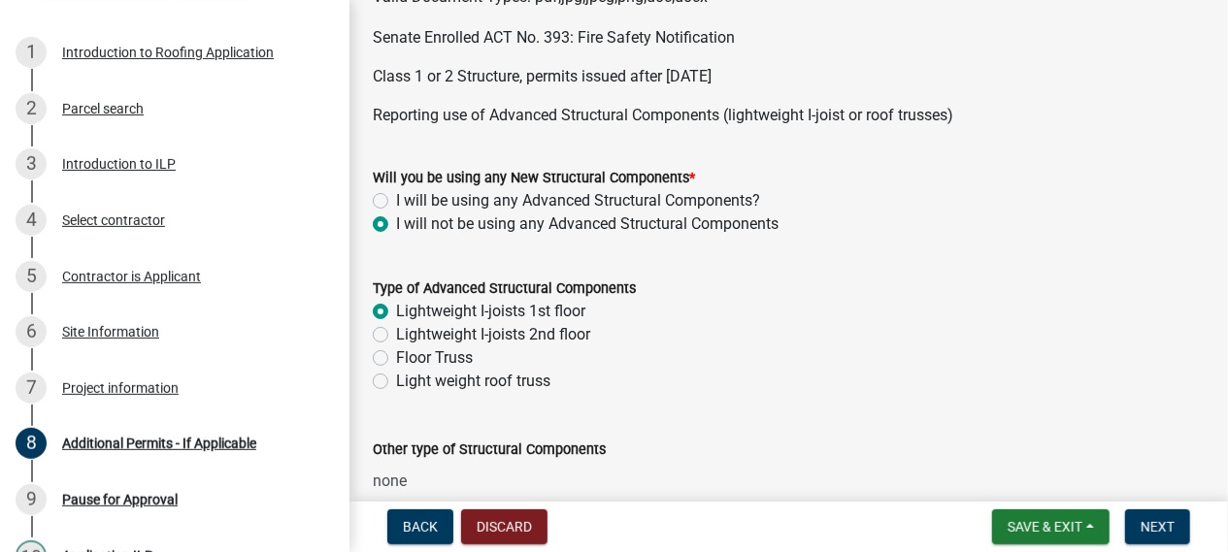
click at [396, 310] on label "Lightweight I-joists 1st floor" at bounding box center [490, 311] width 189 height 23
click at [396, 310] on input "Lightweight I-joists 1st floor" at bounding box center [402, 306] width 13 height 13
click at [396, 310] on label "Lightweight I-joists 1st floor" at bounding box center [490, 311] width 189 height 23
click at [396, 310] on input "Lightweight I-joists 1st floor" at bounding box center [402, 306] width 13 height 13
click at [396, 310] on label "Lightweight I-joists 1st floor" at bounding box center [490, 311] width 189 height 23
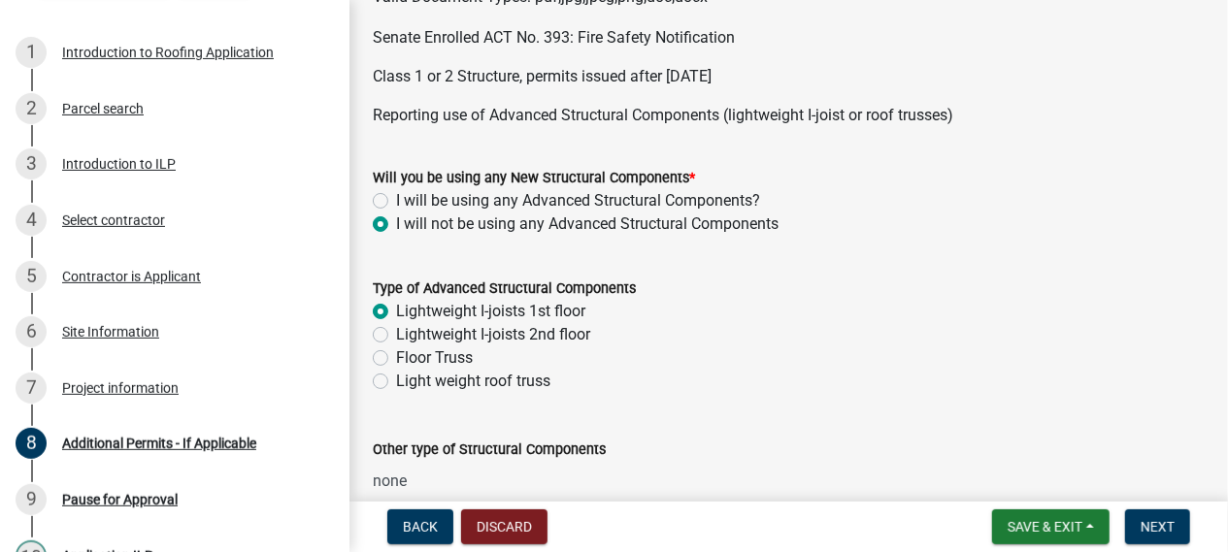
click at [396, 310] on input "Lightweight I-joists 1st floor" at bounding box center [402, 306] width 13 height 13
click at [396, 310] on label "Lightweight I-joists 1st floor" at bounding box center [490, 311] width 189 height 23
click at [396, 310] on input "Lightweight I-joists 1st floor" at bounding box center [402, 306] width 13 height 13
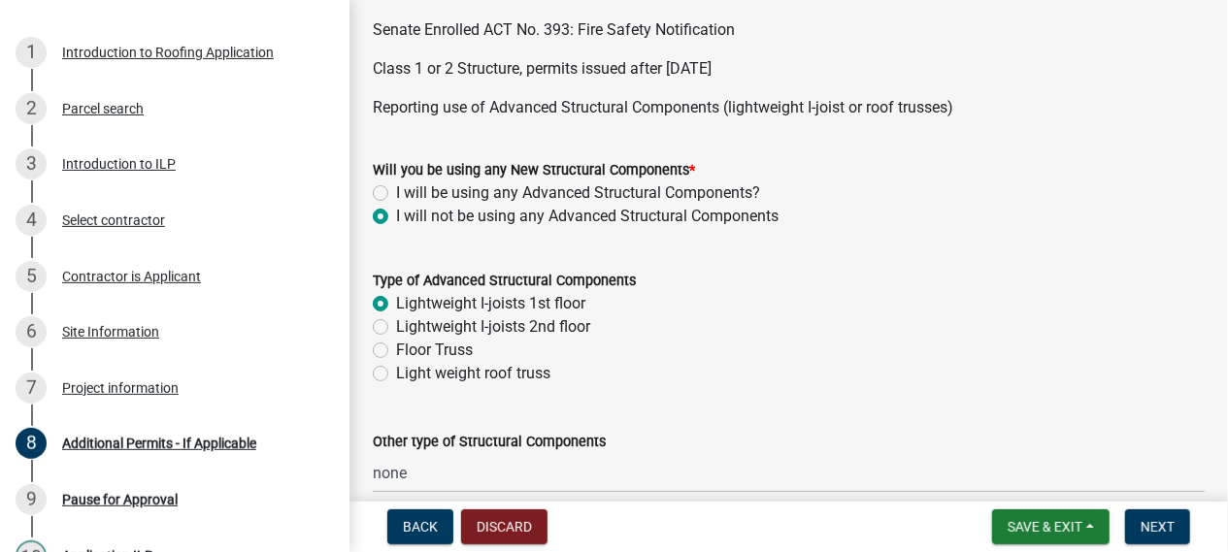
scroll to position [268, 0]
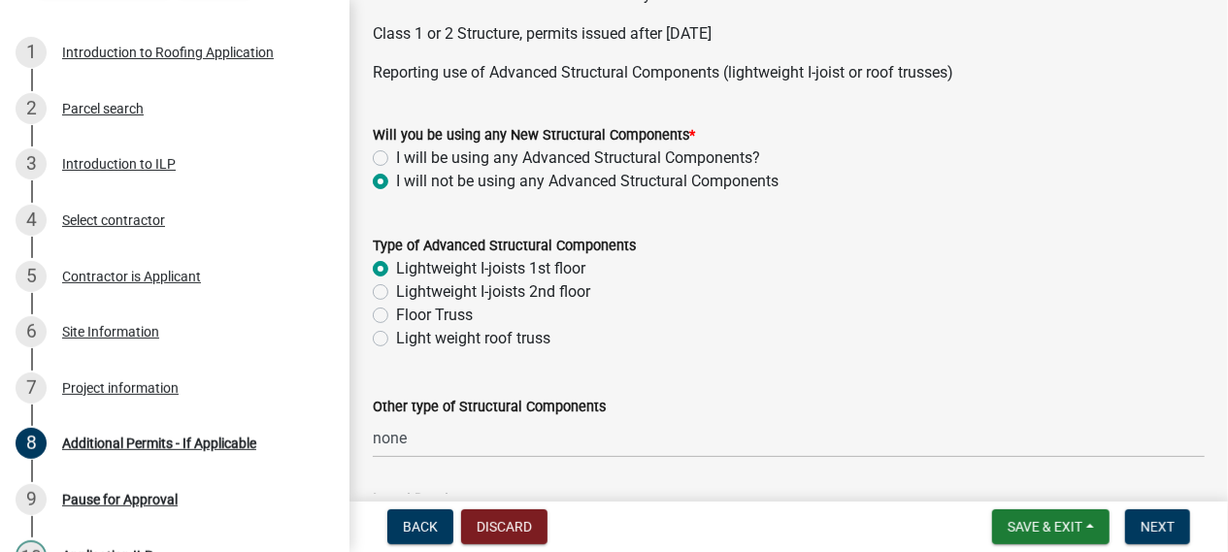
click at [396, 261] on label "Lightweight I-joists 1st floor" at bounding box center [490, 268] width 189 height 23
click at [396, 261] on input "Lightweight I-joists 1st floor" at bounding box center [402, 263] width 13 height 13
click at [396, 269] on label "Lightweight I-joists 1st floor" at bounding box center [490, 268] width 189 height 23
click at [396, 269] on input "Lightweight I-joists 1st floor" at bounding box center [402, 263] width 13 height 13
click at [396, 269] on label "Lightweight I-joists 1st floor" at bounding box center [490, 268] width 189 height 23
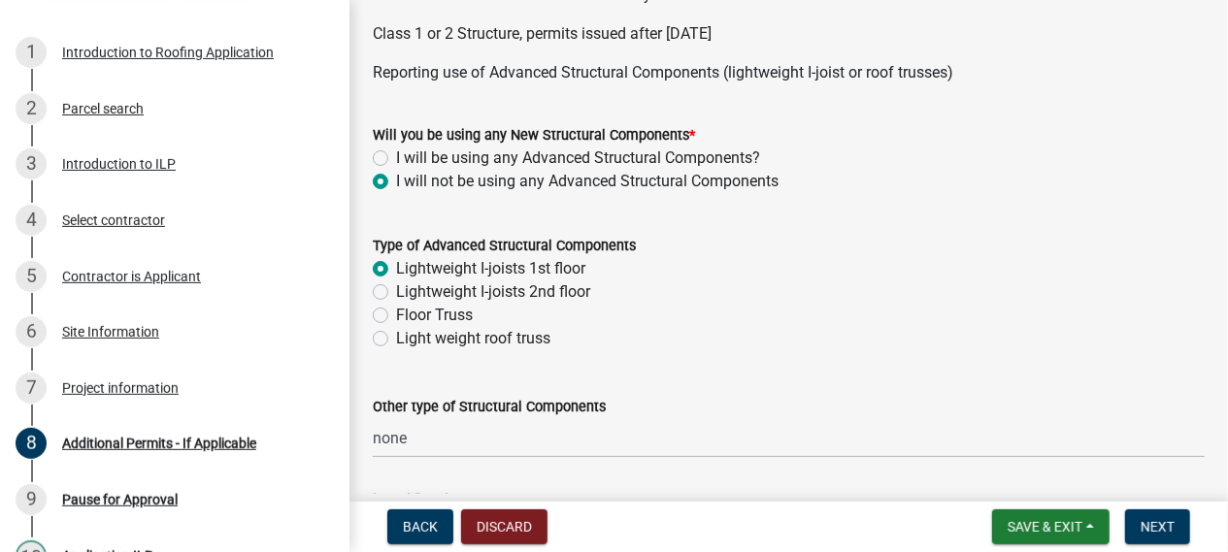
click at [396, 269] on input "Lightweight I-joists 1st floor" at bounding box center [402, 263] width 13 height 13
click at [396, 269] on label "Lightweight I-joists 1st floor" at bounding box center [490, 268] width 189 height 23
click at [396, 269] on input "Lightweight I-joists 1st floor" at bounding box center [402, 263] width 13 height 13
click at [396, 269] on label "Lightweight I-joists 1st floor" at bounding box center [490, 268] width 189 height 23
click at [396, 269] on input "Lightweight I-joists 1st floor" at bounding box center [402, 263] width 13 height 13
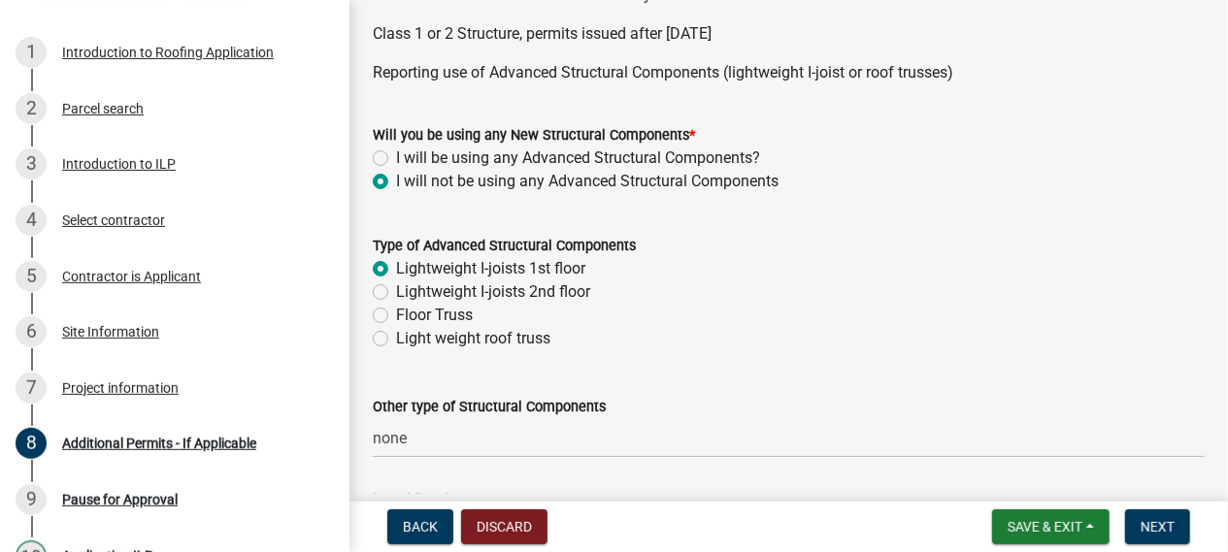
click at [396, 175] on label "I will not be using any Advanced Structural Components" at bounding box center [587, 181] width 382 height 23
click at [396, 175] on input "I will not be using any Advanced Structural Components" at bounding box center [402, 176] width 13 height 13
click at [396, 183] on label "I will not be using any Advanced Structural Components" at bounding box center [587, 181] width 382 height 23
click at [396, 182] on input "I will not be using any Advanced Structural Components" at bounding box center [402, 176] width 13 height 13
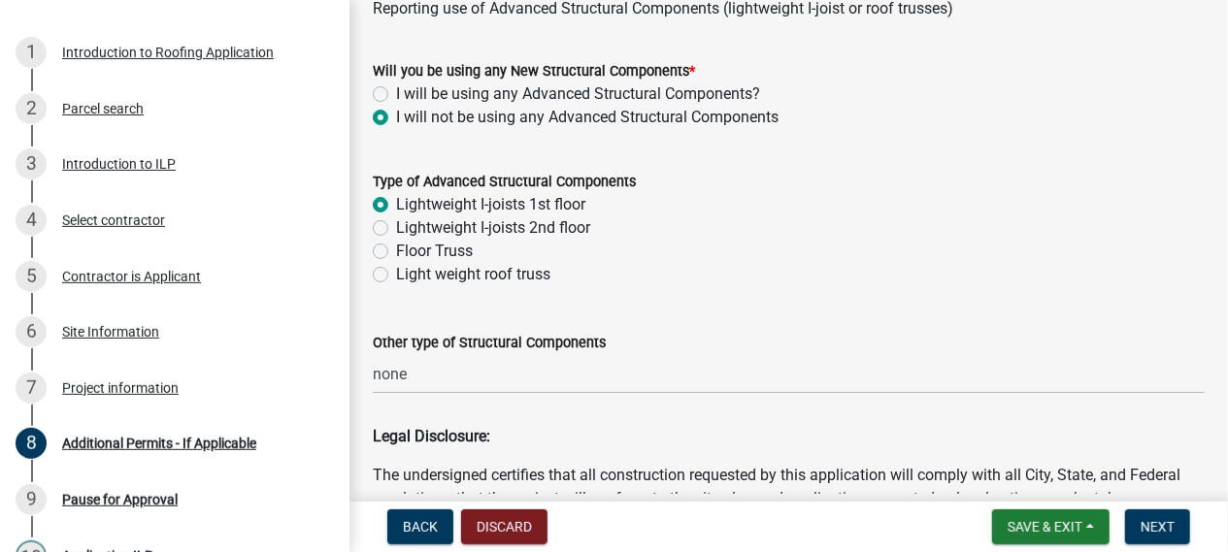
scroll to position [356, 0]
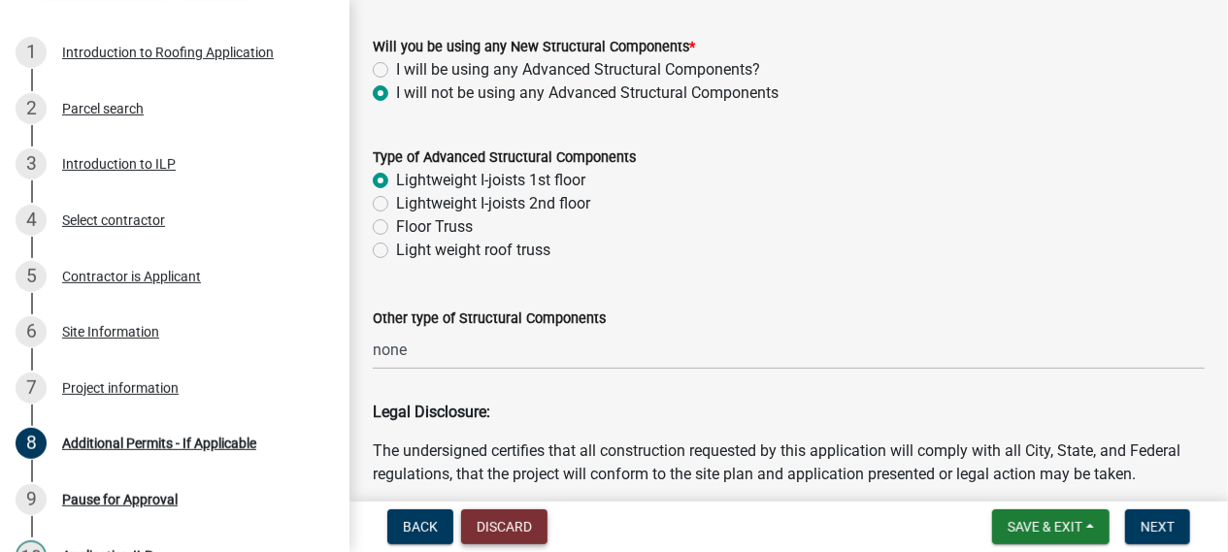
click at [524, 524] on button "Discard" at bounding box center [504, 527] width 86 height 35
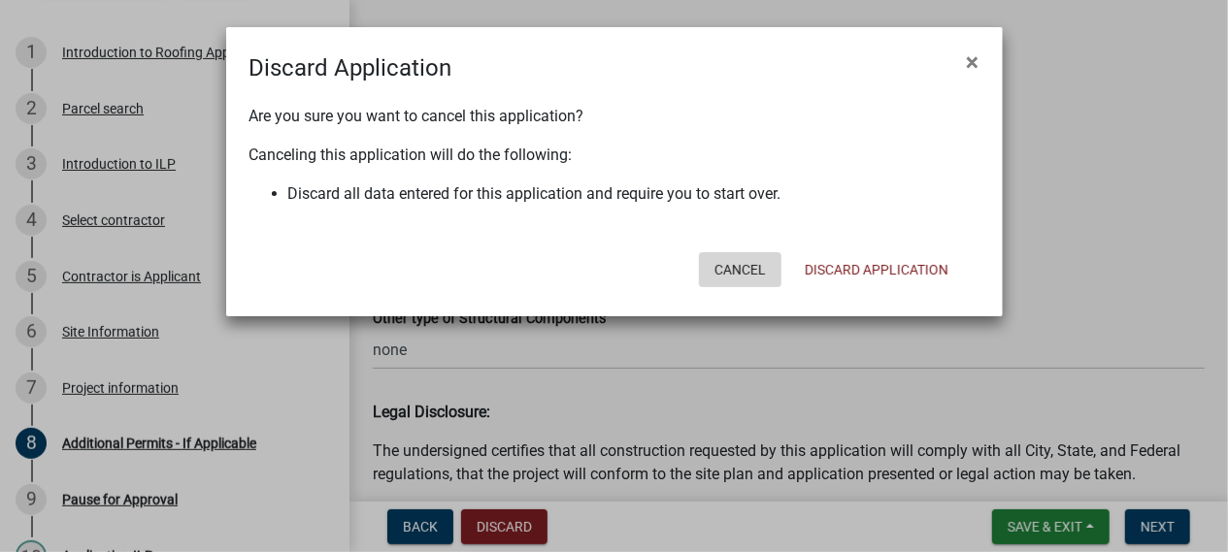
click at [744, 265] on button "Cancel" at bounding box center [740, 269] width 82 height 35
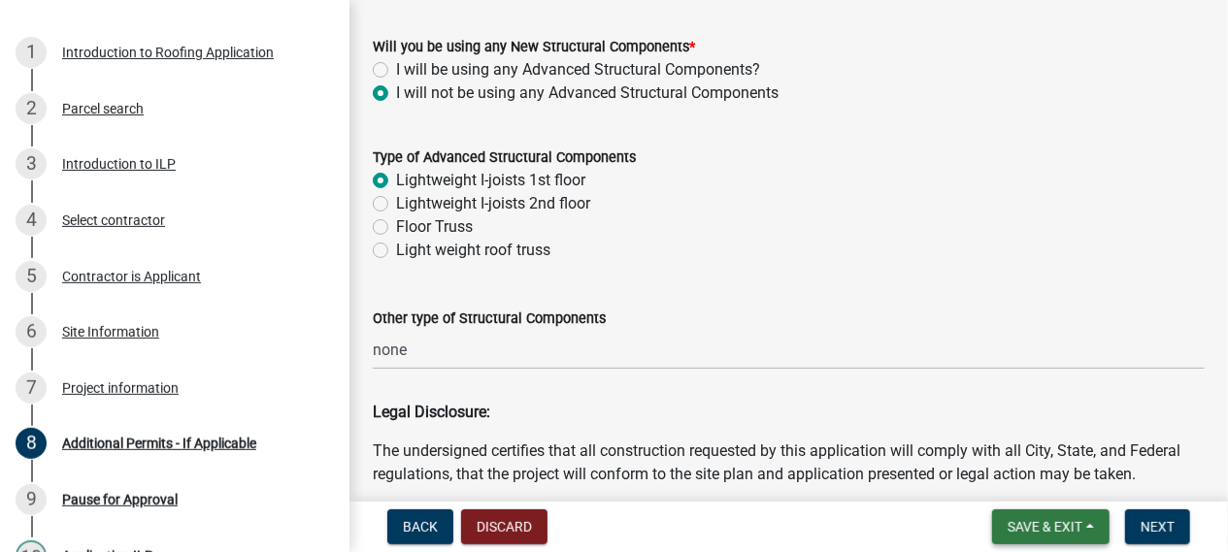
click at [1097, 522] on button "Save & Exit" at bounding box center [1050, 527] width 117 height 35
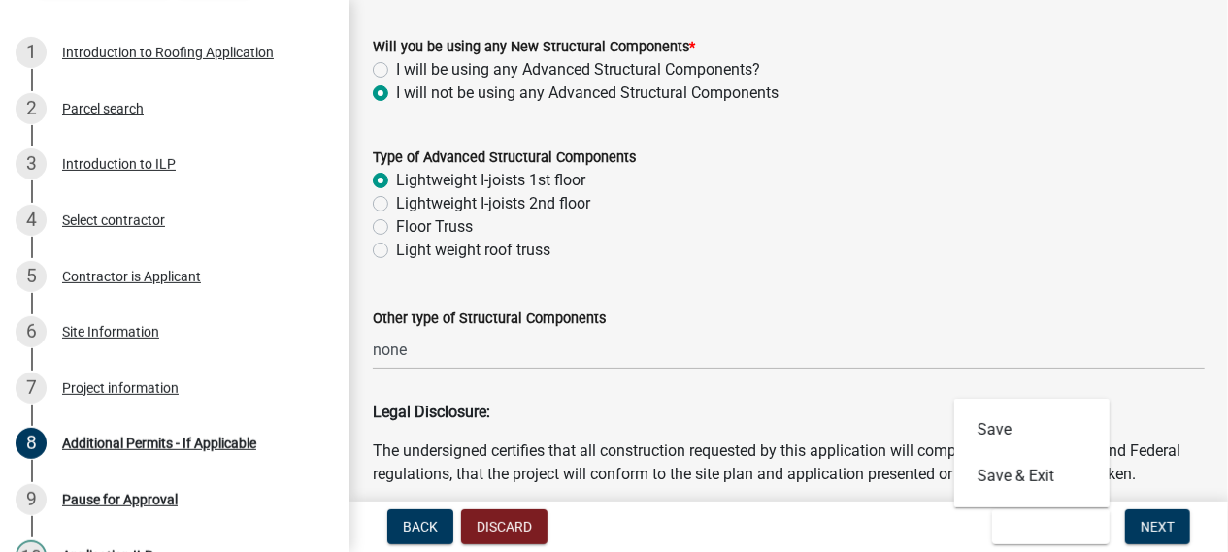
click at [1006, 291] on div "Other type of Structural Components none" at bounding box center [789, 325] width 832 height 90
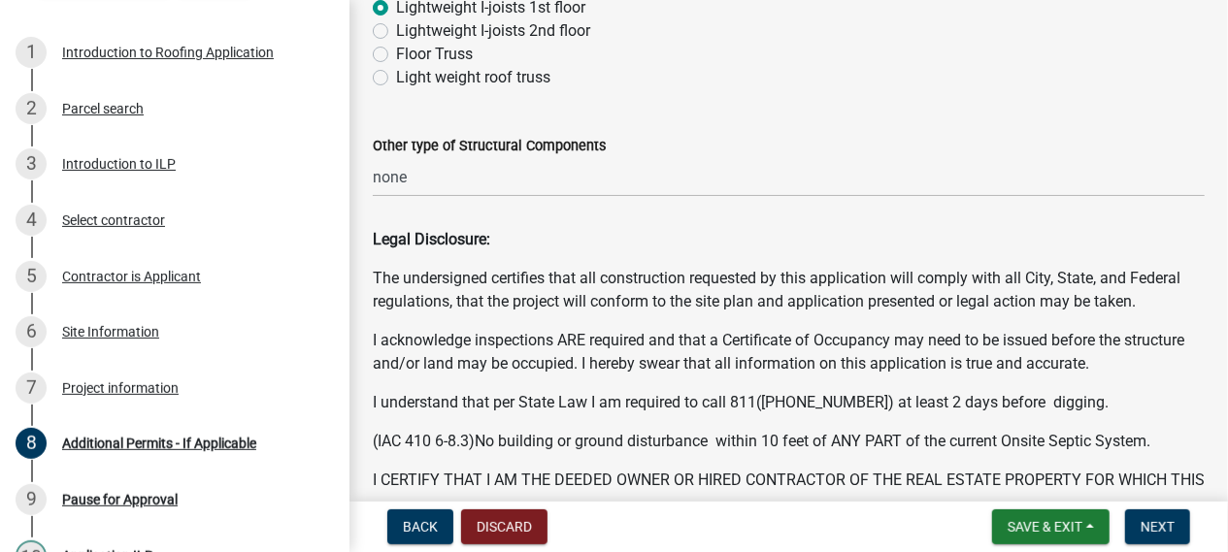
scroll to position [525, 0]
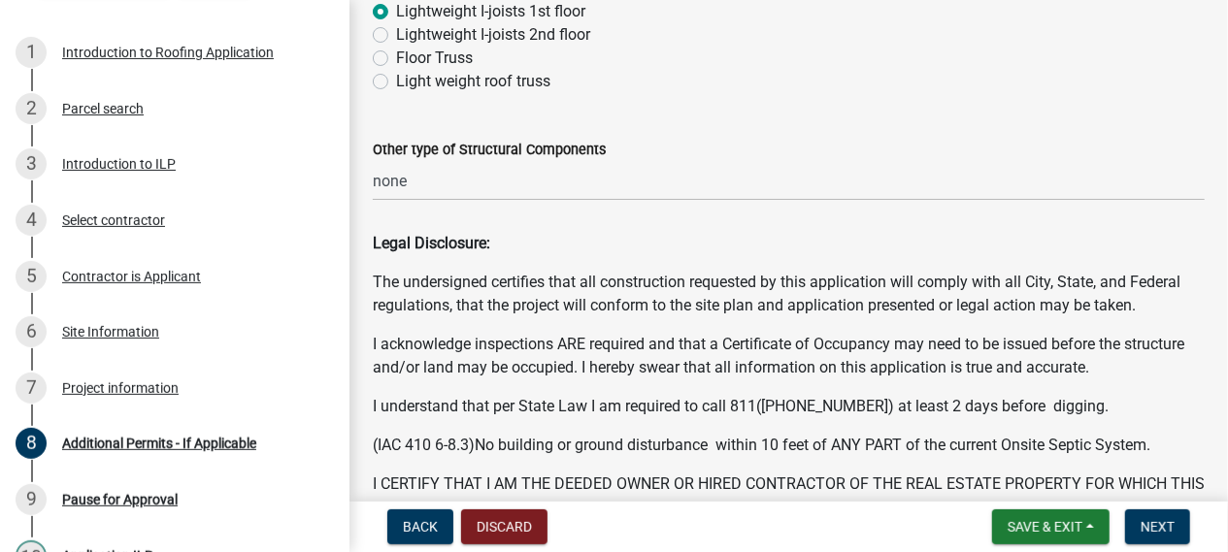
click at [396, 13] on label "Lightweight I-joists 1st floor" at bounding box center [490, 11] width 189 height 23
click at [396, 13] on input "Lightweight I-joists 1st floor" at bounding box center [402, 6] width 13 height 13
click at [396, 13] on label "Lightweight I-joists 1st floor" at bounding box center [490, 11] width 189 height 23
click at [396, 13] on input "Lightweight I-joists 1st floor" at bounding box center [402, 6] width 13 height 13
click at [396, 13] on label "Lightweight I-joists 1st floor" at bounding box center [490, 11] width 189 height 23
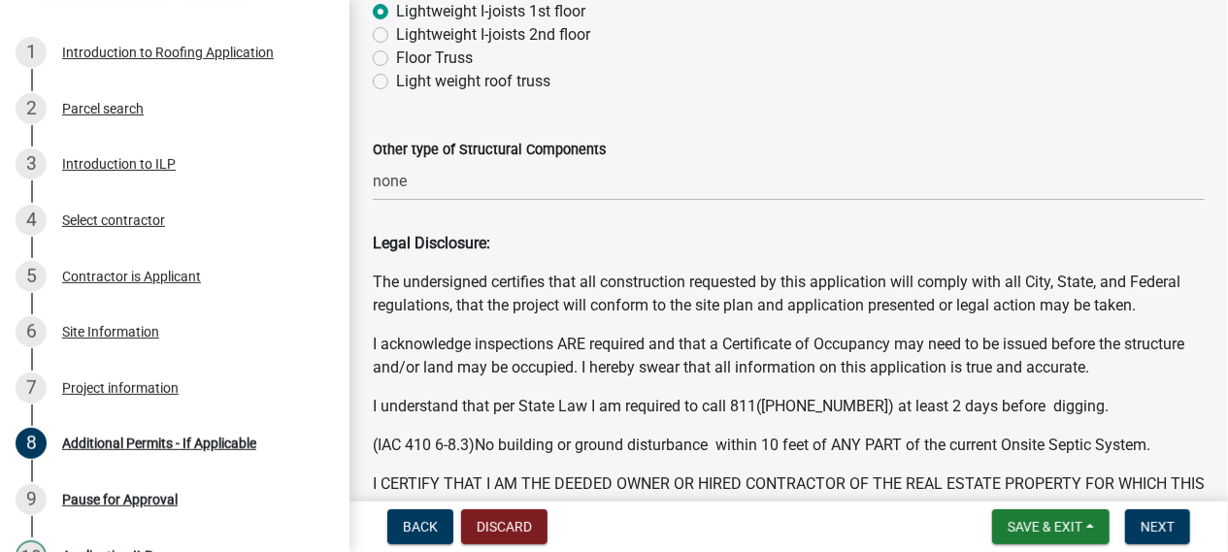
click at [396, 13] on input "Lightweight I-joists 1st floor" at bounding box center [402, 6] width 13 height 13
click at [396, 13] on label "Lightweight I-joists 1st floor" at bounding box center [490, 11] width 189 height 23
click at [396, 13] on input "Lightweight I-joists 1st floor" at bounding box center [402, 6] width 13 height 13
click at [396, 13] on label "Lightweight I-joists 1st floor" at bounding box center [490, 11] width 189 height 23
click at [396, 13] on input "Lightweight I-joists 1st floor" at bounding box center [402, 6] width 13 height 13
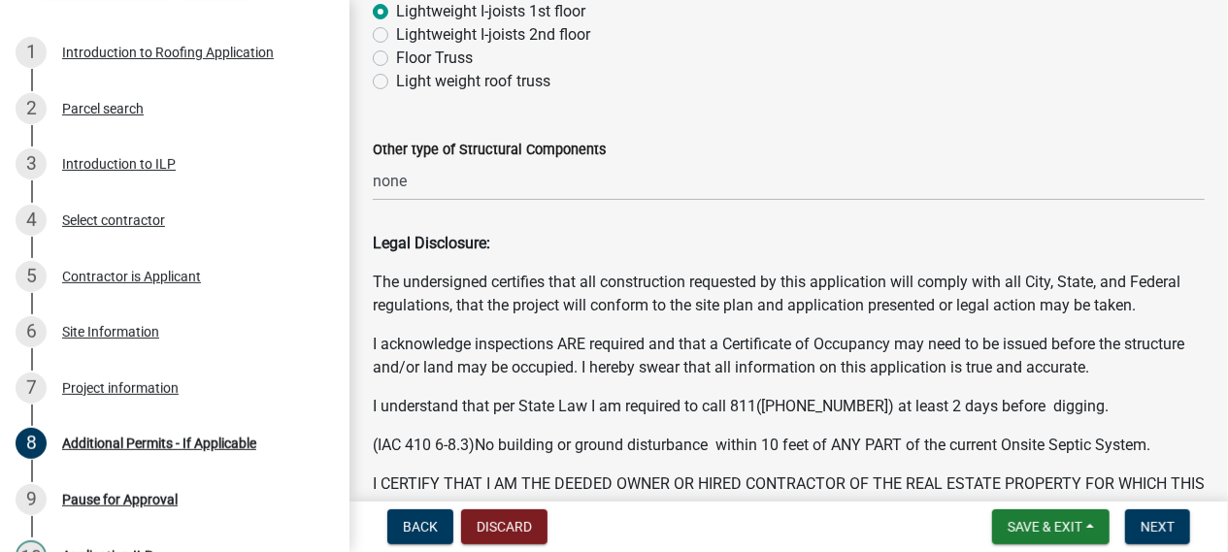
click at [396, 13] on label "Lightweight I-joists 1st floor" at bounding box center [490, 11] width 189 height 23
click at [396, 13] on input "Lightweight I-joists 1st floor" at bounding box center [402, 6] width 13 height 13
click at [396, 13] on label "Lightweight I-joists 1st floor" at bounding box center [490, 11] width 189 height 23
click at [396, 13] on input "Lightweight I-joists 1st floor" at bounding box center [402, 6] width 13 height 13
click at [396, 82] on label "Light weight roof truss" at bounding box center [473, 81] width 154 height 23
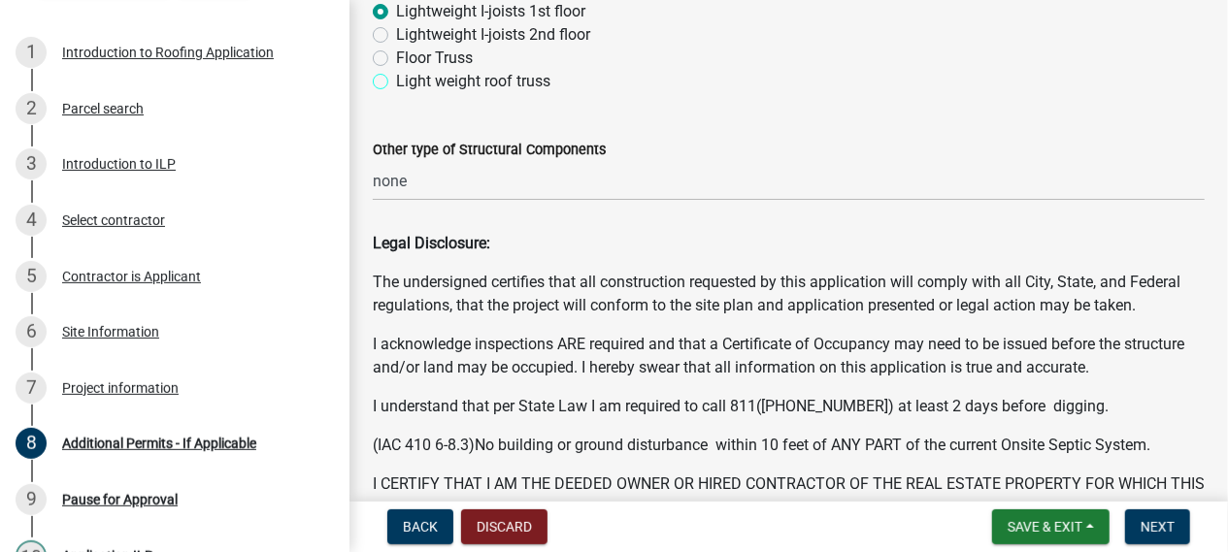
click at [396, 82] on input "Light weight roof truss" at bounding box center [402, 76] width 13 height 13
radio input "true"
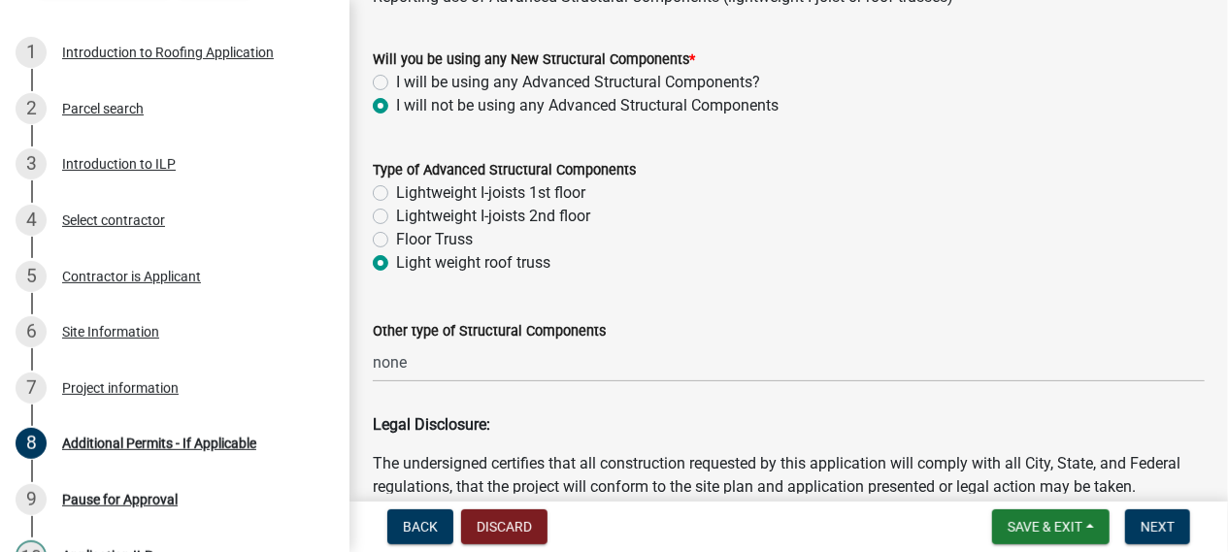
scroll to position [354, 0]
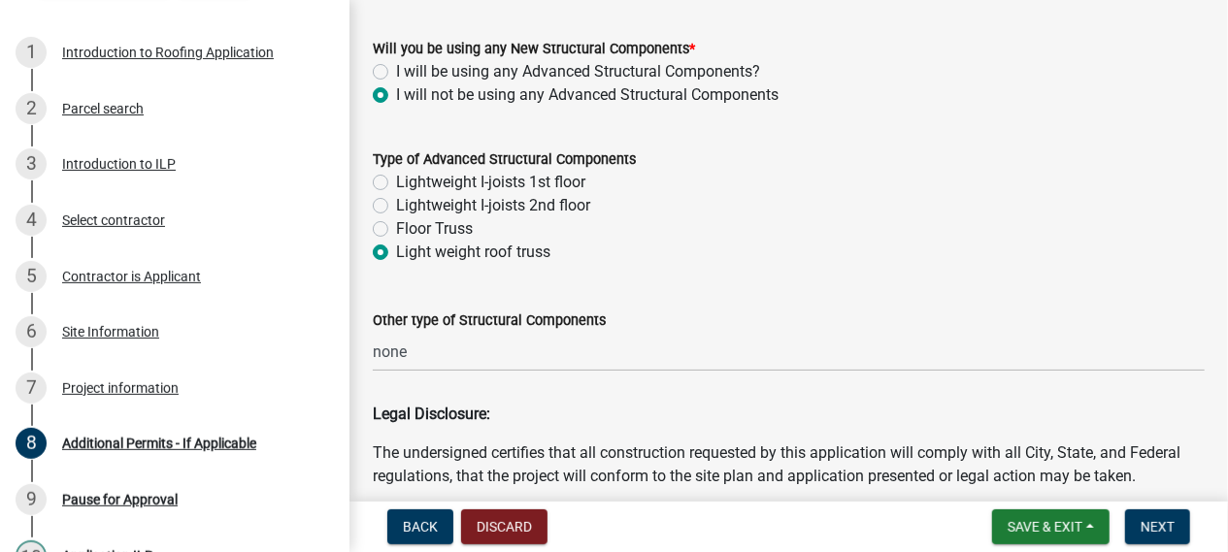
click at [421, 90] on label "I will not be using any Advanced Structural Components" at bounding box center [587, 94] width 382 height 23
click at [409, 90] on input "I will not be using any Advanced Structural Components" at bounding box center [402, 89] width 13 height 13
drag, startPoint x: 366, startPoint y: 62, endPoint x: 376, endPoint y: 67, distance: 10.9
click at [376, 67] on div "Will you be using any New Structural Components * I will be using any Advanced …" at bounding box center [788, 60] width 861 height 93
click at [396, 67] on label "I will be using any Advanced Structural Components?" at bounding box center [578, 71] width 364 height 23
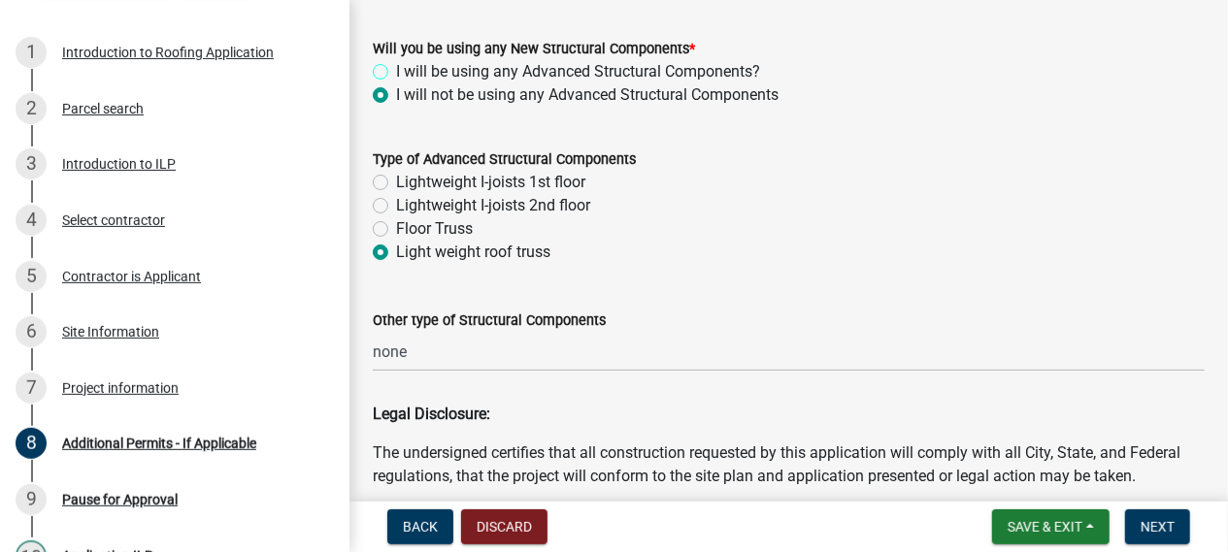
click at [396, 67] on input "I will be using any Advanced Structural Components?" at bounding box center [402, 66] width 13 height 13
radio input "true"
click at [396, 93] on label "I will not be using any Advanced Structural Components" at bounding box center [587, 94] width 382 height 23
click at [396, 93] on input "I will not be using any Advanced Structural Components" at bounding box center [402, 89] width 13 height 13
radio input "true"
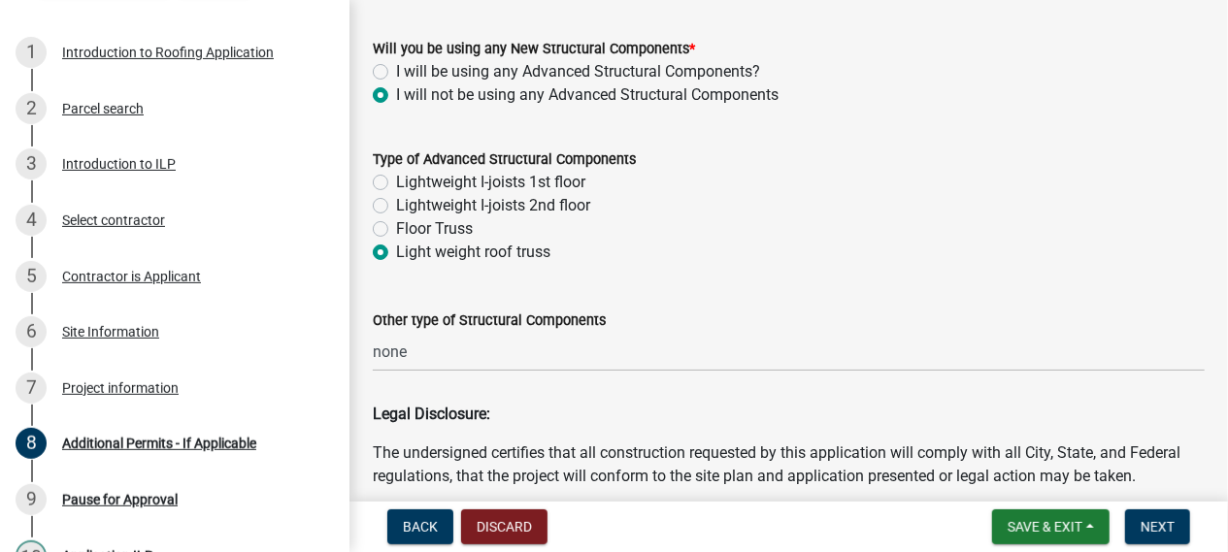
drag, startPoint x: 391, startPoint y: 257, endPoint x: 370, endPoint y: 246, distance: 24.3
click at [370, 246] on div "Type of Advanced Structural Components Lightweight I-joists 1st floor Lightweig…" at bounding box center [788, 194] width 861 height 140
drag, startPoint x: 370, startPoint y: 246, endPoint x: 379, endPoint y: 250, distance: 10.9
click at [379, 250] on div "Type of Advanced Structural Components Lightweight I-joists 1st floor Lightweig…" at bounding box center [788, 194] width 861 height 140
click at [396, 250] on label "Light weight roof truss" at bounding box center [473, 252] width 154 height 23
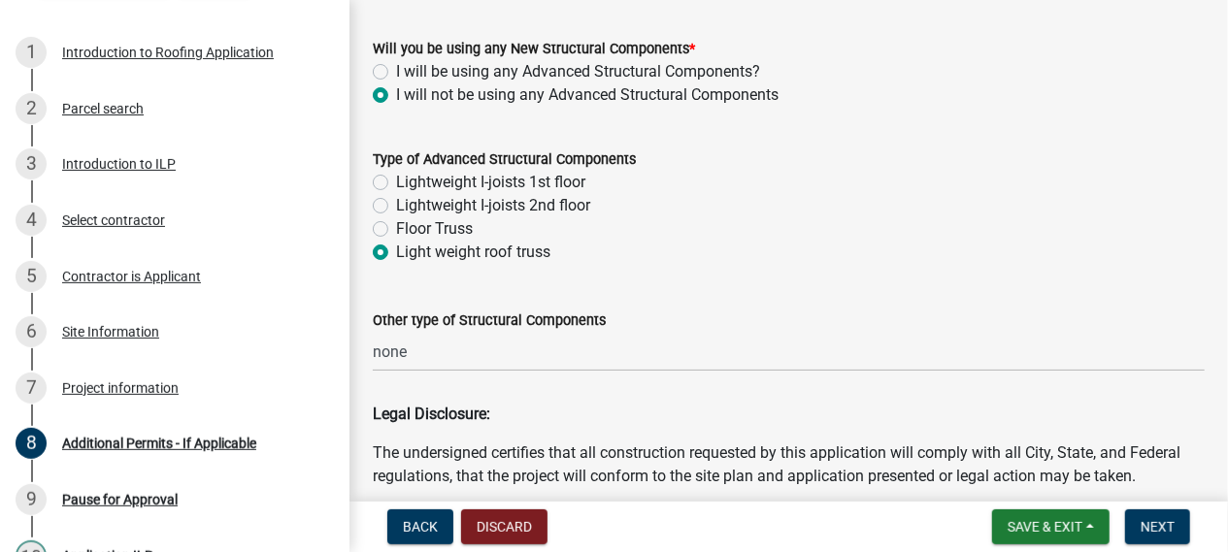
click at [396, 250] on input "Light weight roof truss" at bounding box center [402, 247] width 13 height 13
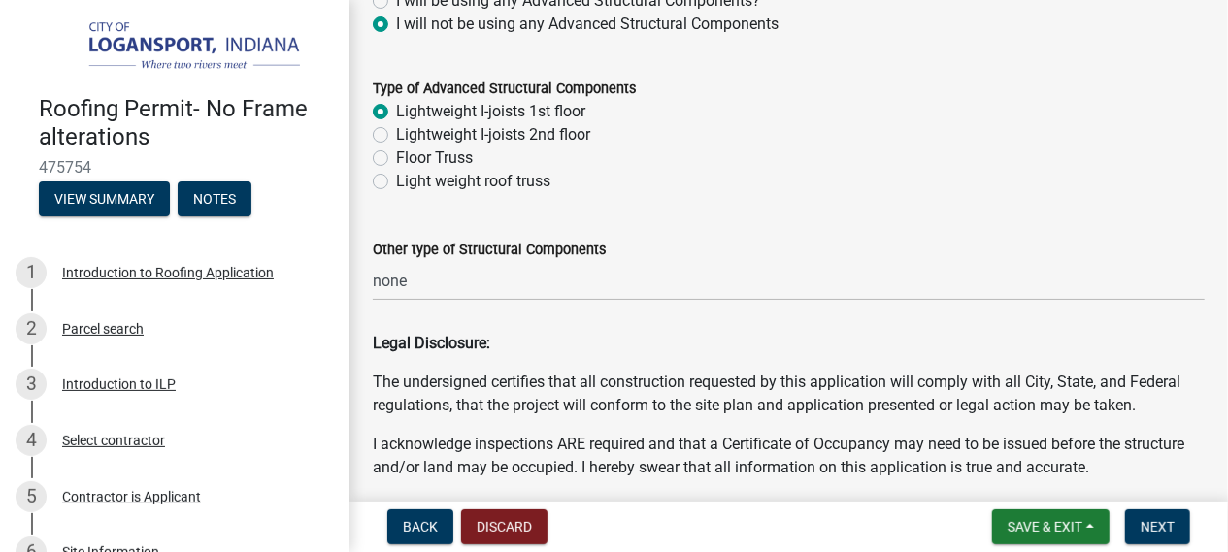
scroll to position [349, 0]
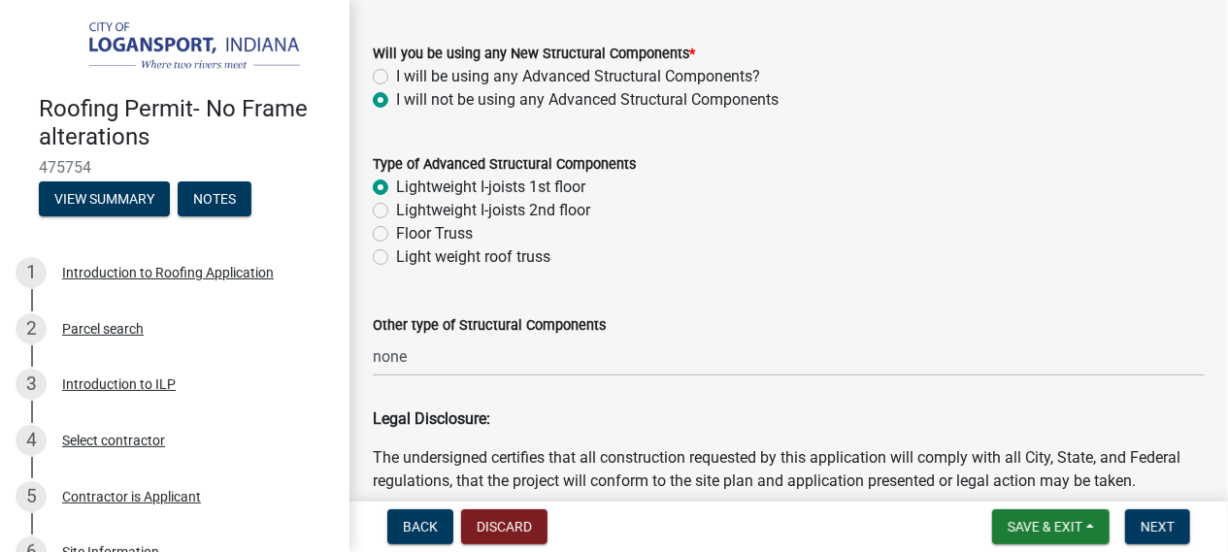
click at [399, 200] on label "Lightweight I-joists 2nd floor" at bounding box center [493, 210] width 194 height 23
click at [399, 200] on input "Lightweight I-joists 2nd floor" at bounding box center [402, 205] width 13 height 13
radio input "true"
click at [408, 194] on label "Lightweight I-joists 1st floor" at bounding box center [490, 187] width 189 height 23
click at [408, 188] on input "Lightweight I-joists 1st floor" at bounding box center [402, 182] width 13 height 13
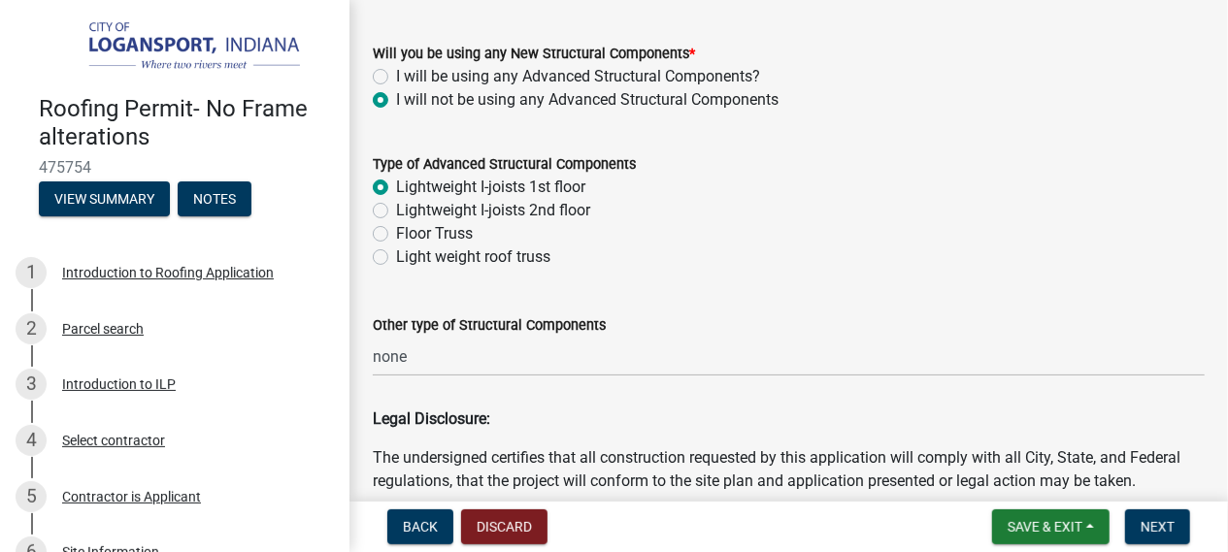
radio input "true"
click at [617, 390] on wm-data-entity-input "Other type of Structural Components none" at bounding box center [789, 339] width 832 height 106
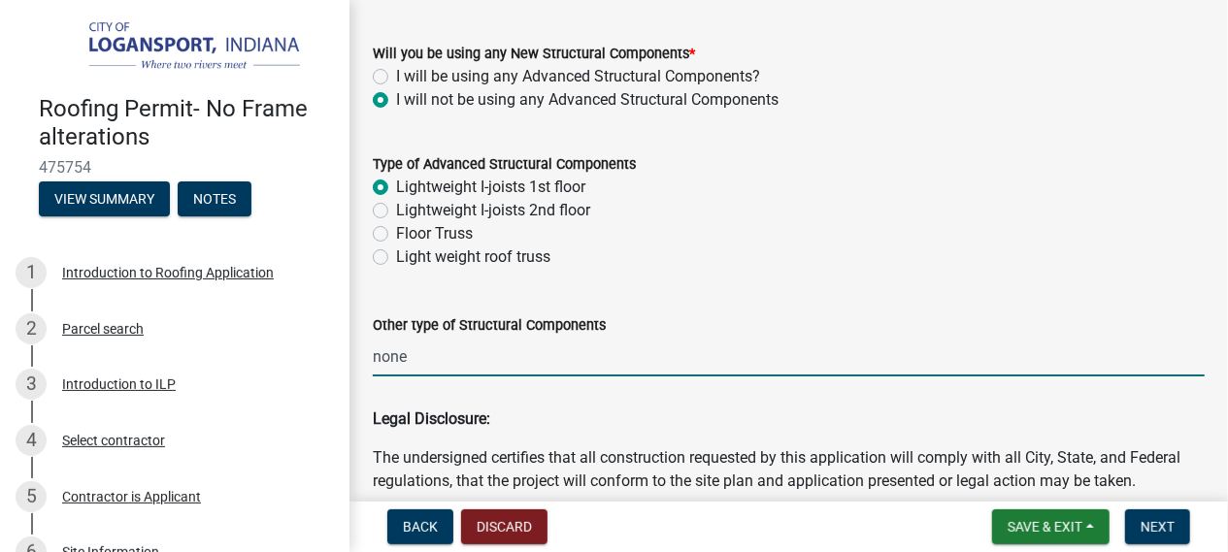
click at [687, 376] on input "none" at bounding box center [789, 357] width 832 height 40
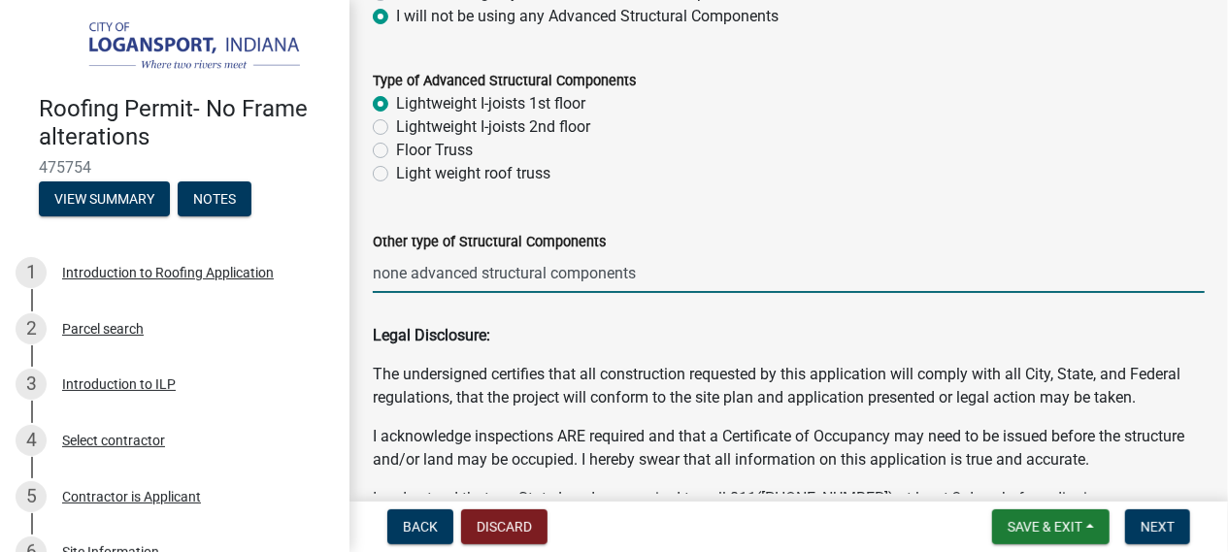
scroll to position [437, 0]
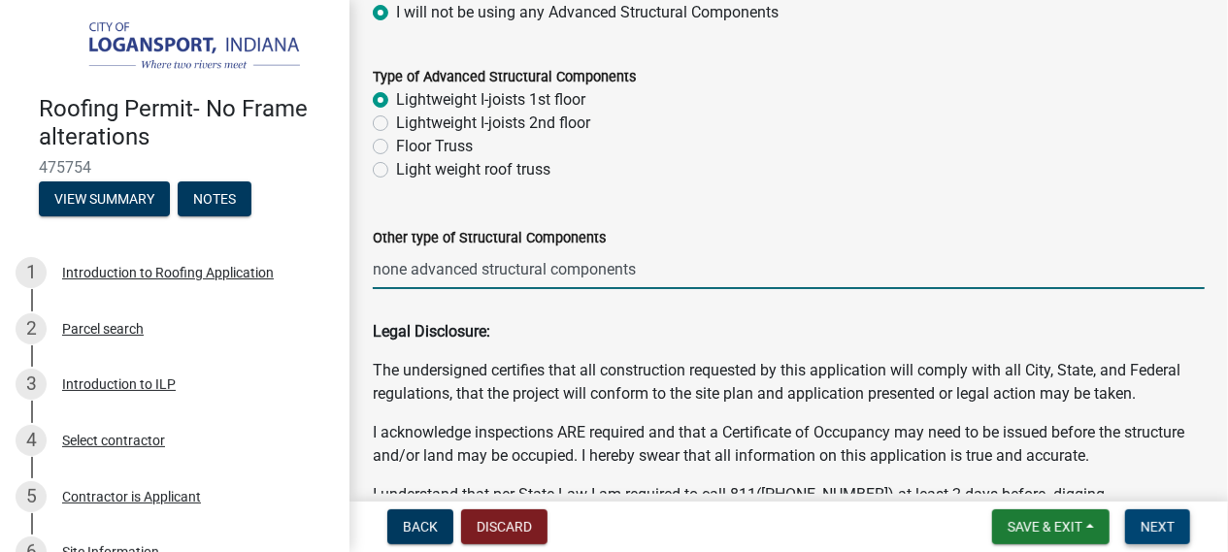
type input "none advanced structural components"
click at [1185, 531] on button "Next" at bounding box center [1157, 527] width 65 height 35
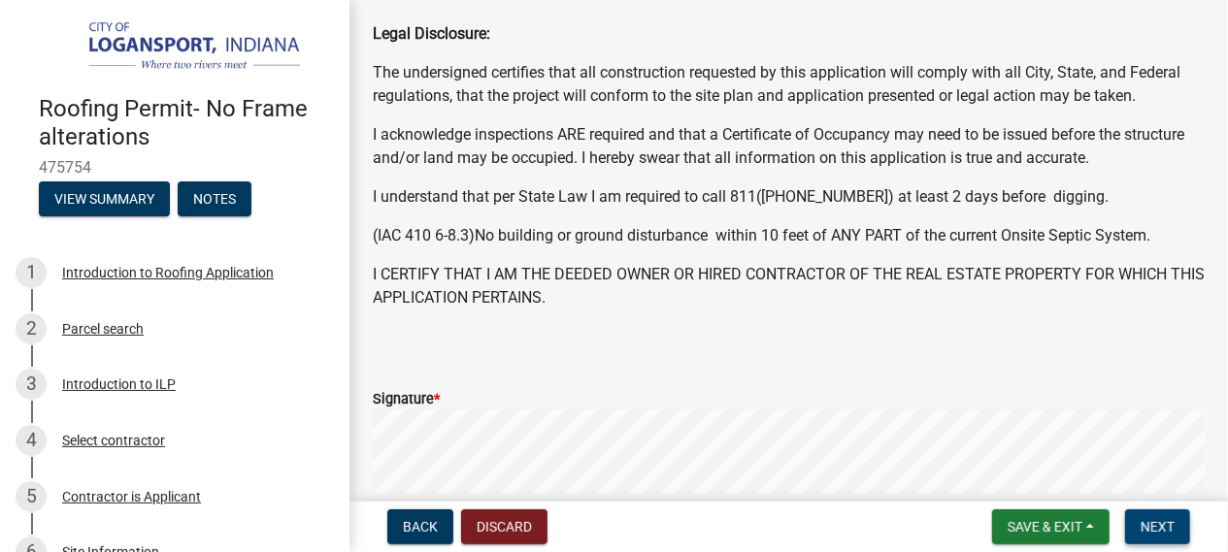
scroll to position [809, 0]
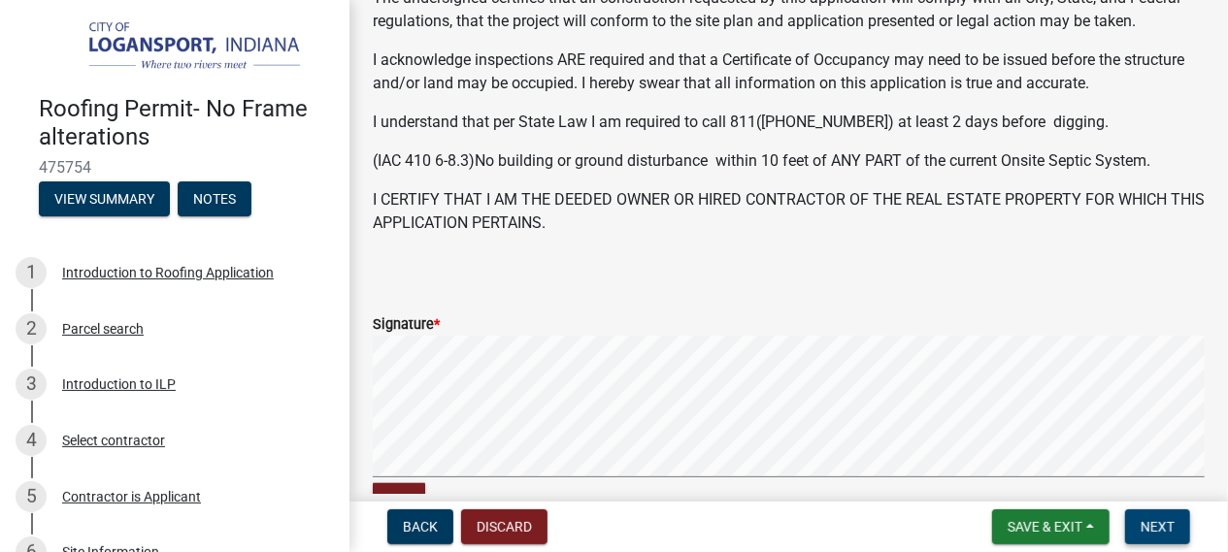
click at [1175, 525] on button "Next" at bounding box center [1157, 527] width 65 height 35
click at [1173, 535] on span "Next" at bounding box center [1157, 527] width 34 height 16
click at [1150, 532] on span "Next" at bounding box center [1157, 527] width 34 height 16
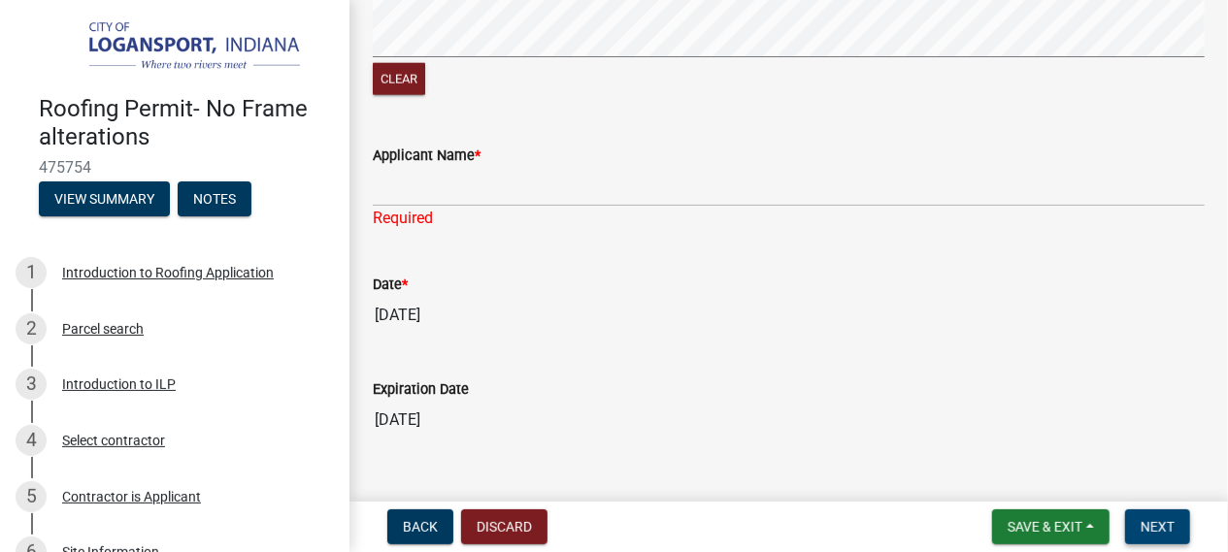
scroll to position [1267, 0]
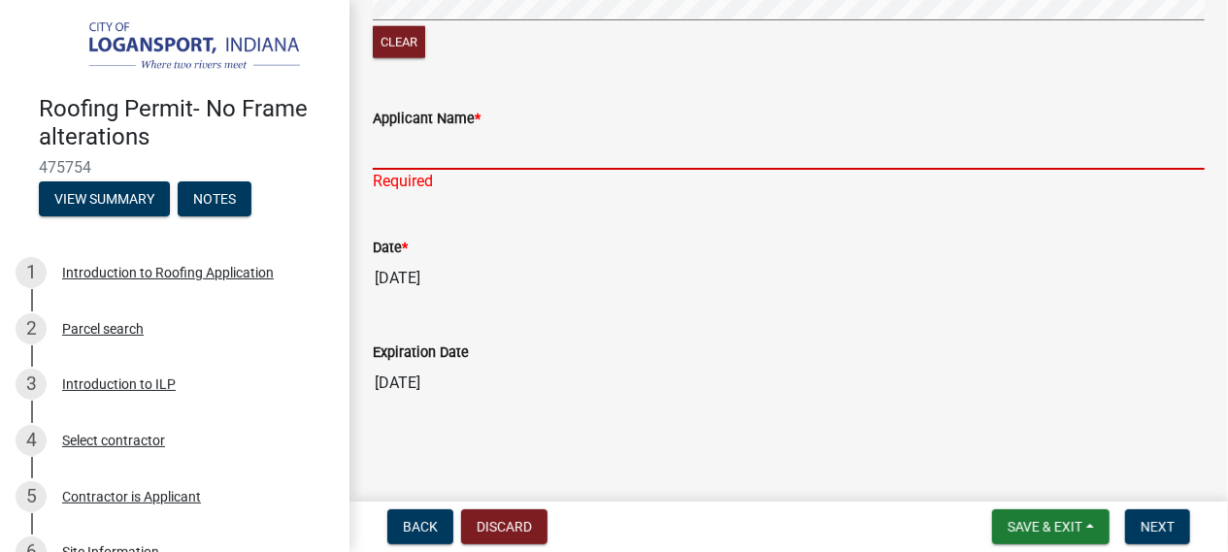
click at [1020, 164] on input "Applicant Name *" at bounding box center [789, 150] width 832 height 40
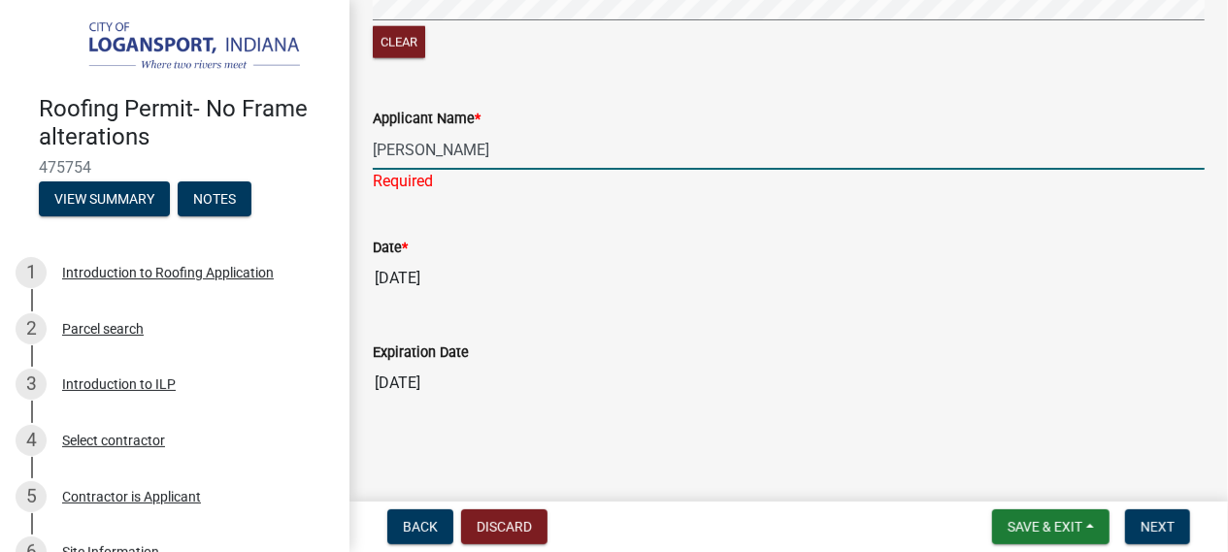
type input "Elias Hernandez"
click at [1171, 537] on button "Next" at bounding box center [1157, 527] width 65 height 35
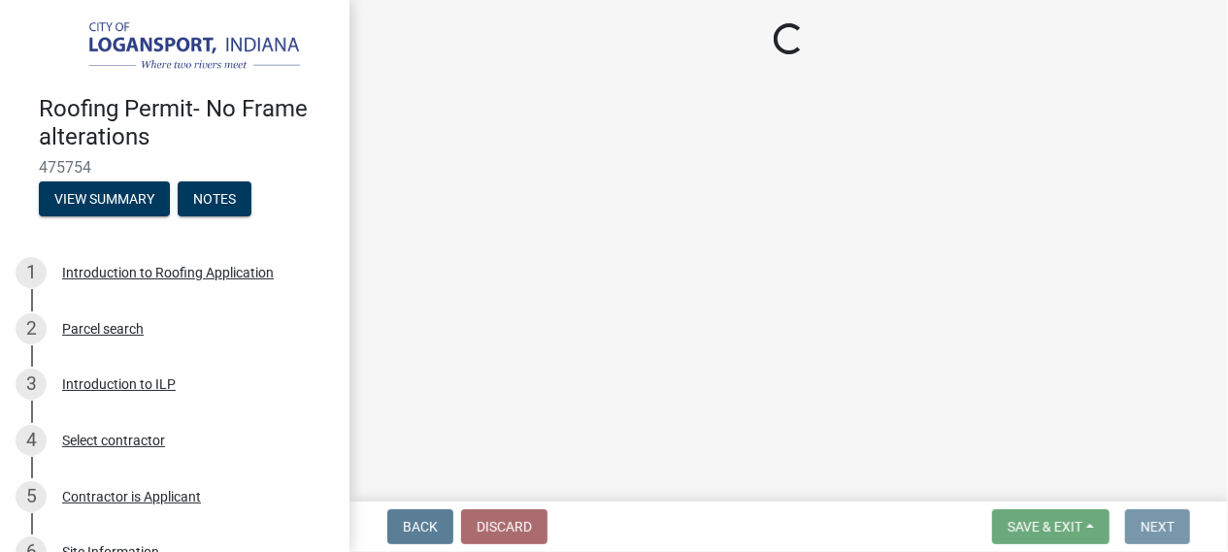
scroll to position [0, 0]
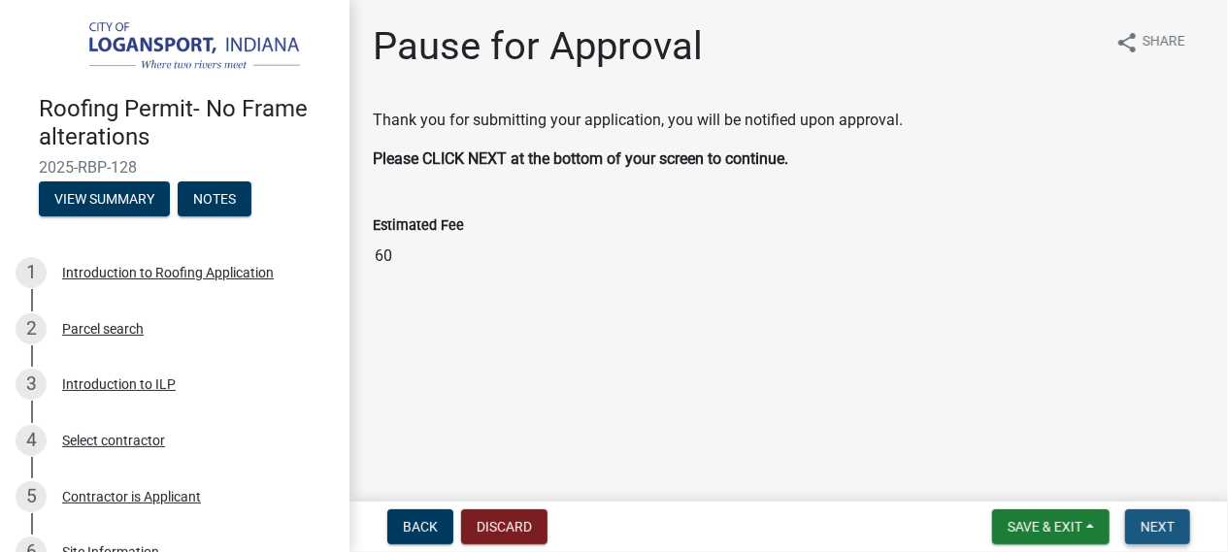
click at [1154, 529] on span "Next" at bounding box center [1157, 527] width 34 height 16
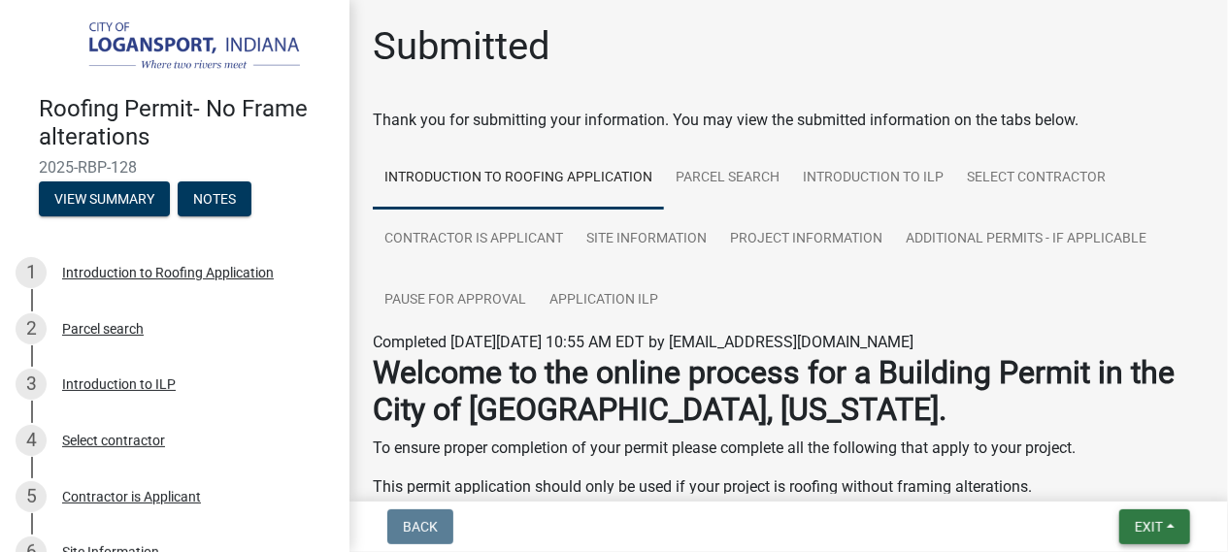
click at [1178, 520] on button "Exit" at bounding box center [1154, 527] width 71 height 35
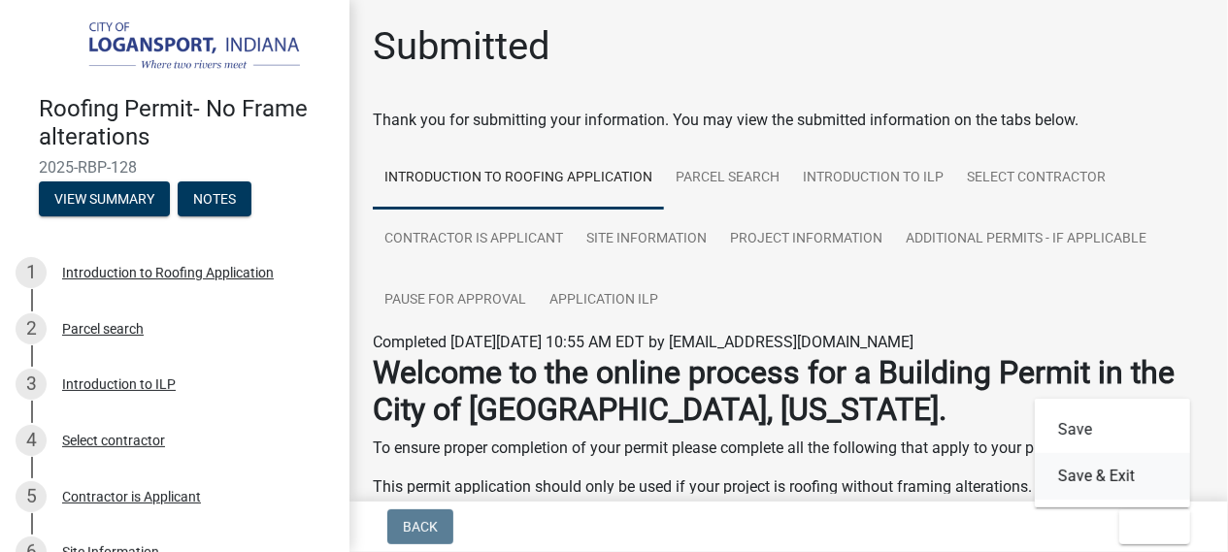
click at [1105, 478] on button "Save & Exit" at bounding box center [1112, 476] width 155 height 47
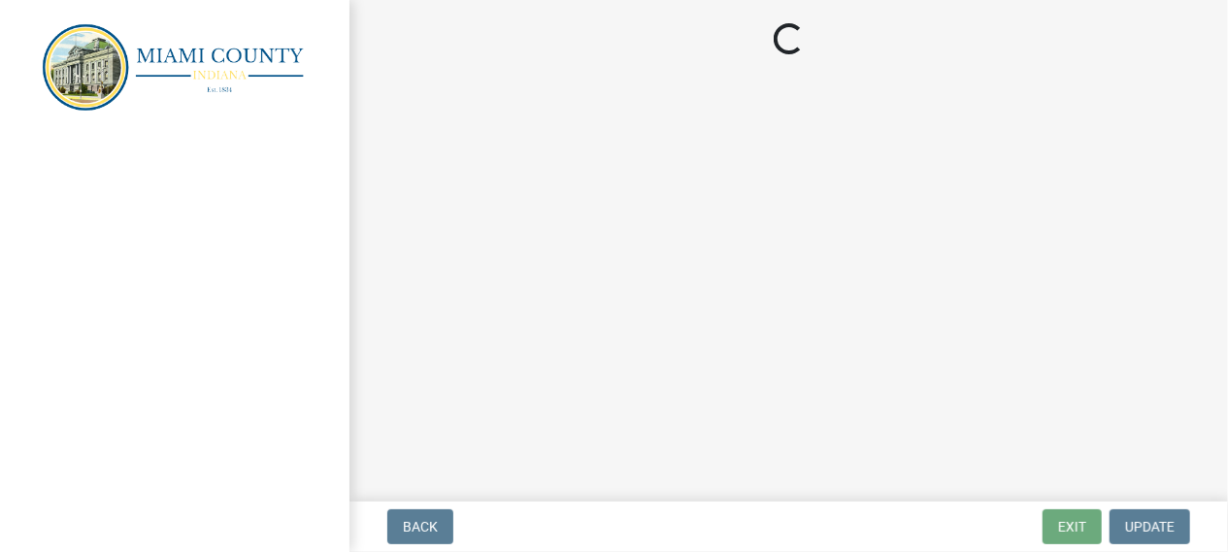
click at [501, 57] on main "Loading..." at bounding box center [788, 247] width 878 height 494
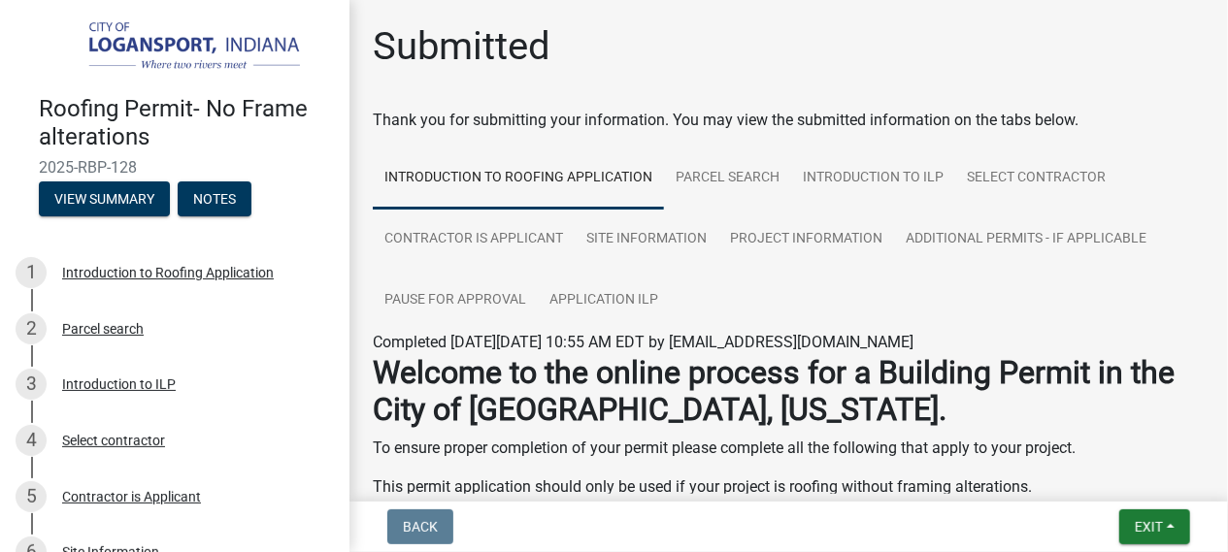
click at [405, 36] on h1 "Submitted" at bounding box center [462, 46] width 178 height 47
click at [405, 38] on h1 "Submitted" at bounding box center [462, 46] width 178 height 47
click at [404, 45] on h1 "Submitted" at bounding box center [462, 46] width 178 height 47
click at [449, 124] on div "Thank you for submitting your information. You may view the submitted informati…" at bounding box center [789, 120] width 832 height 23
click at [587, 52] on div "Submitted" at bounding box center [789, 54] width 832 height 62
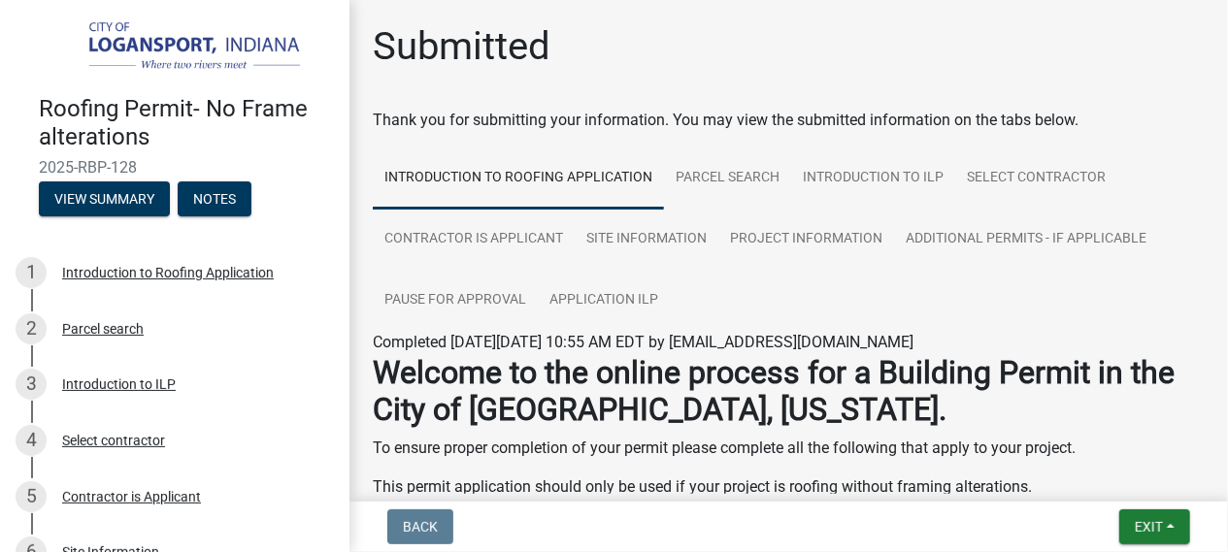
click at [445, 117] on div "Thank you for submitting your information. You may view the submitted informati…" at bounding box center [789, 120] width 832 height 23
click at [404, 51] on h1 "Submitted" at bounding box center [462, 46] width 178 height 47
click at [413, 119] on div "Thank you for submitting your information. You may view the submitted informati…" at bounding box center [789, 120] width 832 height 23
click at [644, 111] on div "Thank you for submitting your information. You may view the submitted informati…" at bounding box center [789, 120] width 832 height 23
click at [636, 90] on div "Submitted Thank you for submitting your information. You may view the submitted…" at bounding box center [788, 308] width 861 height 571
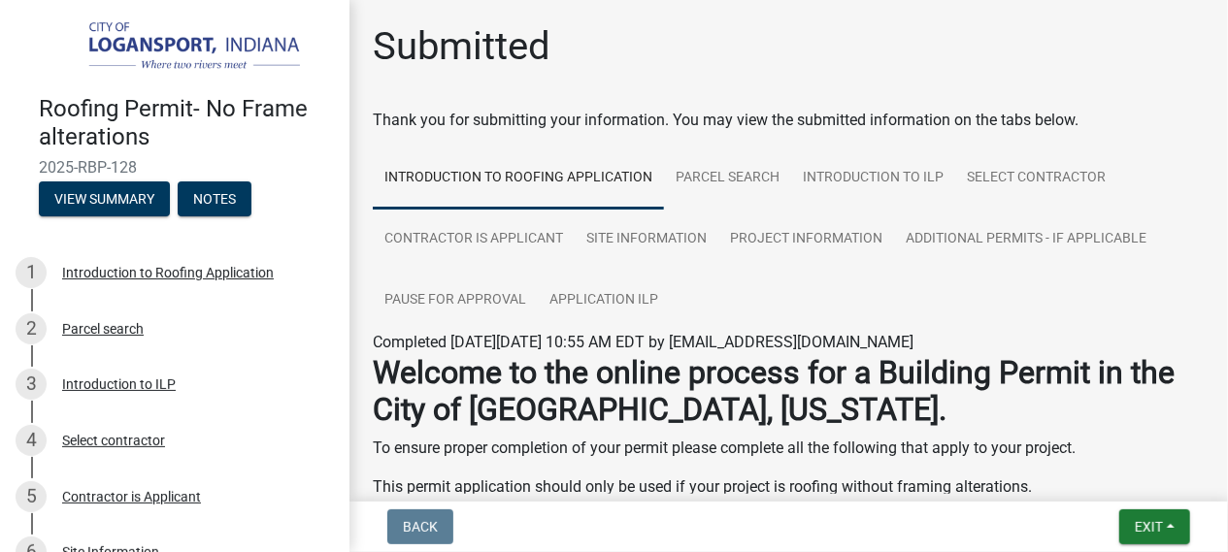
click at [716, 108] on div "Submitted Thank you for submitting your information. You may view the submitted…" at bounding box center [788, 308] width 861 height 571
click at [408, 34] on h1 "Submitted" at bounding box center [462, 46] width 178 height 47
click at [403, 117] on div "Thank you for submitting your information. You may view the submitted informati…" at bounding box center [789, 120] width 832 height 23
click at [395, 37] on h1 "Submitted" at bounding box center [462, 46] width 178 height 47
click at [401, 116] on div "Thank you for submitting your information. You may view the submitted informati…" at bounding box center [789, 120] width 832 height 23
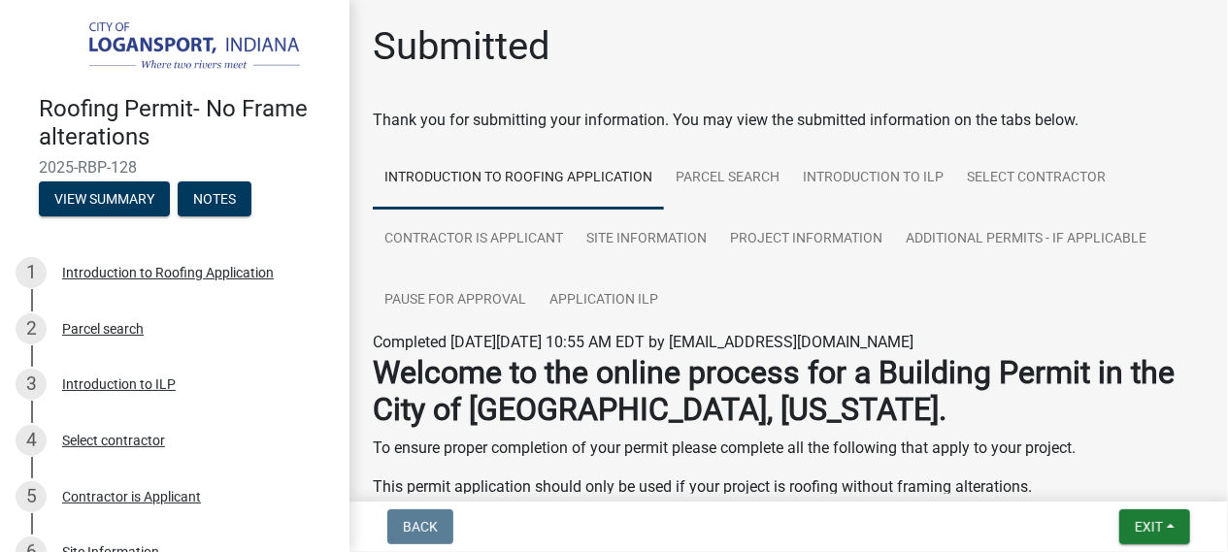
click at [451, 45] on h1 "Submitted" at bounding box center [462, 46] width 178 height 47
click at [444, 120] on div "Thank you for submitting your information. You may view the submitted informati…" at bounding box center [789, 120] width 832 height 23
click at [413, 119] on div "Thank you for submitting your information. You may view the submitted informati…" at bounding box center [789, 120] width 832 height 23
click at [412, 117] on div "Thank you for submitting your information. You may view the submitted informati…" at bounding box center [789, 120] width 832 height 23
click at [401, 46] on h1 "Submitted" at bounding box center [462, 46] width 178 height 47
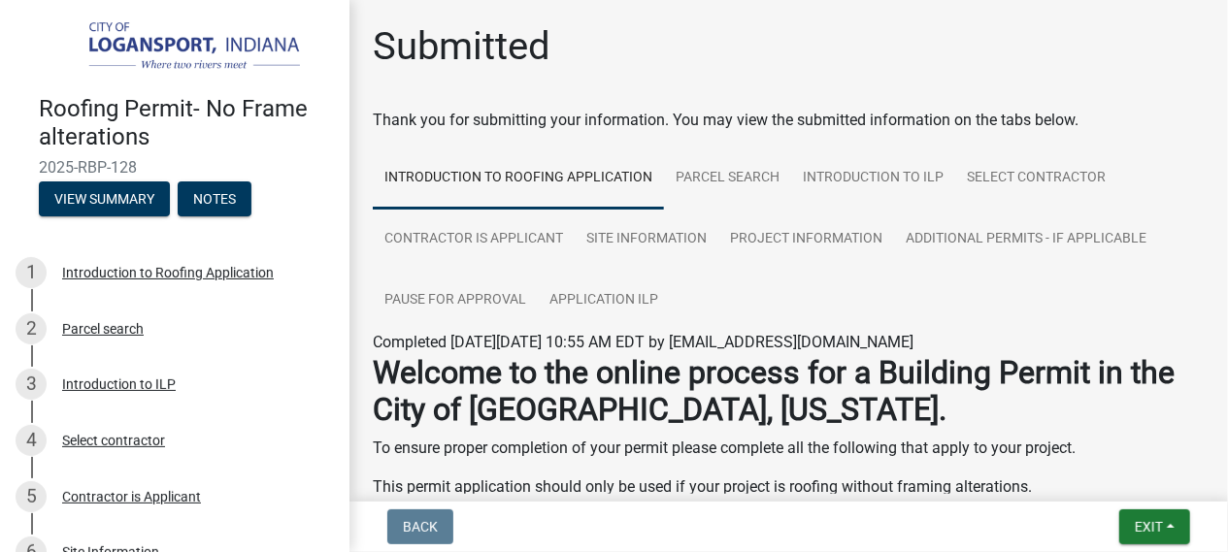
click at [447, 115] on div "Thank you for submitting your information. You may view the submitted informati…" at bounding box center [789, 120] width 832 height 23
click at [478, 43] on h1 "Submitted" at bounding box center [462, 46] width 178 height 47
click at [399, 110] on div "Thank you for submitting your information. You may view the submitted informati…" at bounding box center [789, 120] width 832 height 23
click at [502, 32] on h1 "Submitted" at bounding box center [462, 46] width 178 height 47
click at [499, 27] on h1 "Submitted" at bounding box center [462, 46] width 178 height 47
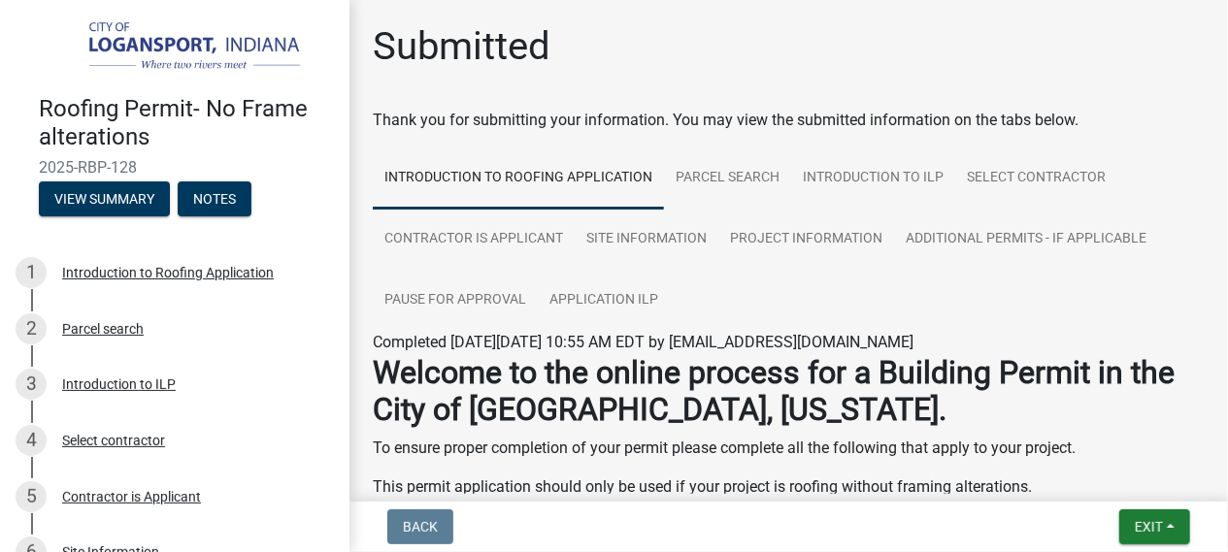
click at [411, 65] on h1 "Submitted" at bounding box center [462, 46] width 178 height 47
